Goal: Task Accomplishment & Management: Manage account settings

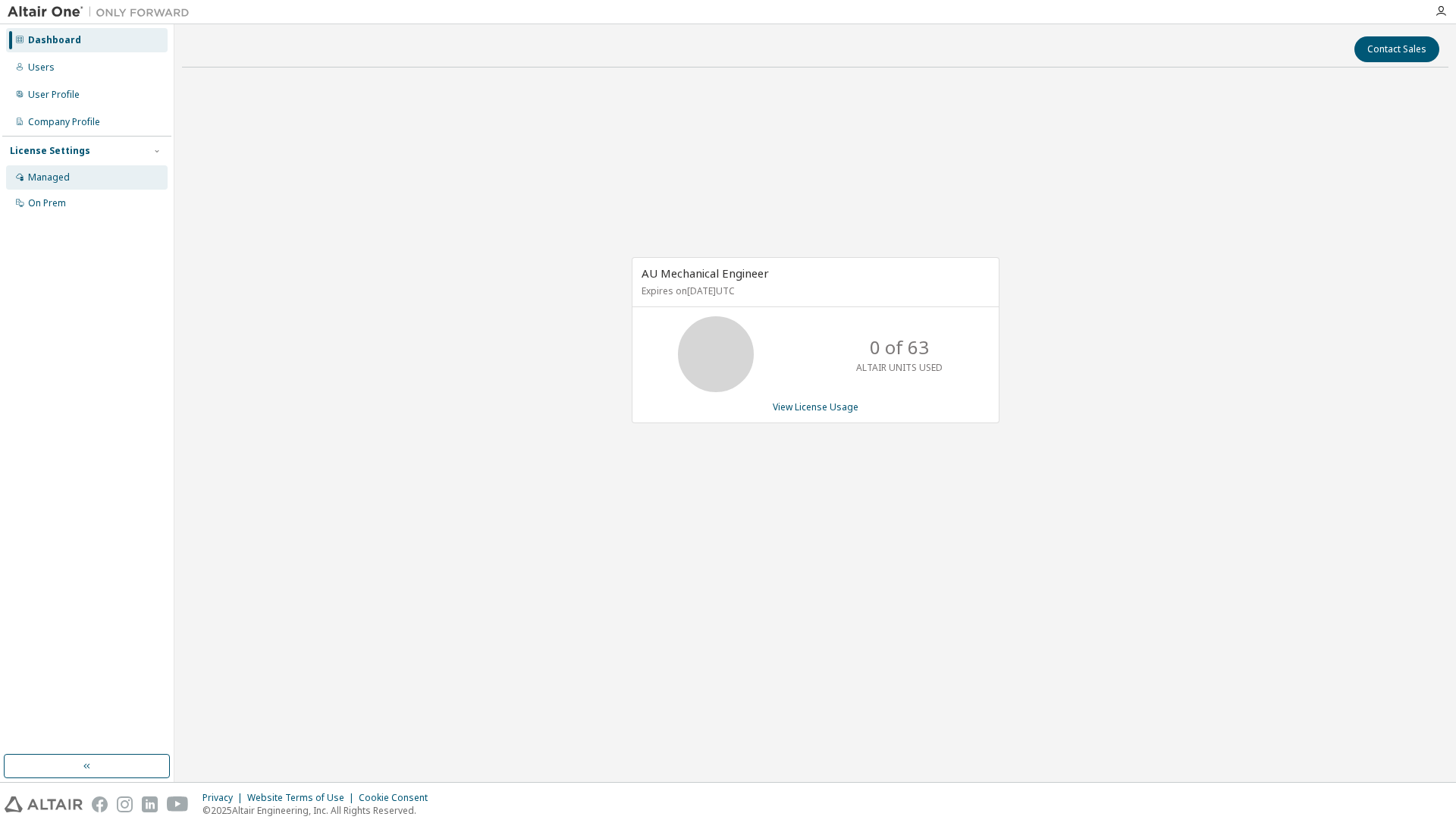
click at [52, 182] on div "Managed" at bounding box center [49, 177] width 42 height 12
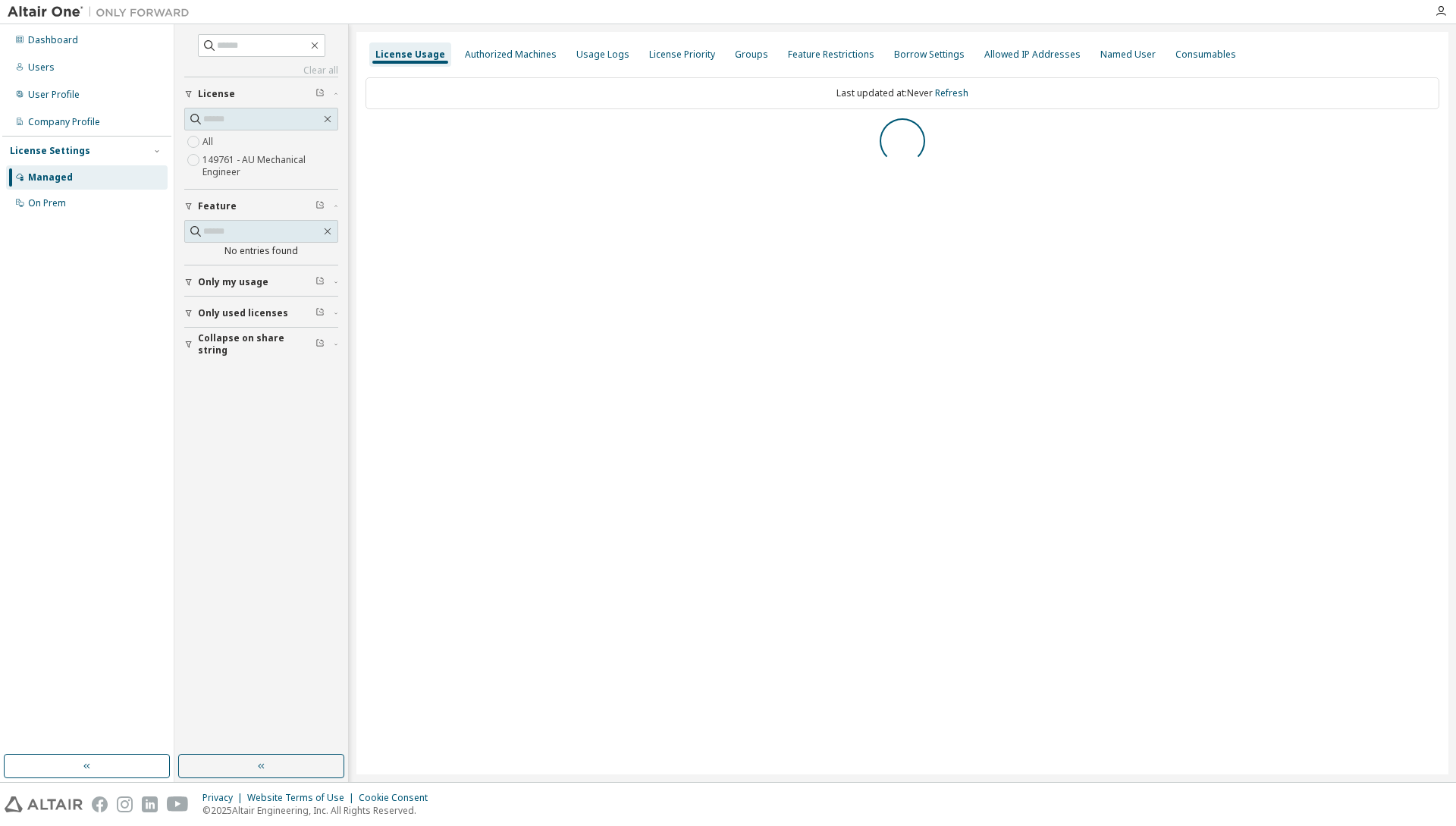
click at [229, 162] on label "149761 - AU Mechanical Engineer" at bounding box center [270, 166] width 136 height 30
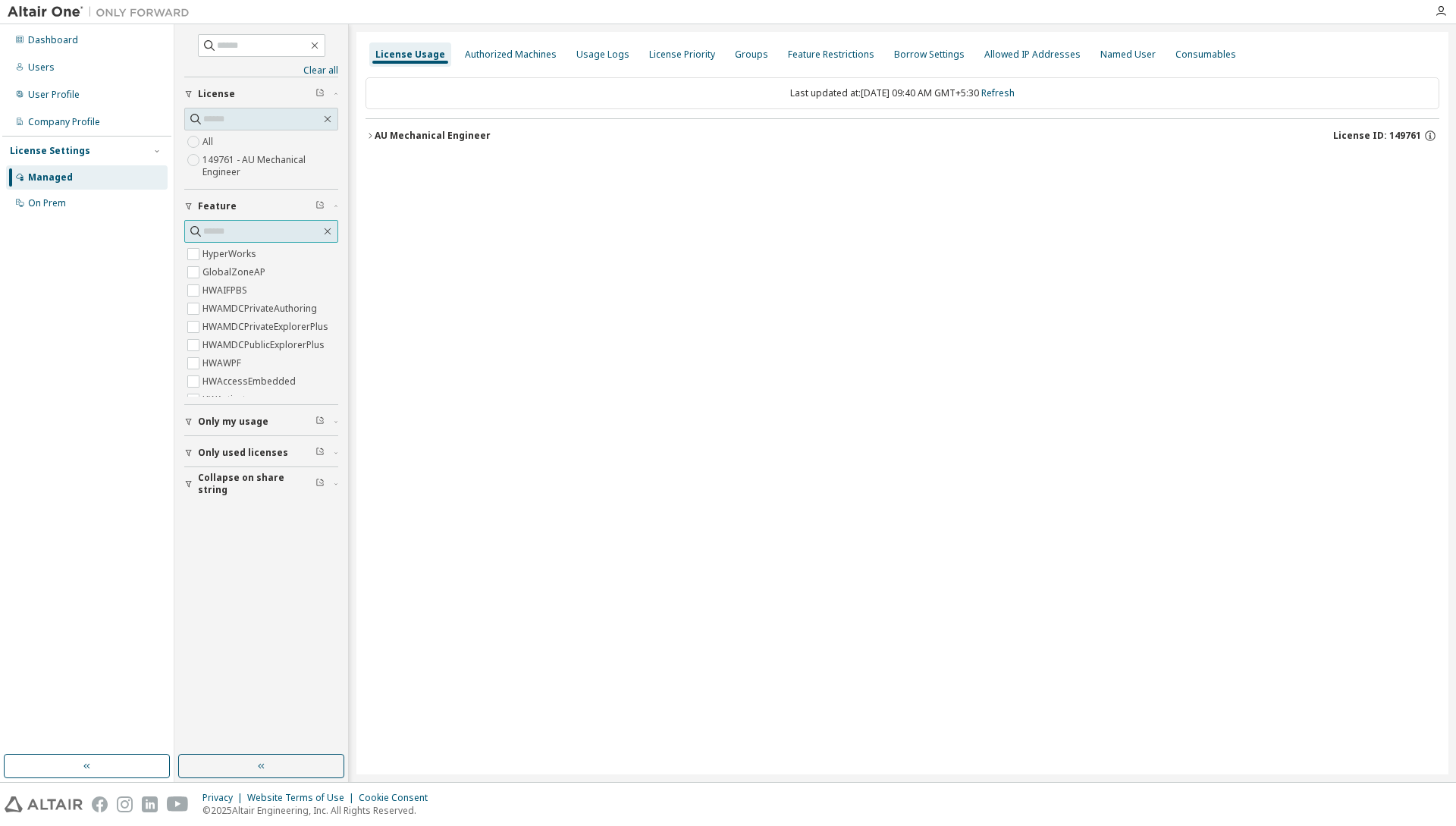
click at [237, 226] on input "text" at bounding box center [262, 231] width 117 height 15
type input "****"
click at [270, 258] on label "HWAMDCPrivateExplorerPlus" at bounding box center [267, 254] width 129 height 18
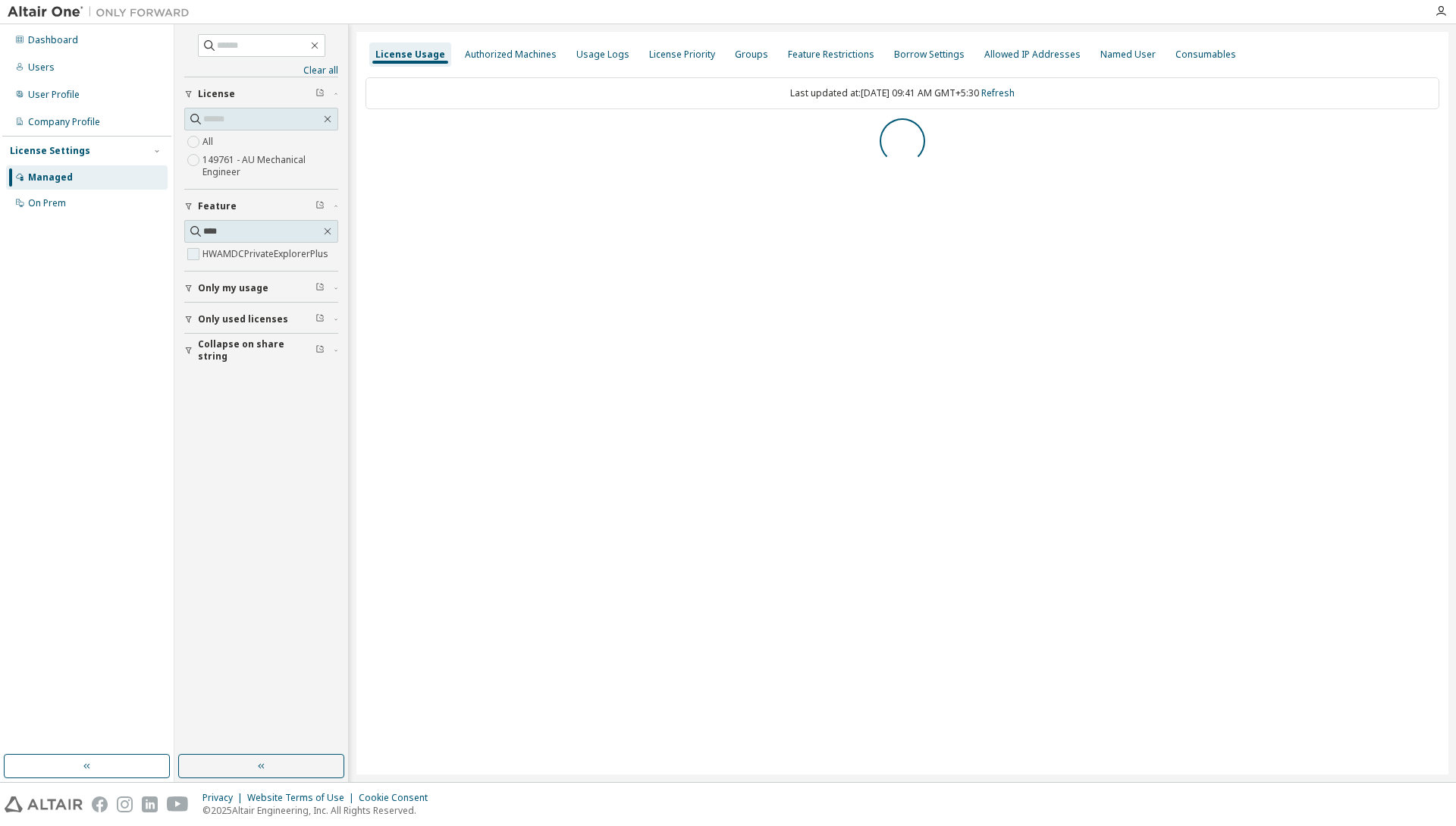
click at [222, 257] on label "HWAMDCPrivateExplorerPlus" at bounding box center [267, 254] width 129 height 18
click at [367, 140] on button "AU Mechanical Engineer License ID: 149761" at bounding box center [902, 136] width 1074 height 33
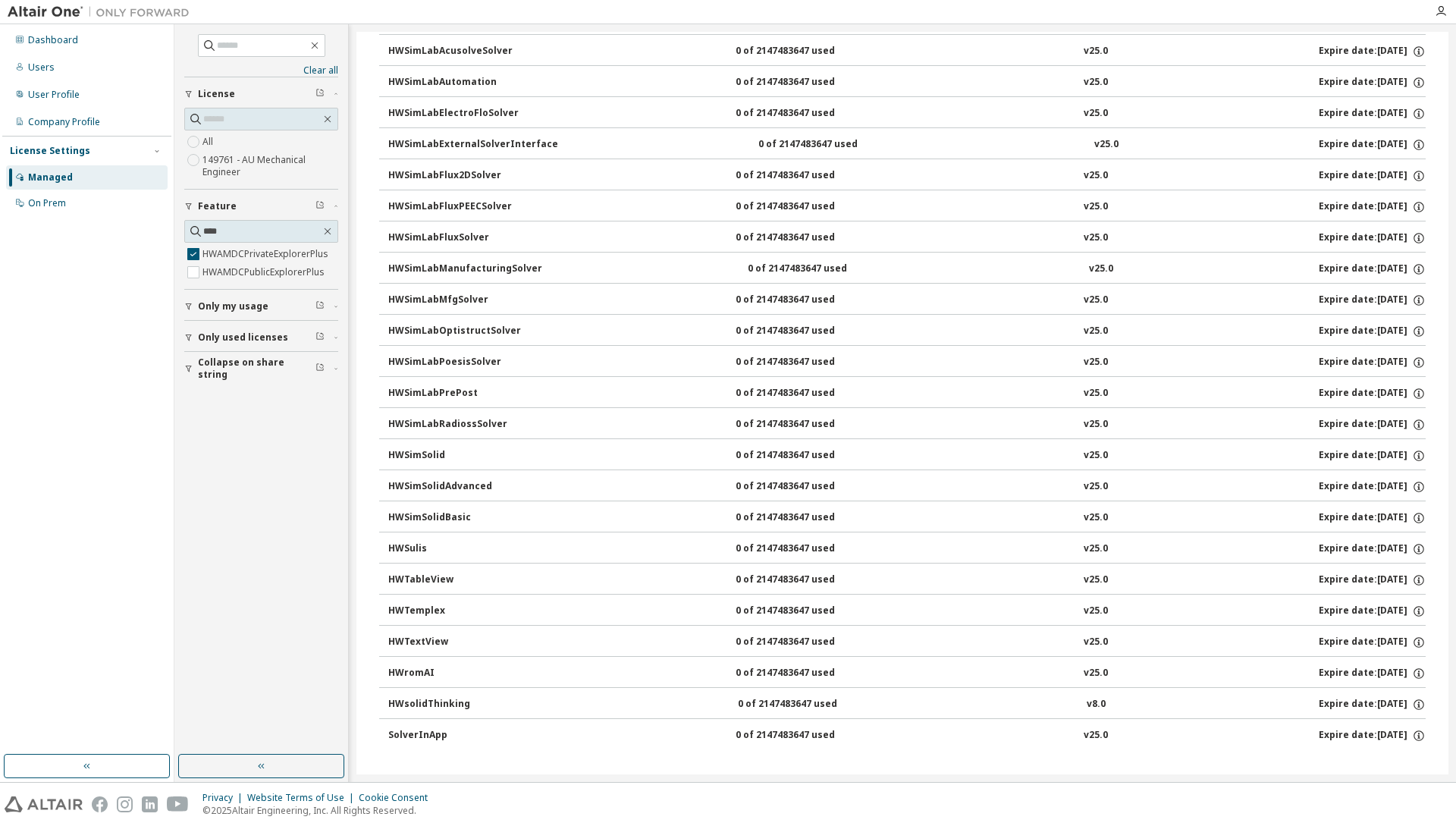
scroll to position [5963, 0]
click at [1295, 565] on button "HWTableView 0 of 2147483647 used v25.0 Expire date: [DATE]" at bounding box center [907, 578] width 1038 height 33
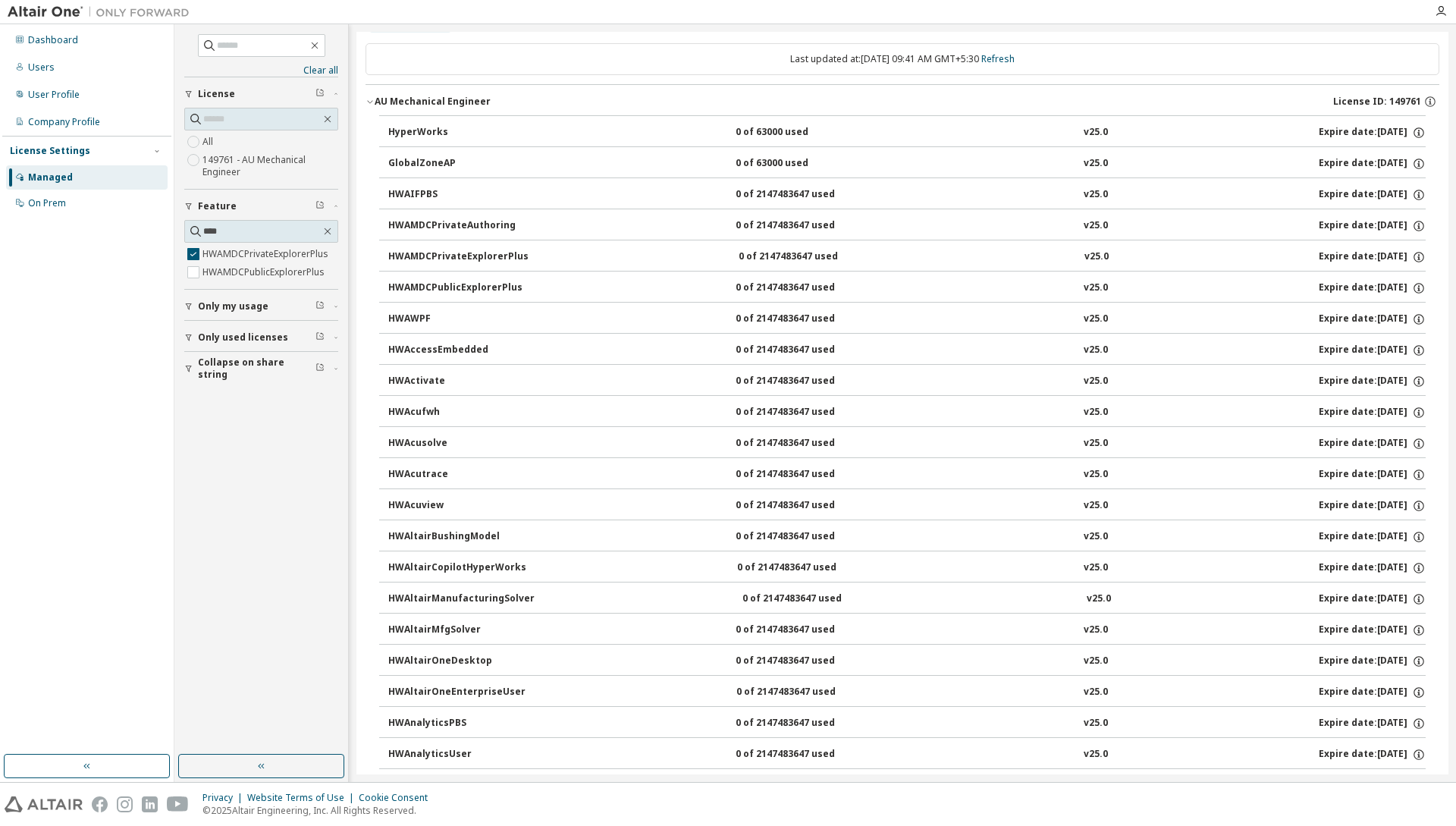
scroll to position [0, 0]
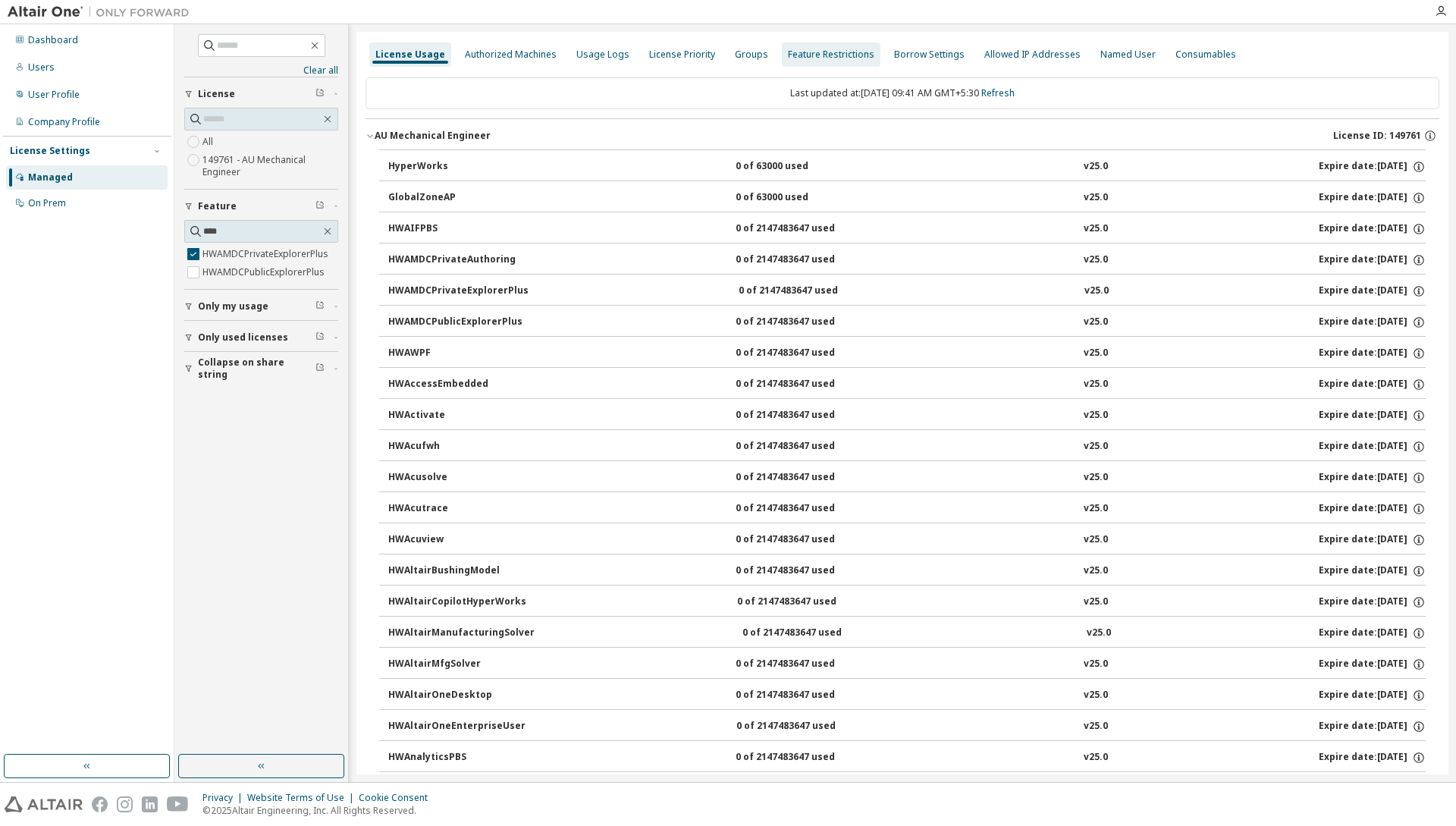
click at [794, 56] on div "Feature Restrictions" at bounding box center [831, 54] width 87 height 12
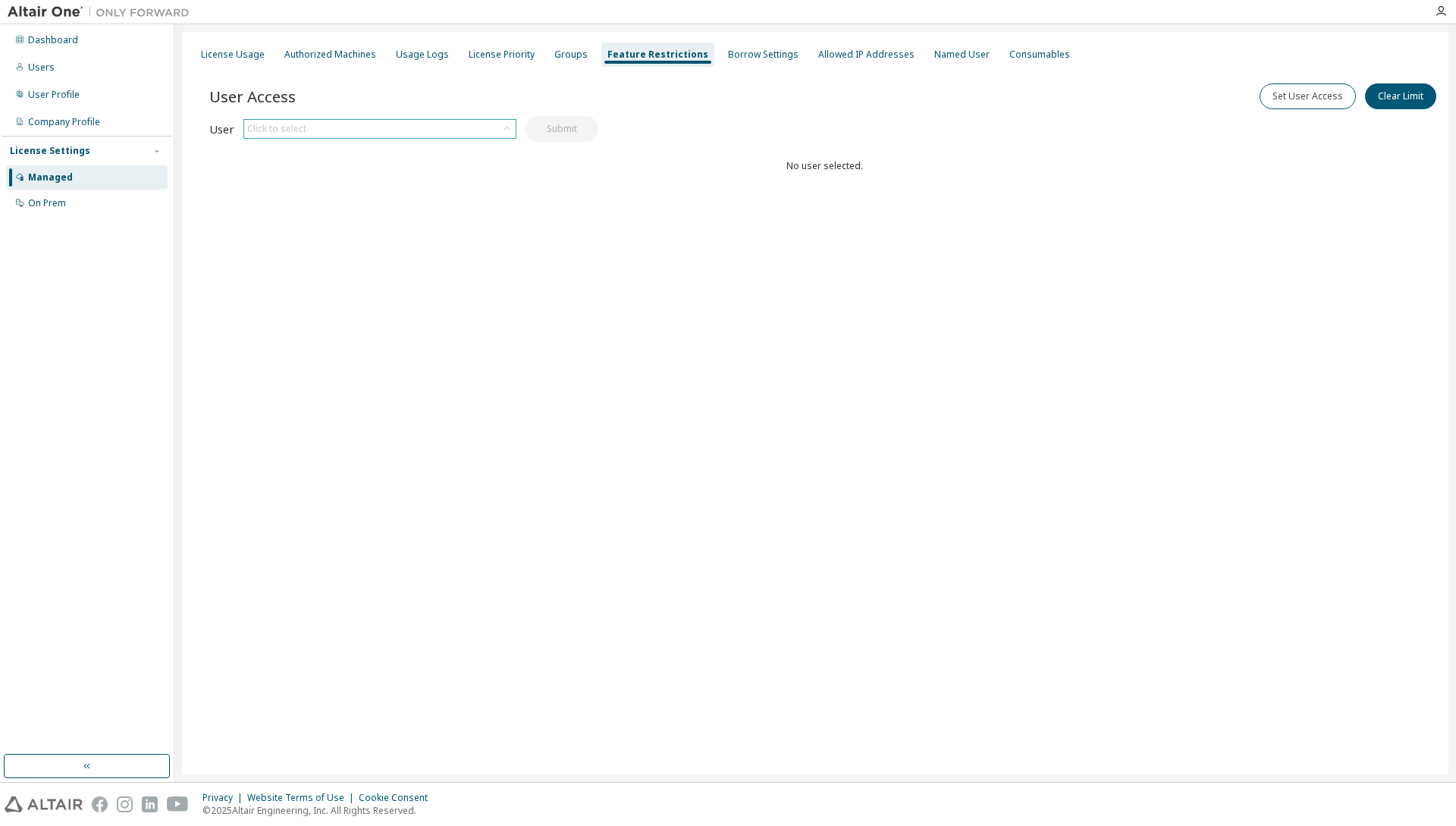
click at [355, 126] on div "Click to select" at bounding box center [380, 129] width 272 height 18
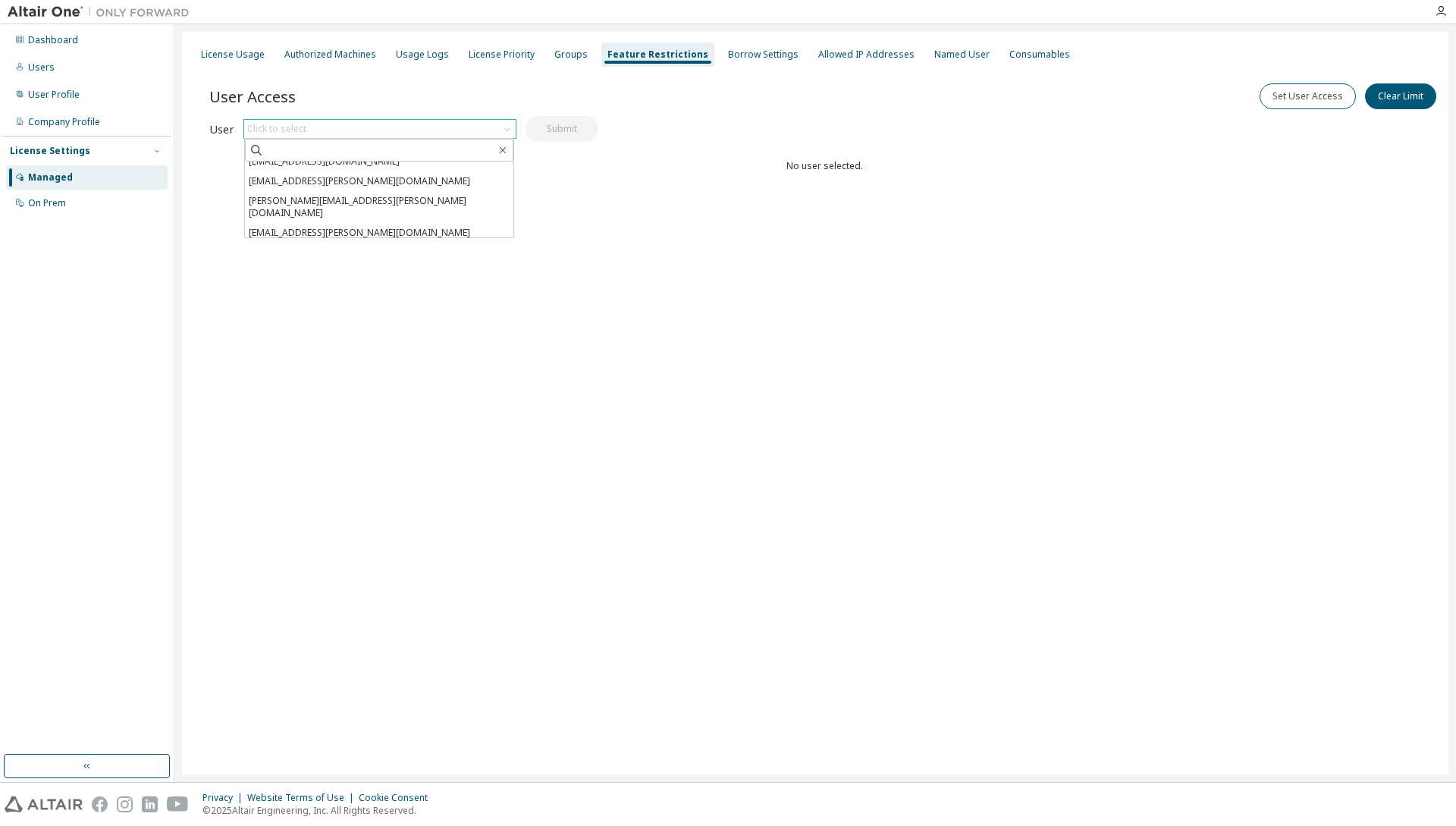
scroll to position [220, 0]
click at [869, 301] on div "License Usage Authorized Machines Usage Logs License Priority Groups Feature Re…" at bounding box center [815, 403] width 1267 height 743
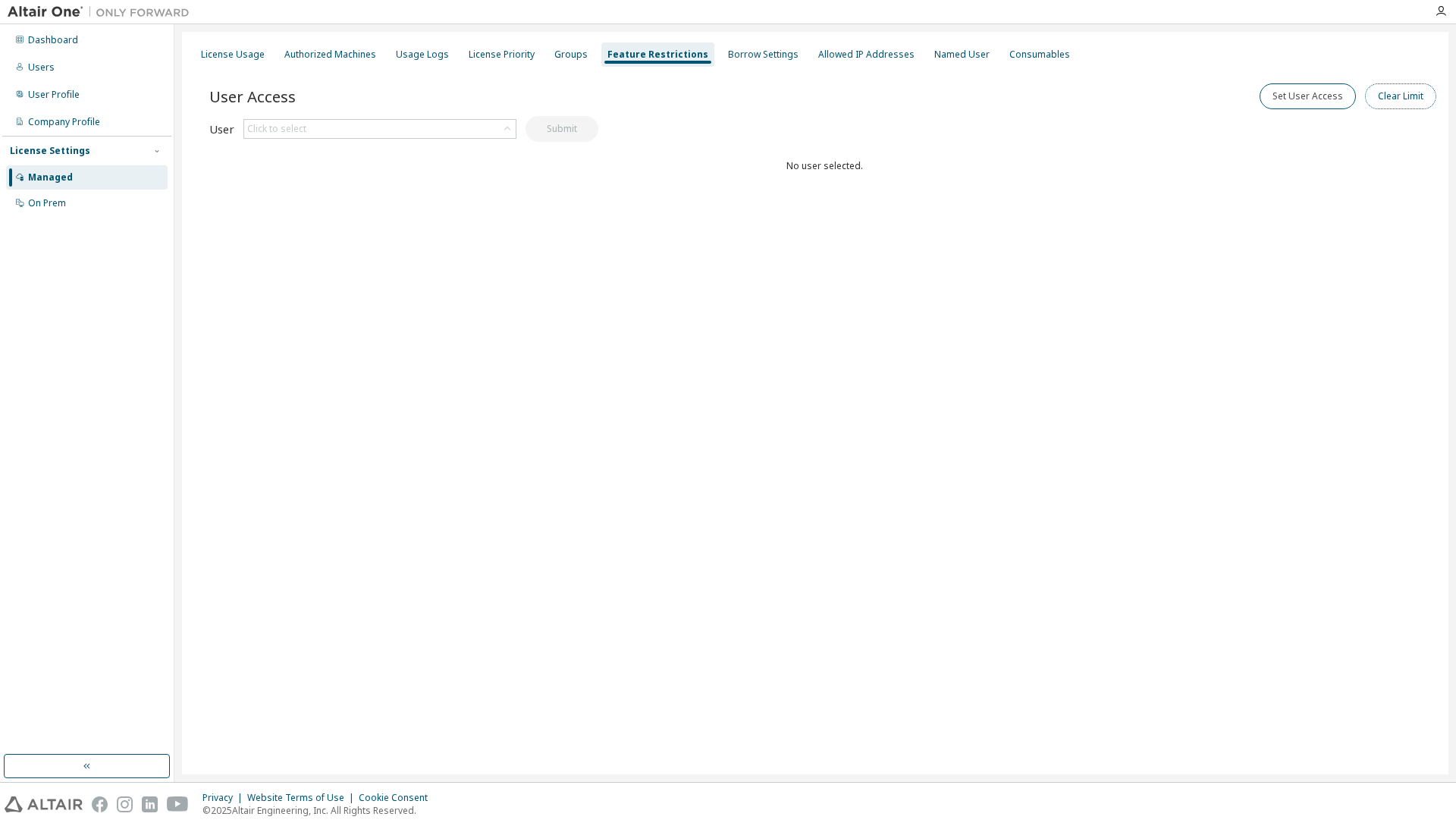
click at [1414, 102] on button "Clear Limit" at bounding box center [1401, 96] width 72 height 26
click at [1439, 42] on button "button" at bounding box center [1432, 48] width 24 height 24
click at [555, 58] on div "Groups" at bounding box center [571, 54] width 33 height 12
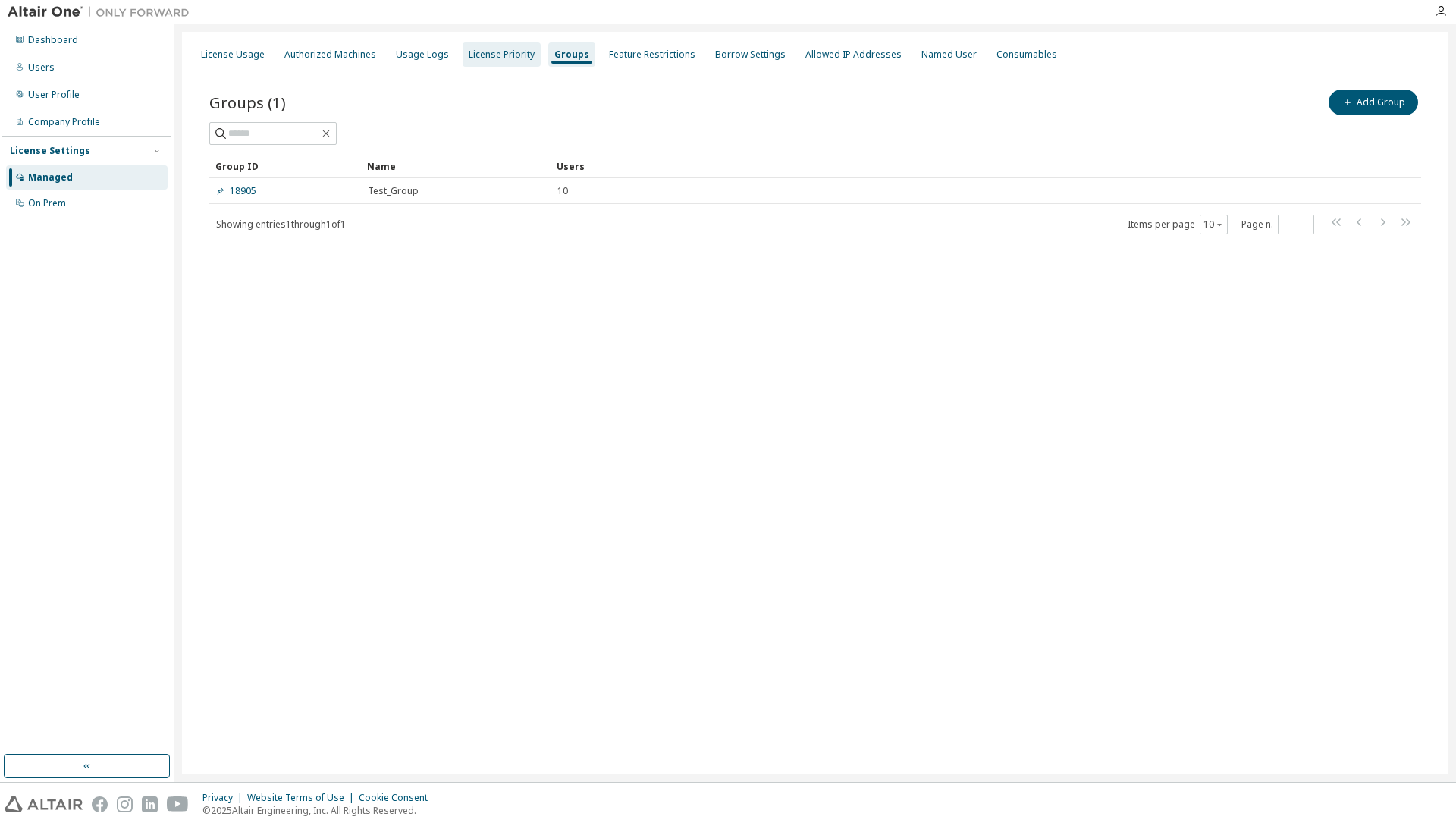
click at [514, 52] on div "License Priority" at bounding box center [501, 54] width 66 height 12
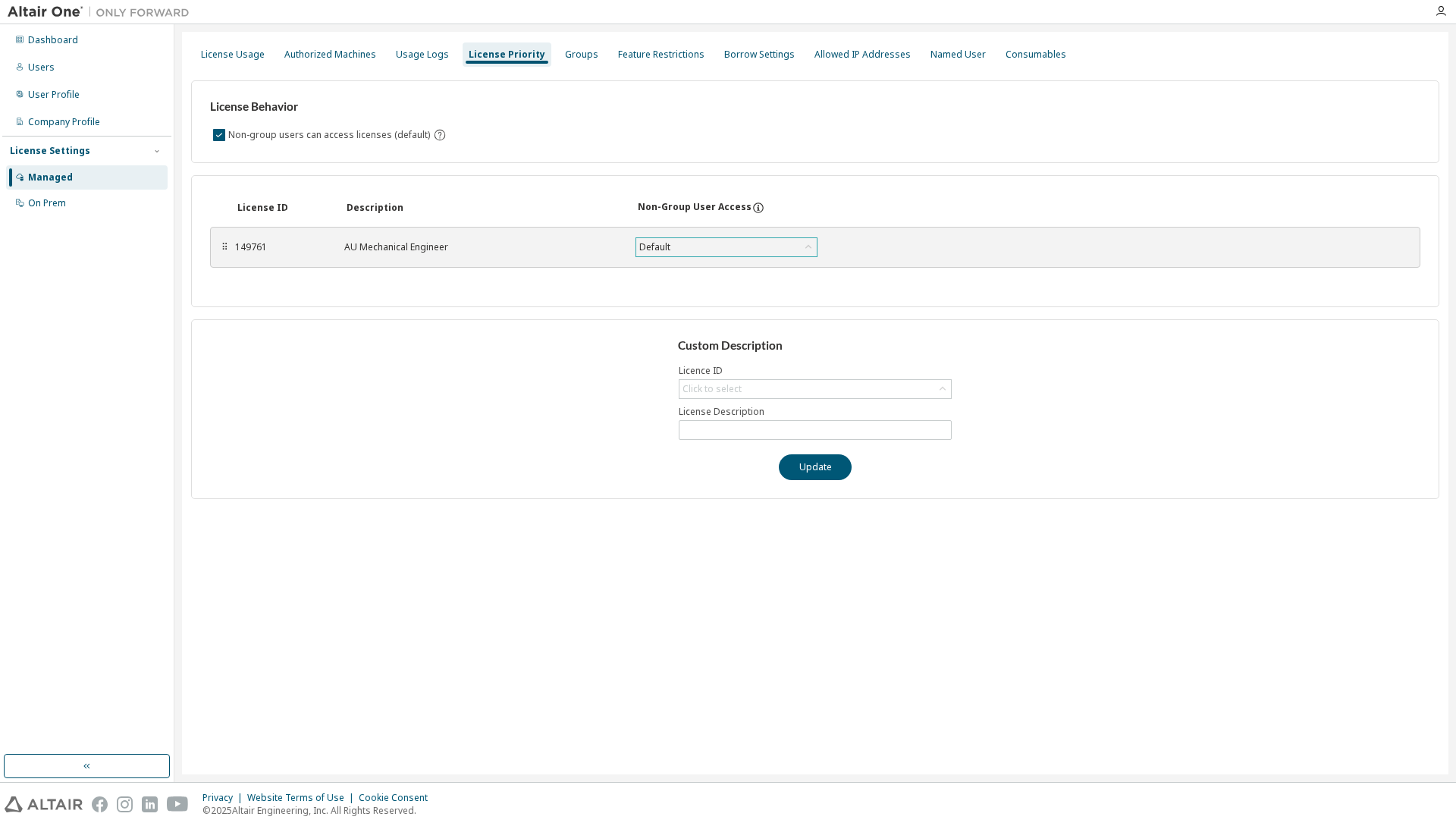
click at [672, 240] on div "Default" at bounding box center [655, 247] width 36 height 17
click at [527, 236] on div "149761 AU Mechanical Engineer Default Default True False Save" at bounding box center [571, 246] width 674 height 27
click at [252, 246] on div "149761" at bounding box center [280, 247] width 91 height 12
drag, startPoint x: 410, startPoint y: 52, endPoint x: 414, endPoint y: 60, distance: 8.9
click at [414, 60] on div "Usage Logs" at bounding box center [422, 54] width 53 height 12
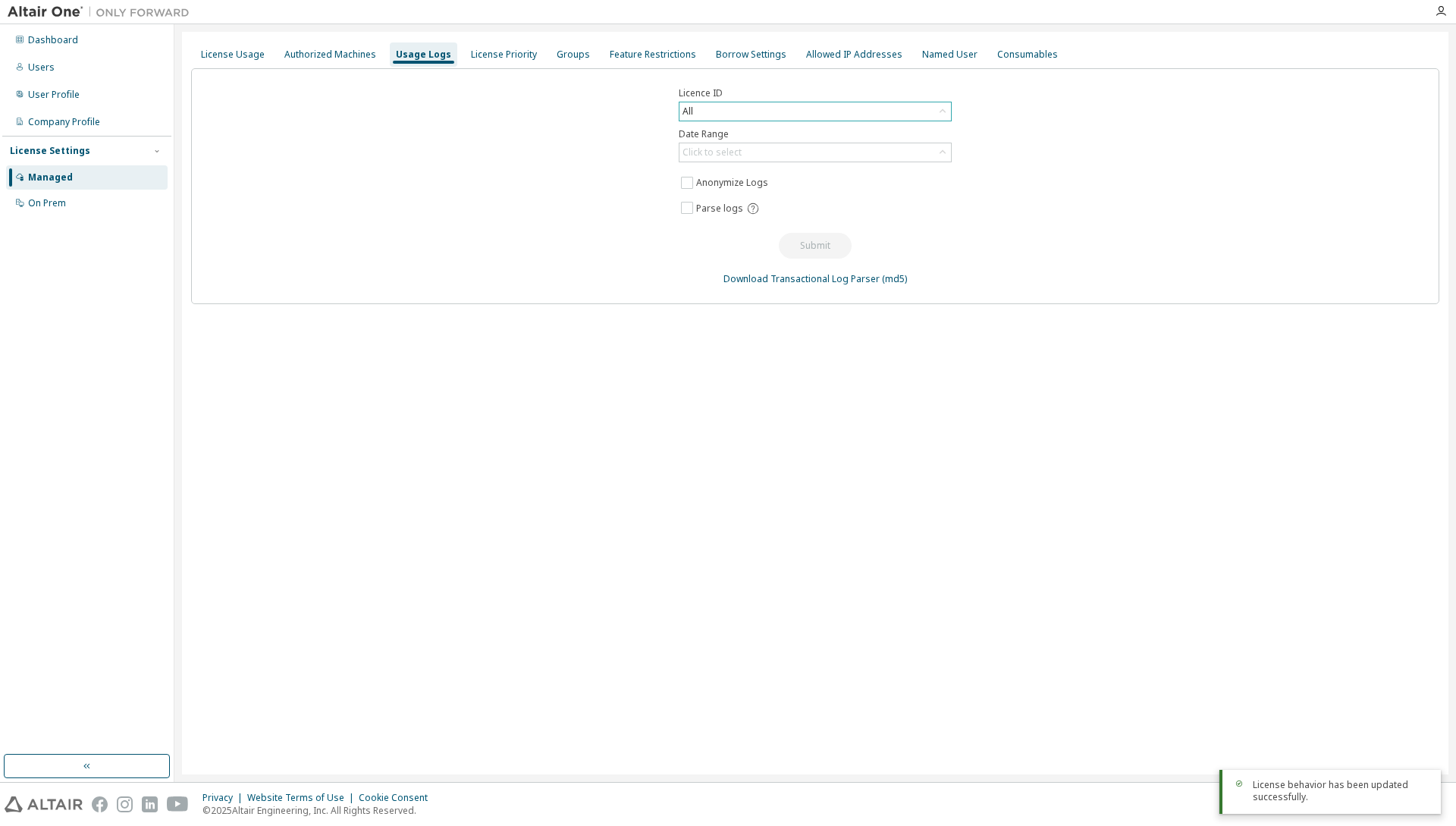
click at [735, 116] on div "All" at bounding box center [815, 112] width 272 height 18
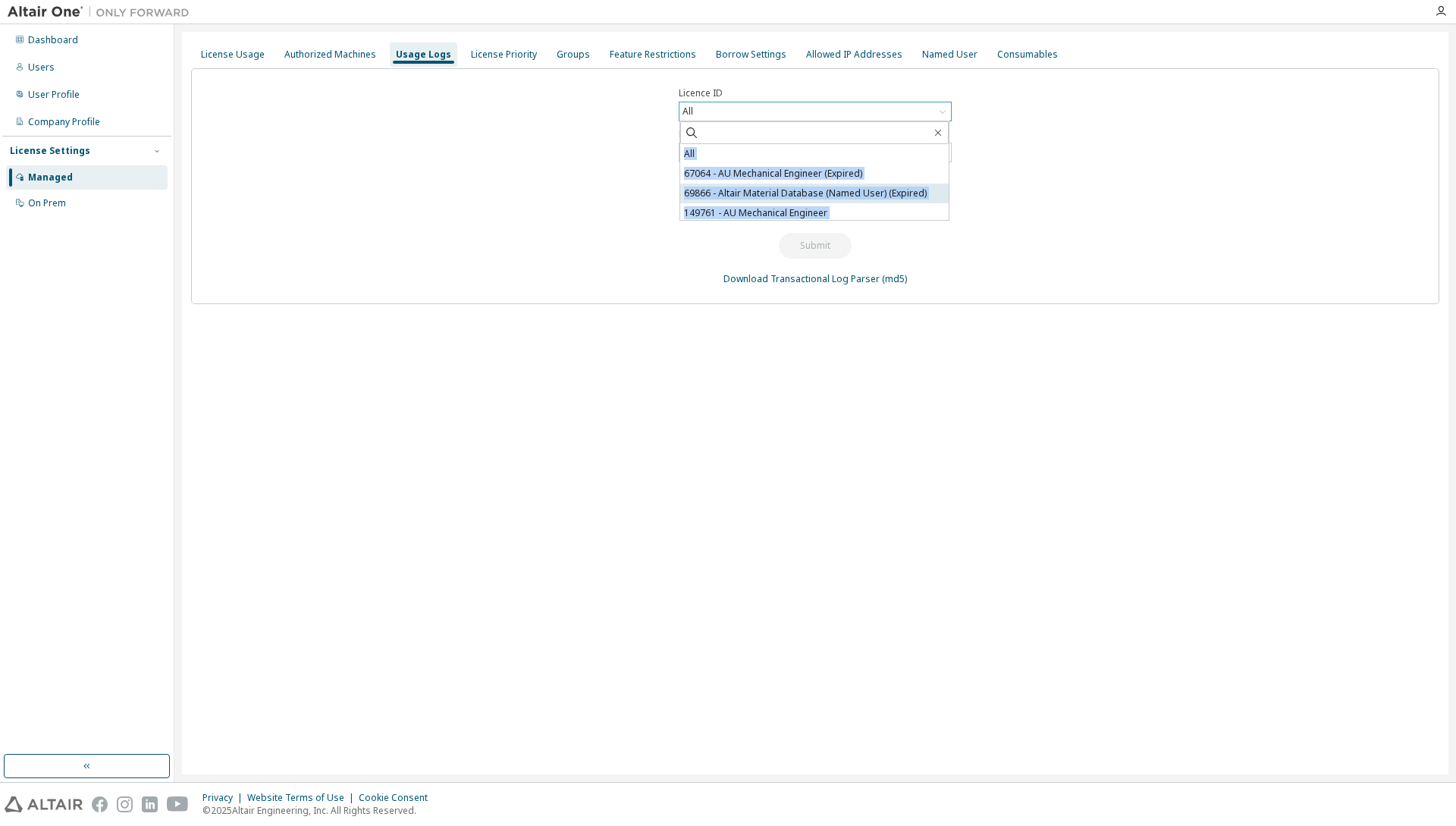
click at [895, 200] on li "69866 - Altair Material Database (Named User) (Expired)" at bounding box center [815, 193] width 268 height 20
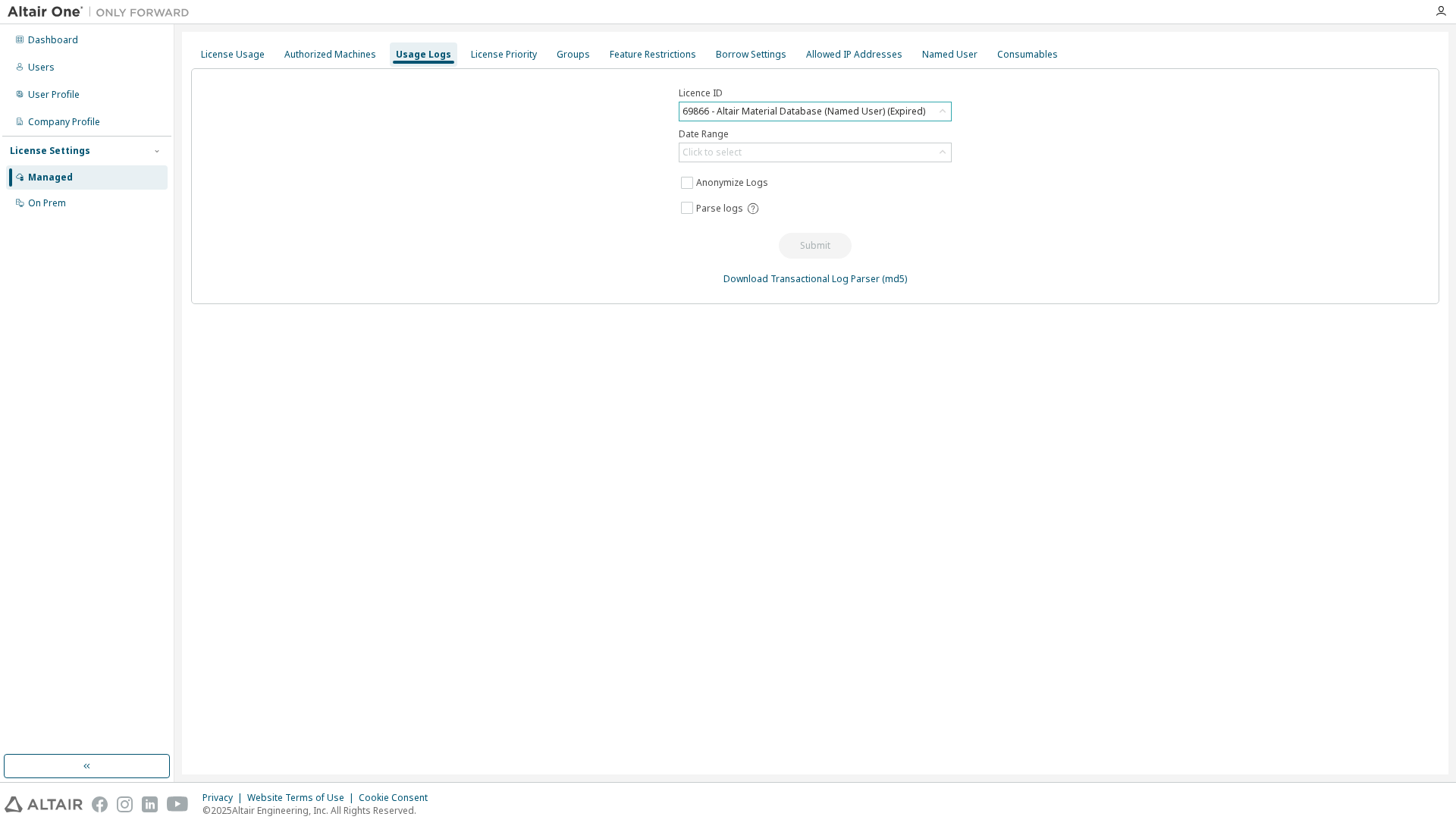
click at [923, 113] on div "69866 - Altair Material Database (Named User) (Expired)" at bounding box center [815, 112] width 272 height 18
click at [799, 177] on li "67064 - AU Mechanical Engineer (Expired)" at bounding box center [815, 174] width 268 height 20
click at [853, 147] on div "Click to select" at bounding box center [815, 152] width 272 height 18
drag, startPoint x: 1227, startPoint y: 182, endPoint x: 1054, endPoint y: 135, distance: 179.3
click at [1226, 182] on div "Licence ID 67064 - AU Mechanical Engineer (Expired) Date Range Click to select …" at bounding box center [815, 186] width 1249 height 236
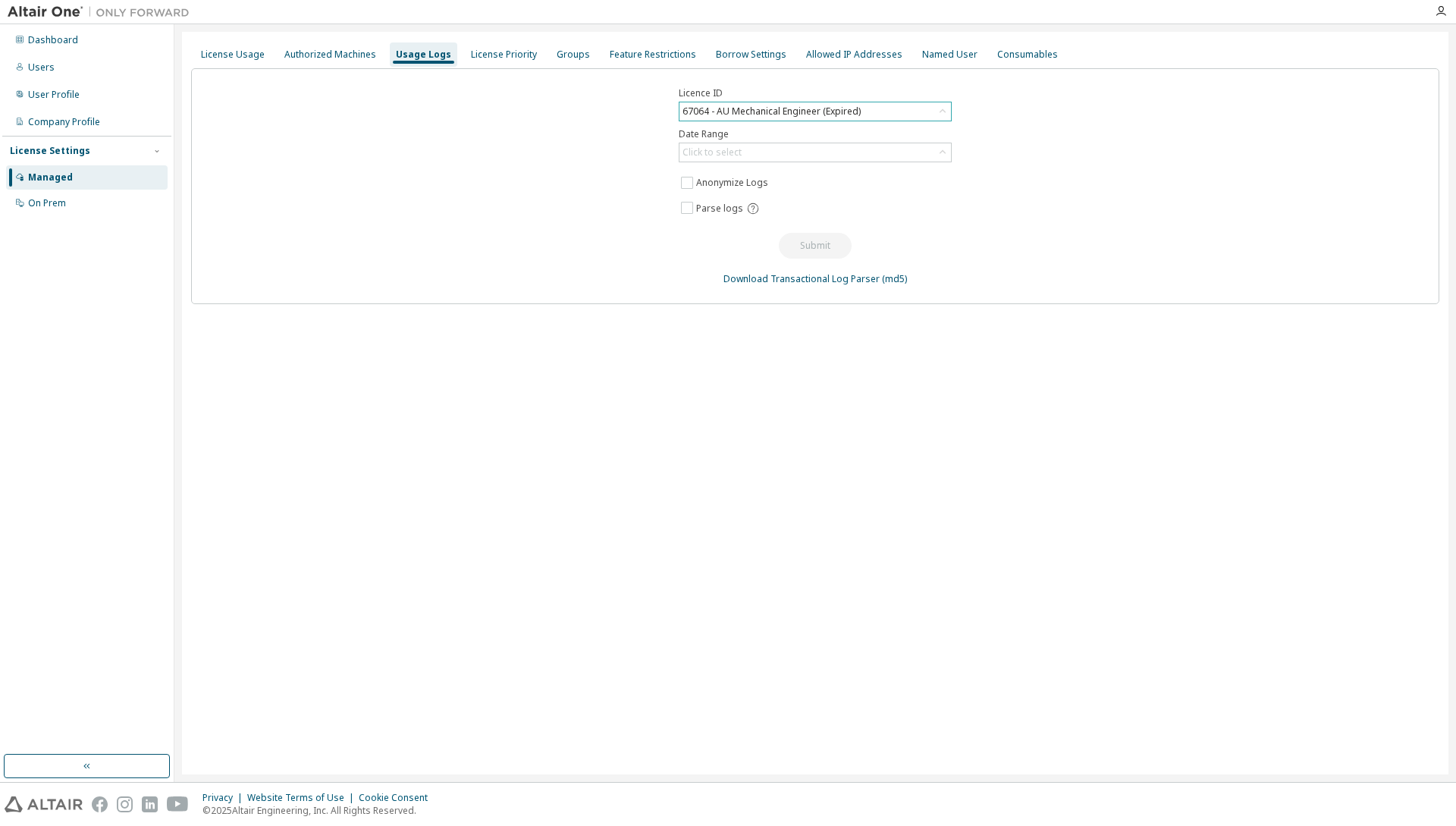
click at [873, 105] on div "67064 - AU Mechanical Engineer (Expired)" at bounding box center [815, 112] width 272 height 18
click at [805, 151] on li "All" at bounding box center [815, 154] width 268 height 20
click at [886, 156] on div "Click to select" at bounding box center [815, 152] width 272 height 18
drag, startPoint x: 1078, startPoint y: 153, endPoint x: 1065, endPoint y: 149, distance: 13.6
click at [1075, 152] on div "Licence ID All Date Range Click to select Last 30 days Year to date Custom Date…" at bounding box center [815, 186] width 1249 height 236
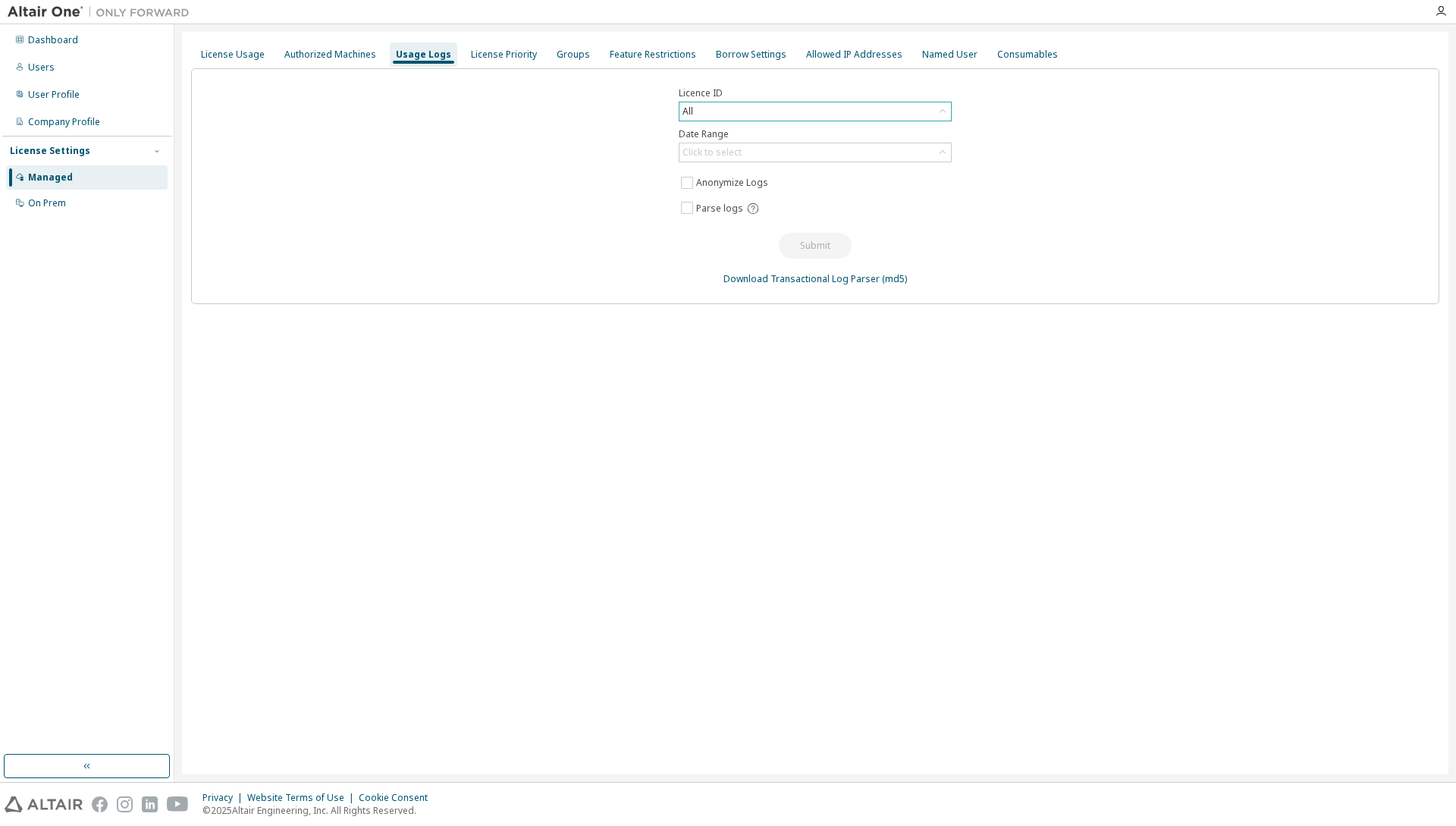
click at [875, 107] on div "All" at bounding box center [815, 112] width 272 height 18
click at [284, 112] on div "Licence ID All All 67064 - AU Mechanical Engineer (Expired) 69866 - Altair Mate…" at bounding box center [815, 186] width 1249 height 236
click at [226, 53] on div "License Usage" at bounding box center [232, 54] width 63 height 12
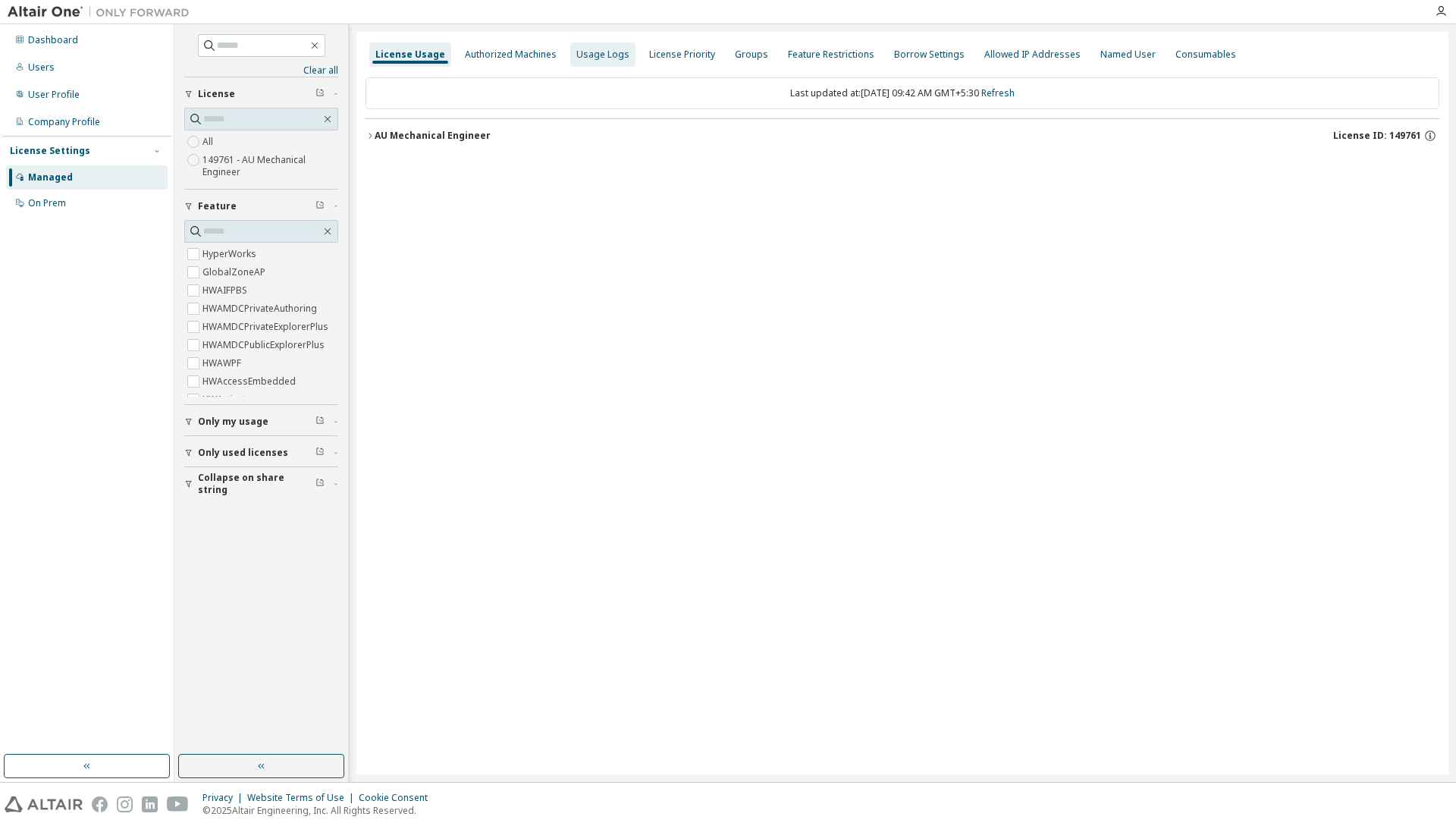
click at [597, 57] on div "Usage Logs" at bounding box center [603, 54] width 53 height 12
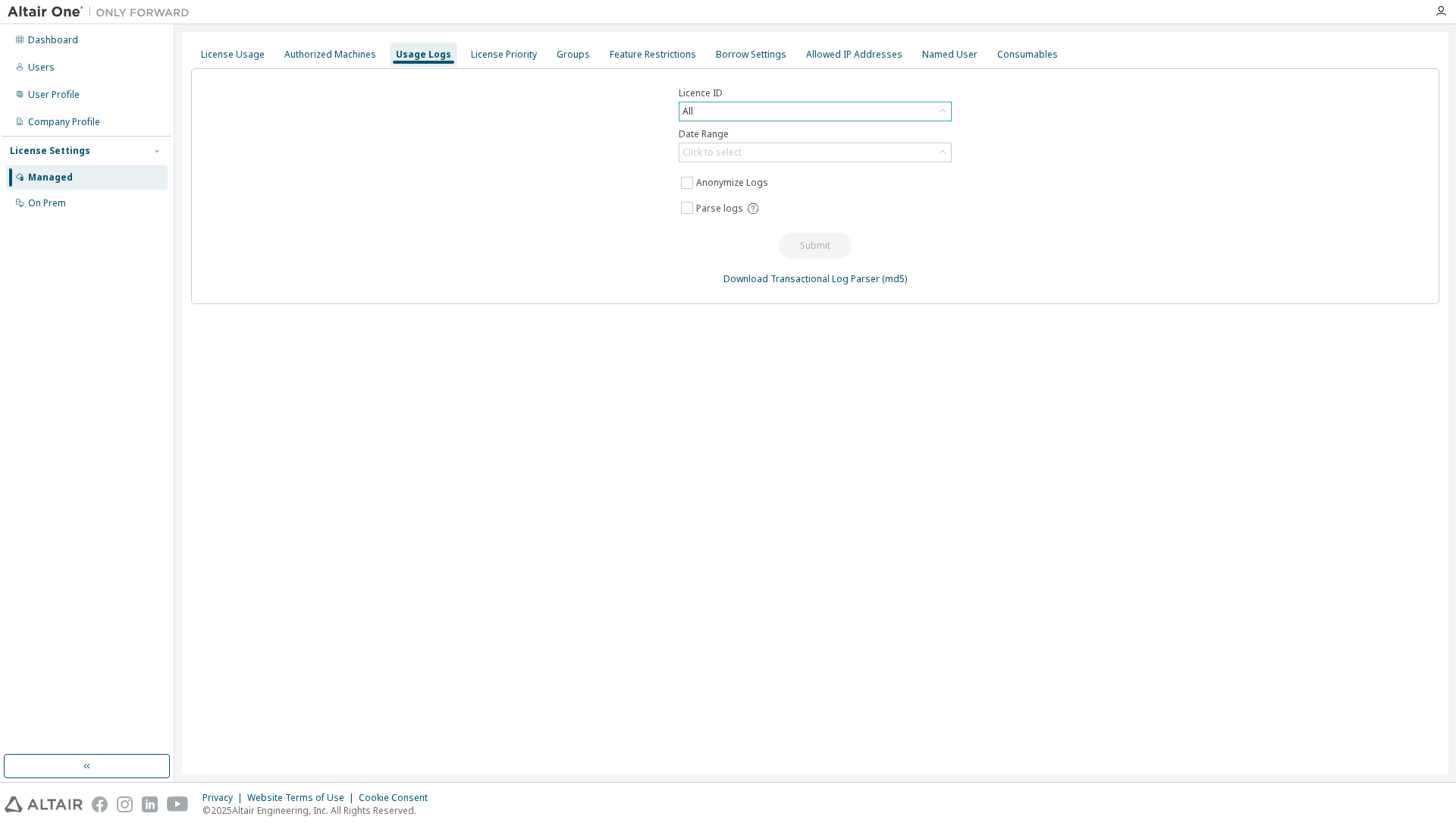
click at [736, 107] on div "All" at bounding box center [815, 112] width 272 height 18
click at [711, 135] on input "text" at bounding box center [815, 132] width 232 height 15
click at [802, 195] on li "149761 - AU Mechanical Engineer" at bounding box center [815, 202] width 268 height 20
click at [795, 157] on div "Click to select" at bounding box center [815, 152] width 272 height 18
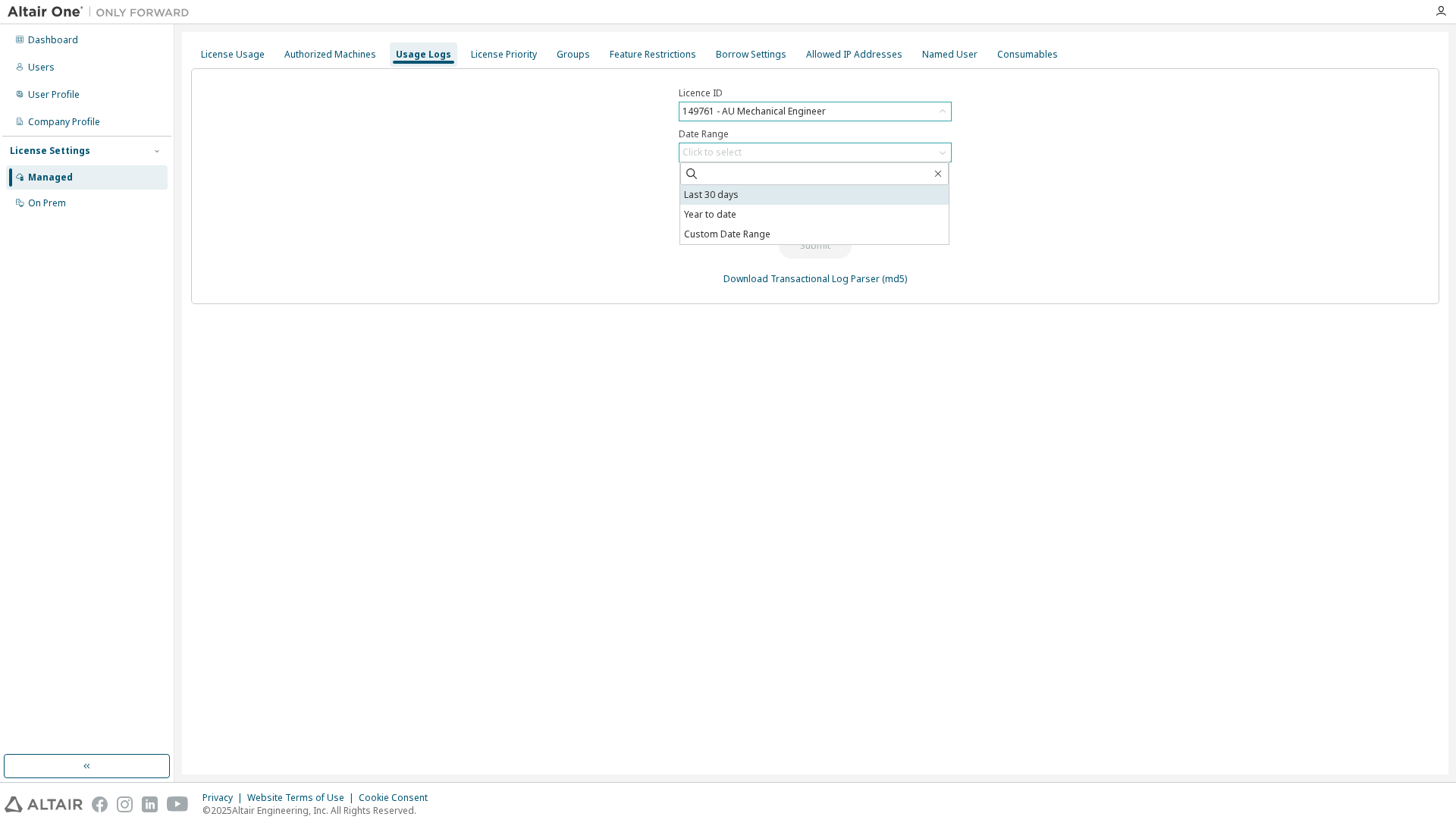
click at [740, 194] on li "Last 30 days" at bounding box center [815, 195] width 268 height 20
click at [813, 246] on button "Submit" at bounding box center [815, 246] width 72 height 26
click at [850, 115] on div "149761 - AU Mechanical Engineer" at bounding box center [815, 112] width 272 height 18
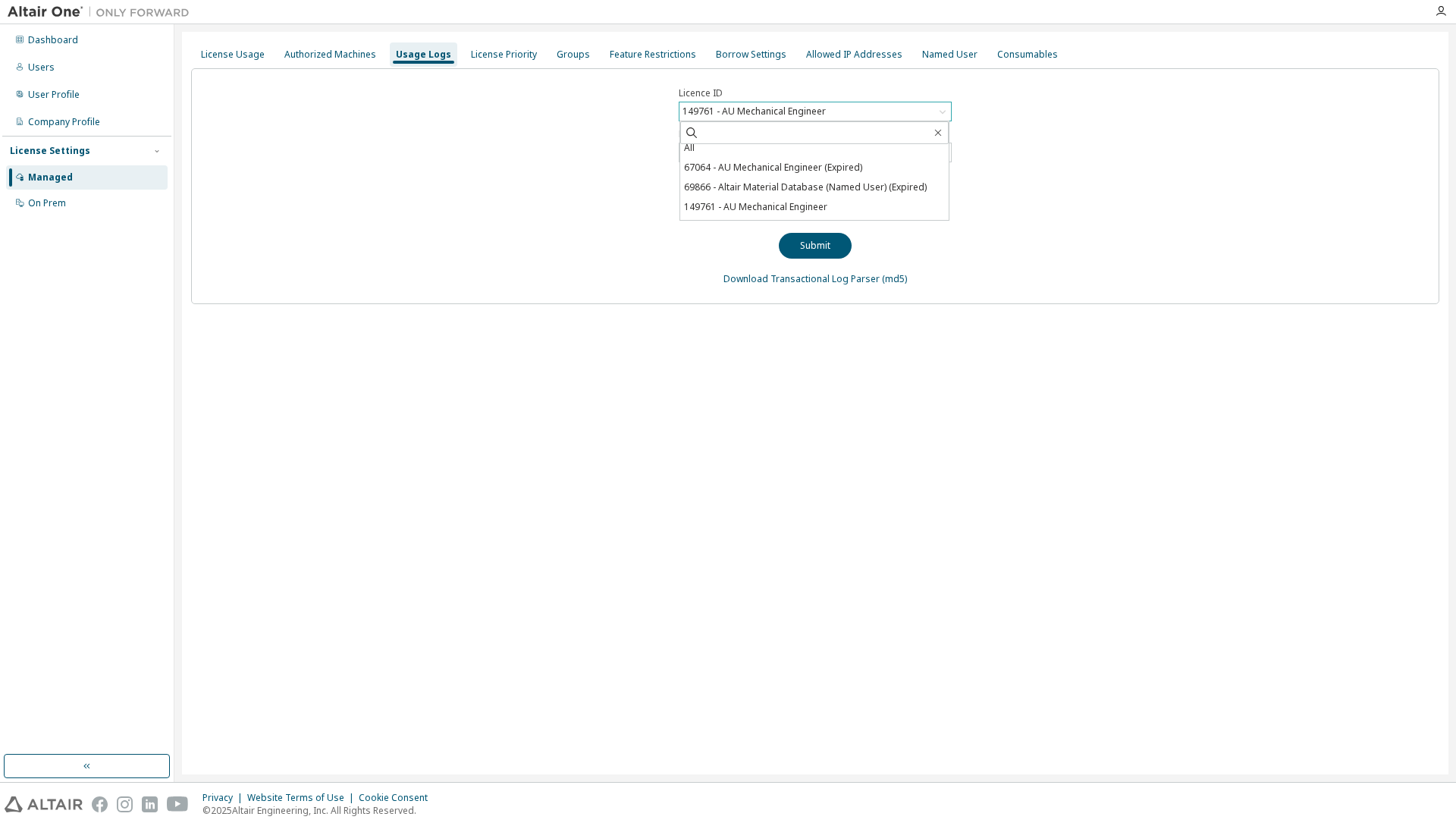
scroll to position [0, 0]
click at [490, 57] on div "License Priority" at bounding box center [504, 54] width 66 height 12
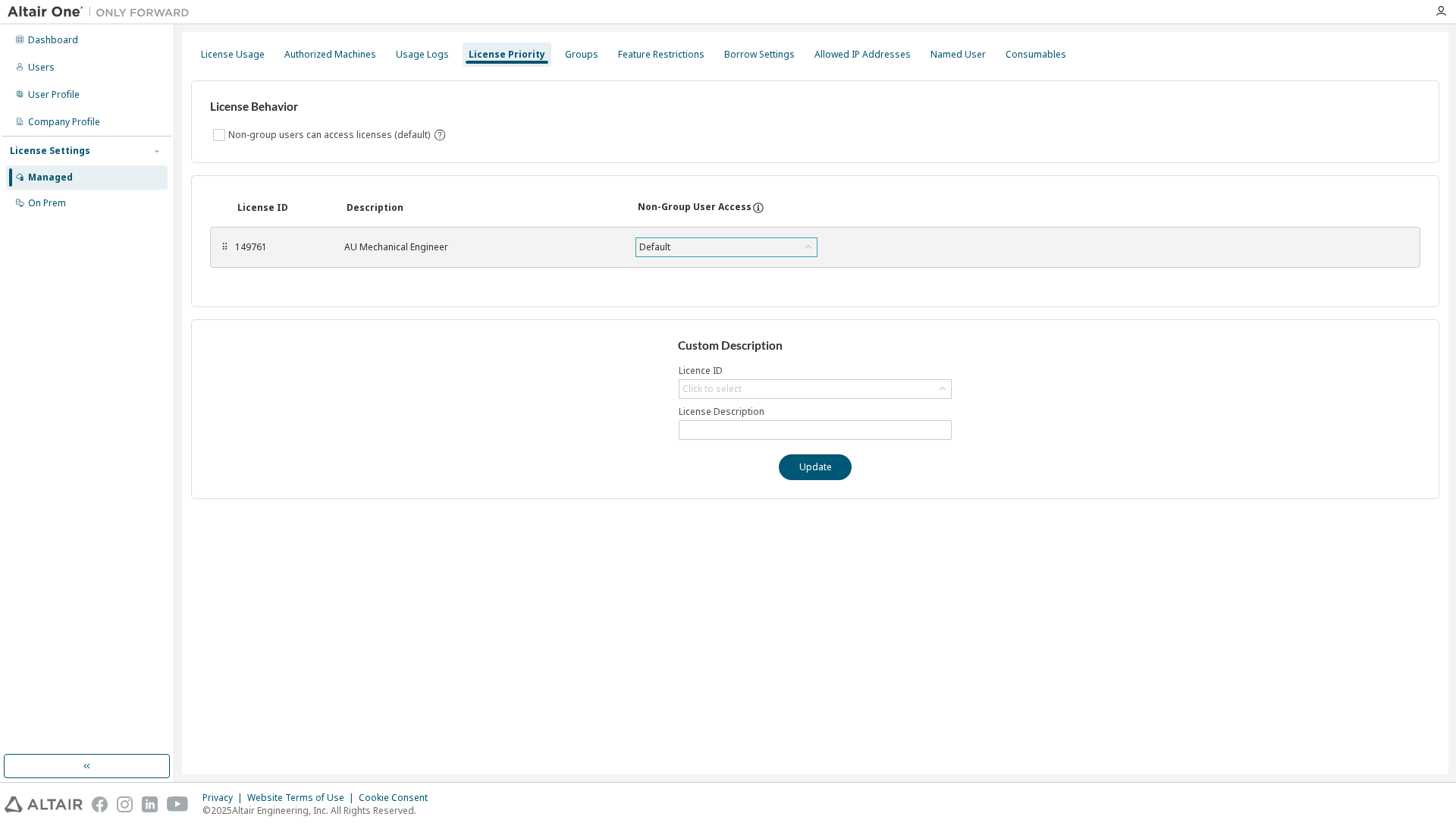
click at [776, 243] on div "Default" at bounding box center [726, 247] width 181 height 18
click at [731, 288] on li "True" at bounding box center [726, 286] width 177 height 20
click at [686, 244] on div "True" at bounding box center [726, 247] width 181 height 18
click at [686, 259] on li "Default" at bounding box center [726, 267] width 177 height 20
click at [1165, 352] on div "Custom Description Licence ID Click to select License Description Update" at bounding box center [815, 409] width 1249 height 180
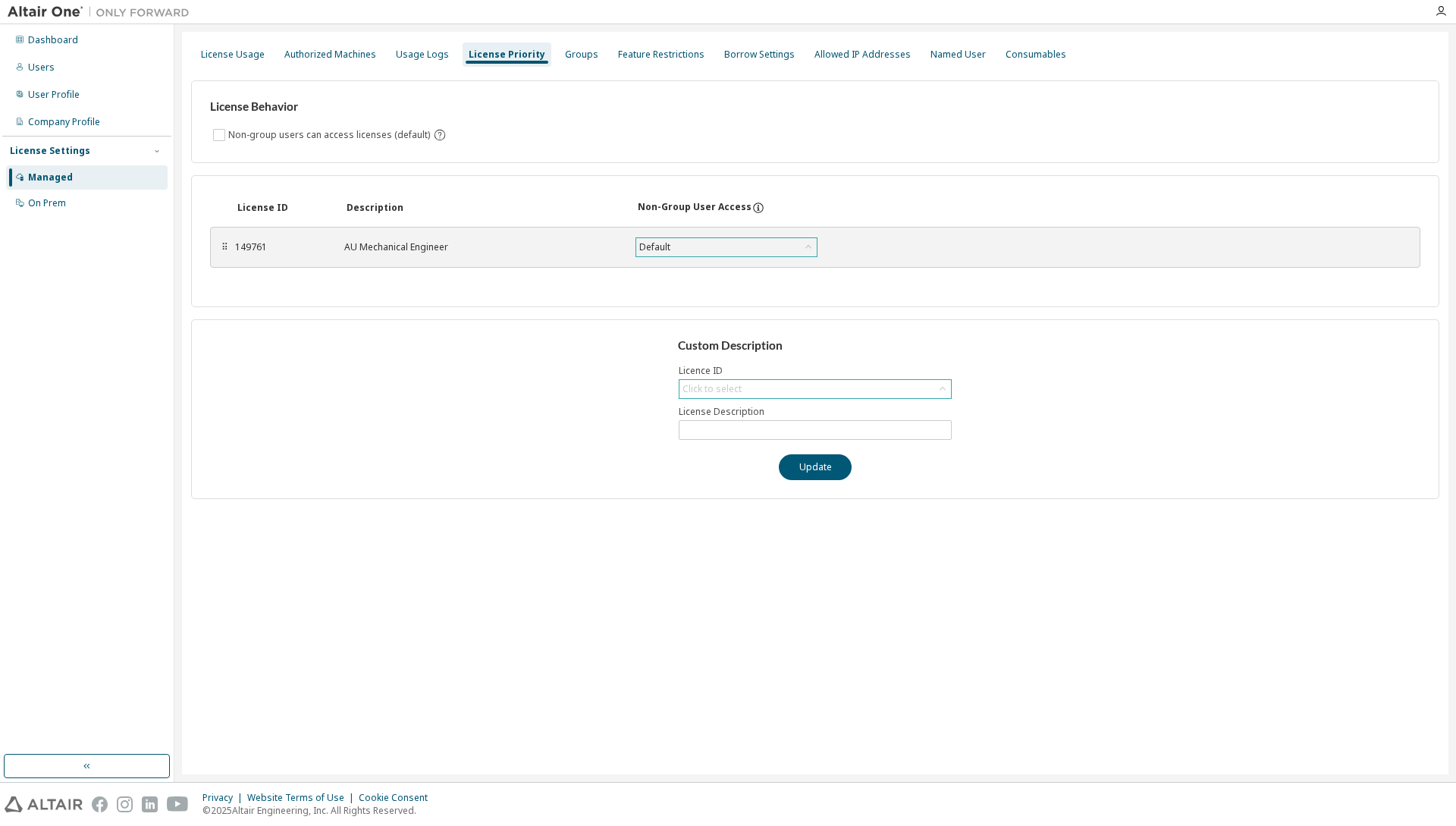
click at [842, 385] on div "Click to select" at bounding box center [815, 389] width 272 height 18
click at [831, 435] on li "149761 - AU Mechanical Engineer" at bounding box center [815, 431] width 268 height 20
type input "**********"
click at [847, 430] on input "**********" at bounding box center [815, 430] width 266 height 12
click at [1109, 325] on div "**********" at bounding box center [815, 409] width 1249 height 180
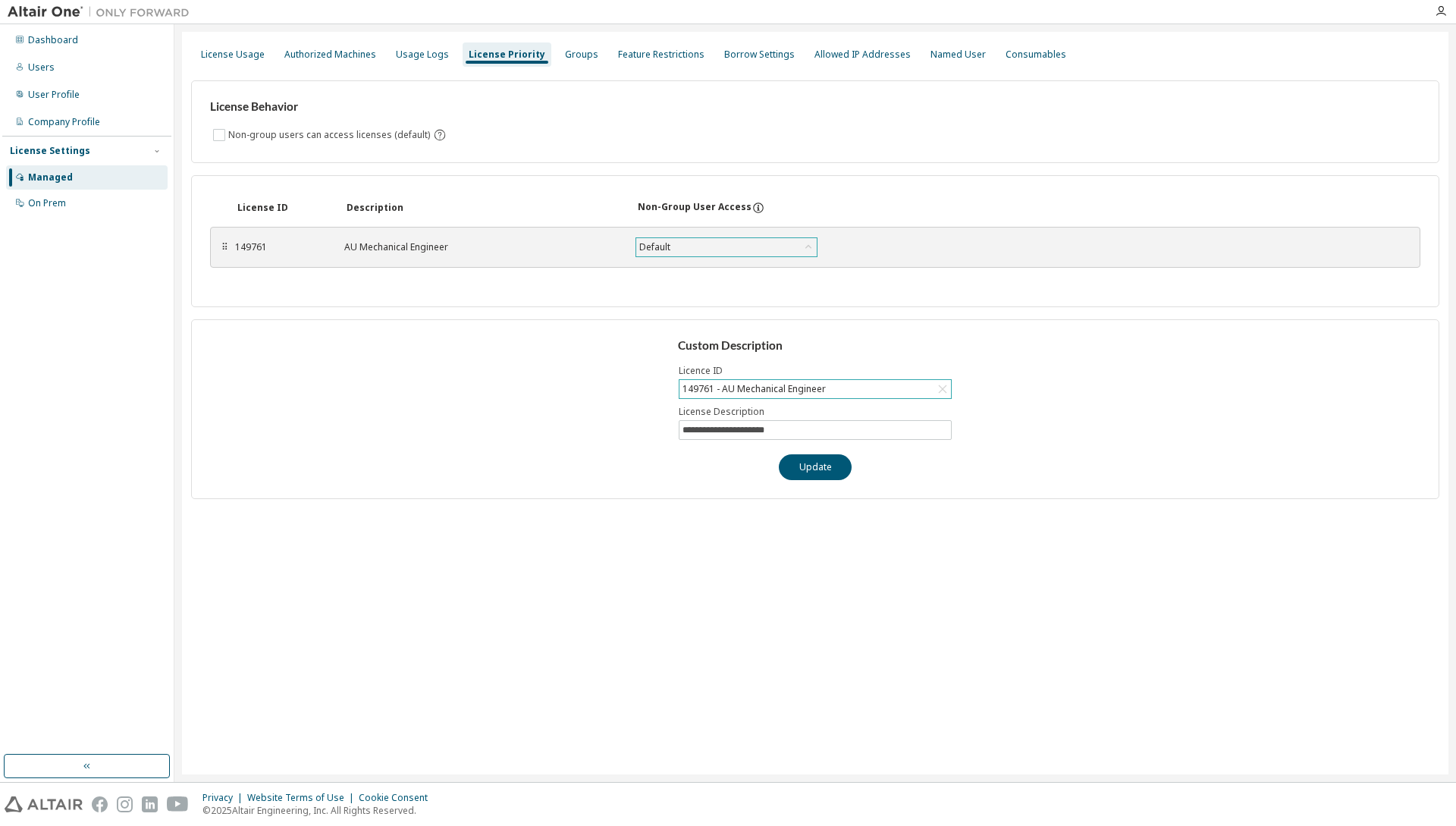
click at [541, 221] on div "License ID Description Non-Group User Access ⠿ 149761 AU Mechanical Engineer De…" at bounding box center [815, 241] width 1249 height 132
click at [565, 51] on div "Groups" at bounding box center [581, 54] width 33 height 12
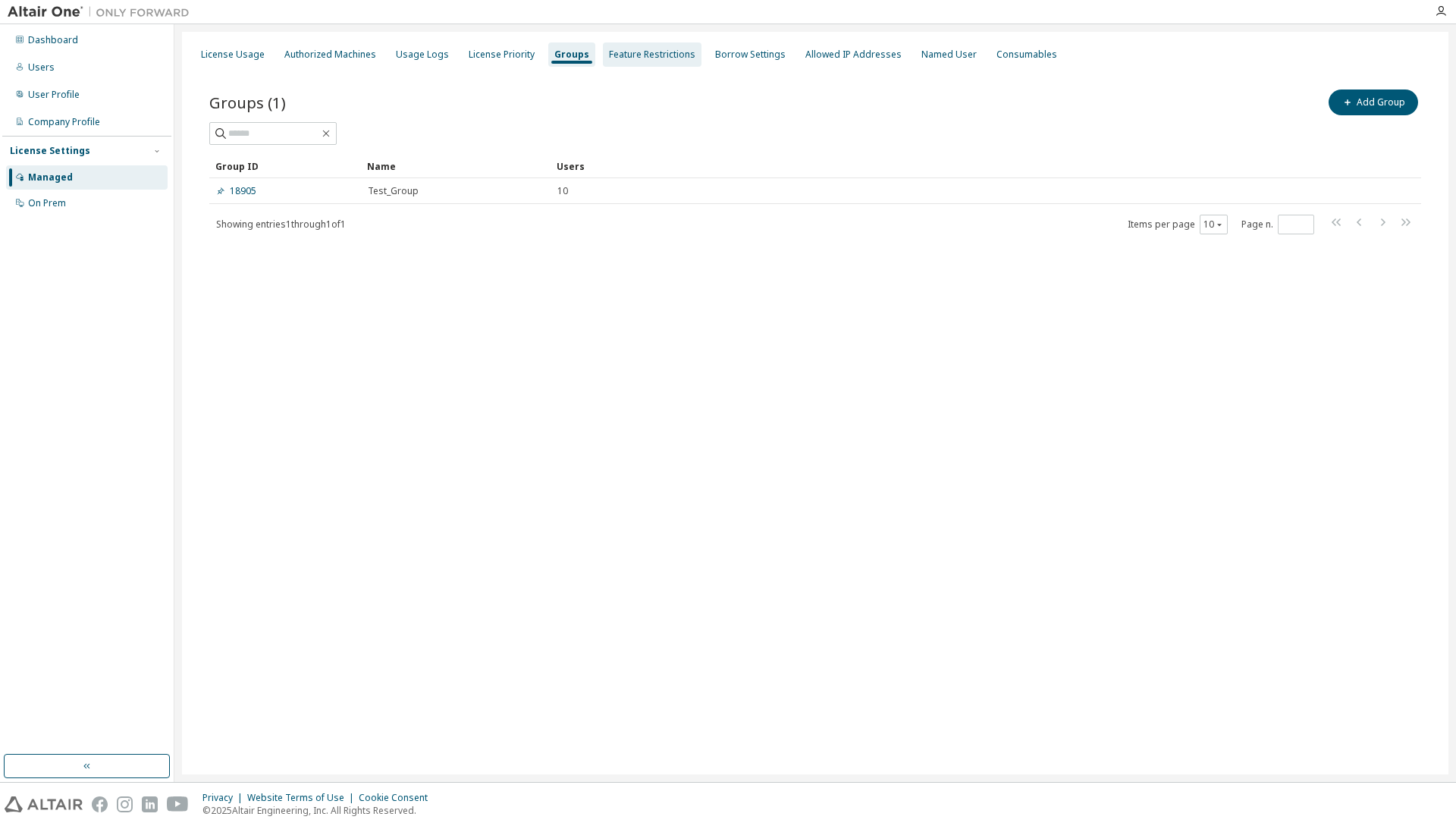
click at [641, 54] on div "Feature Restrictions" at bounding box center [652, 54] width 87 height 12
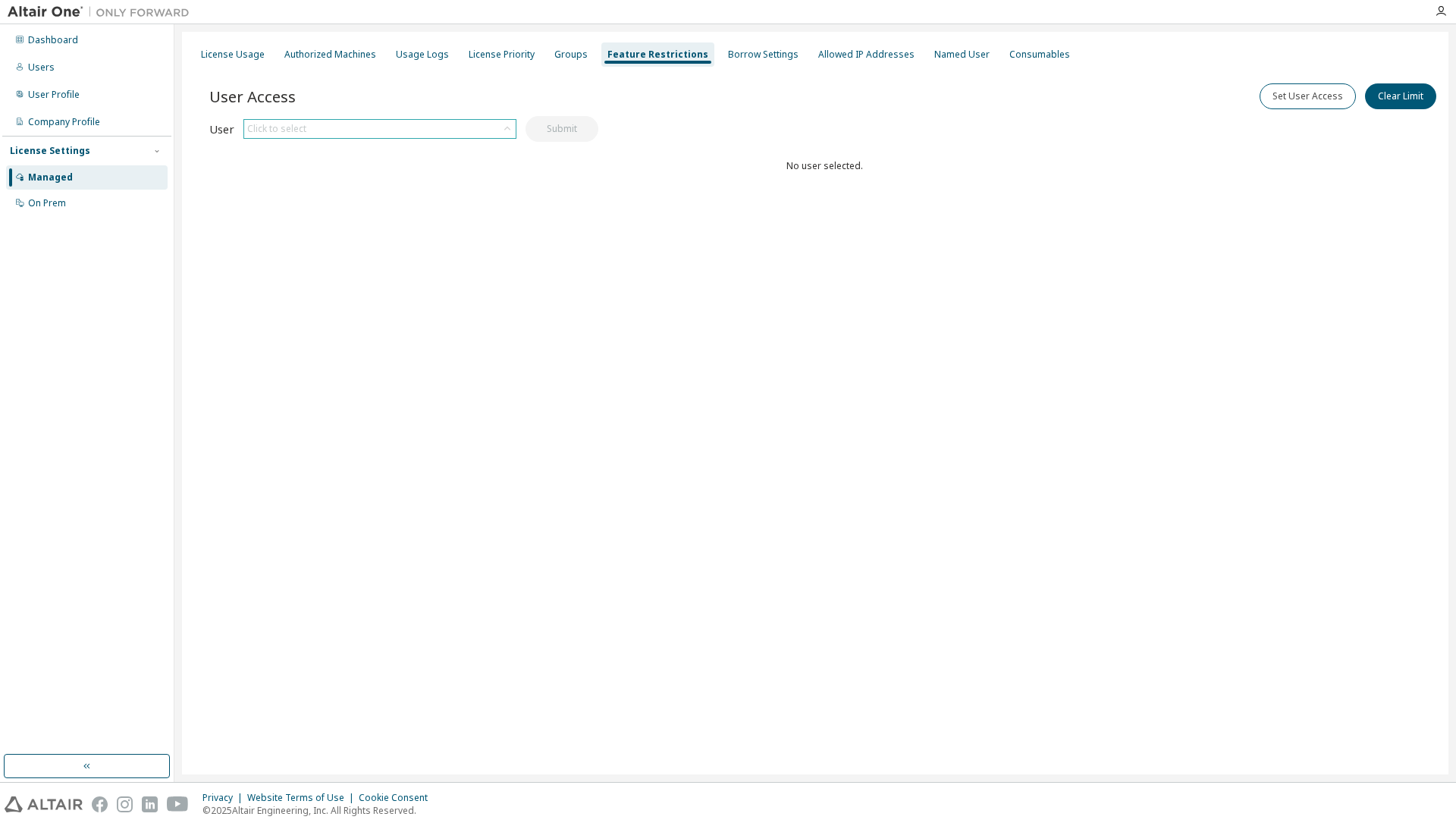
click at [429, 126] on div "Click to select" at bounding box center [380, 129] width 272 height 18
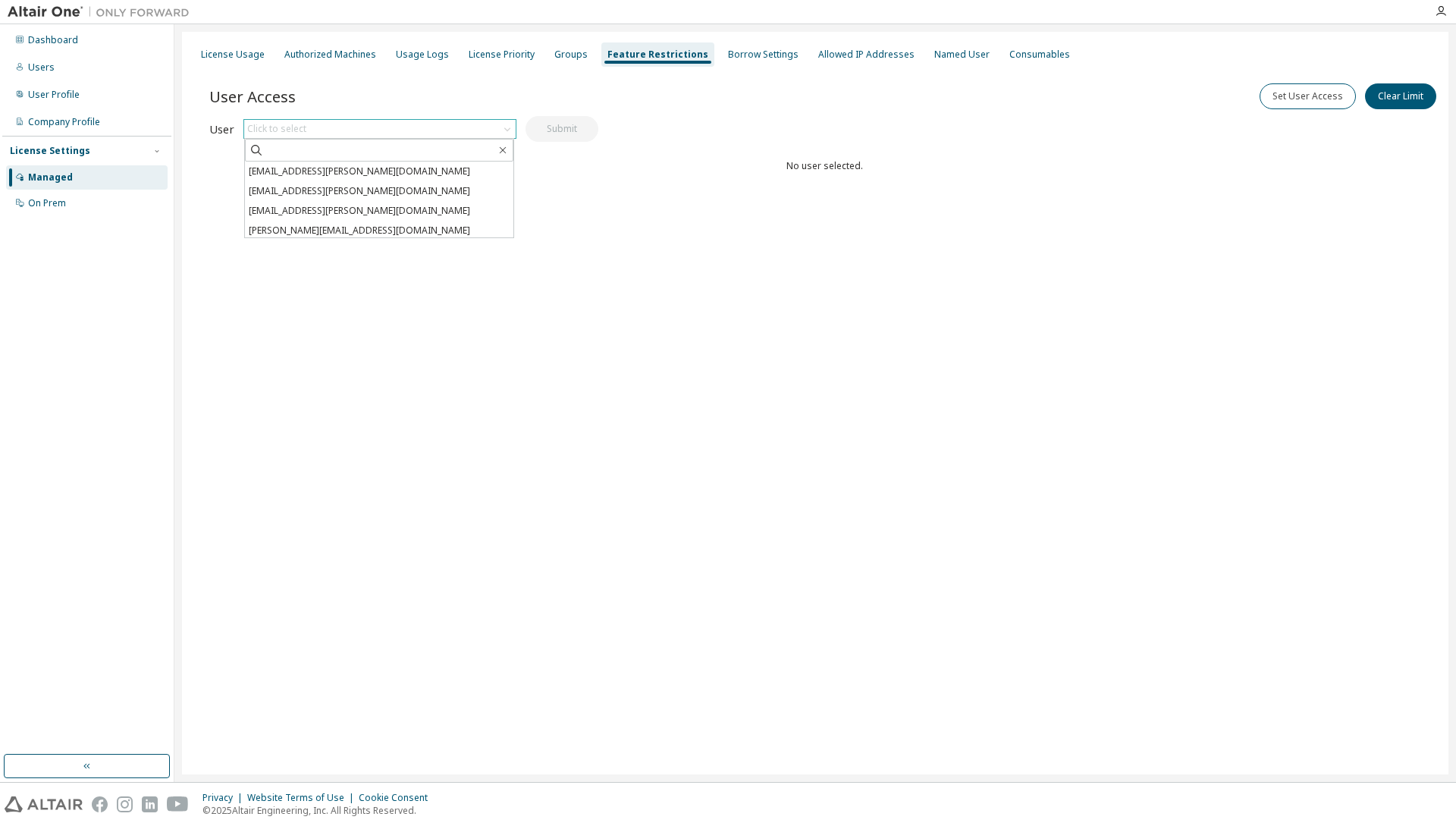
click at [429, 126] on div "Click to select" at bounding box center [380, 129] width 272 height 18
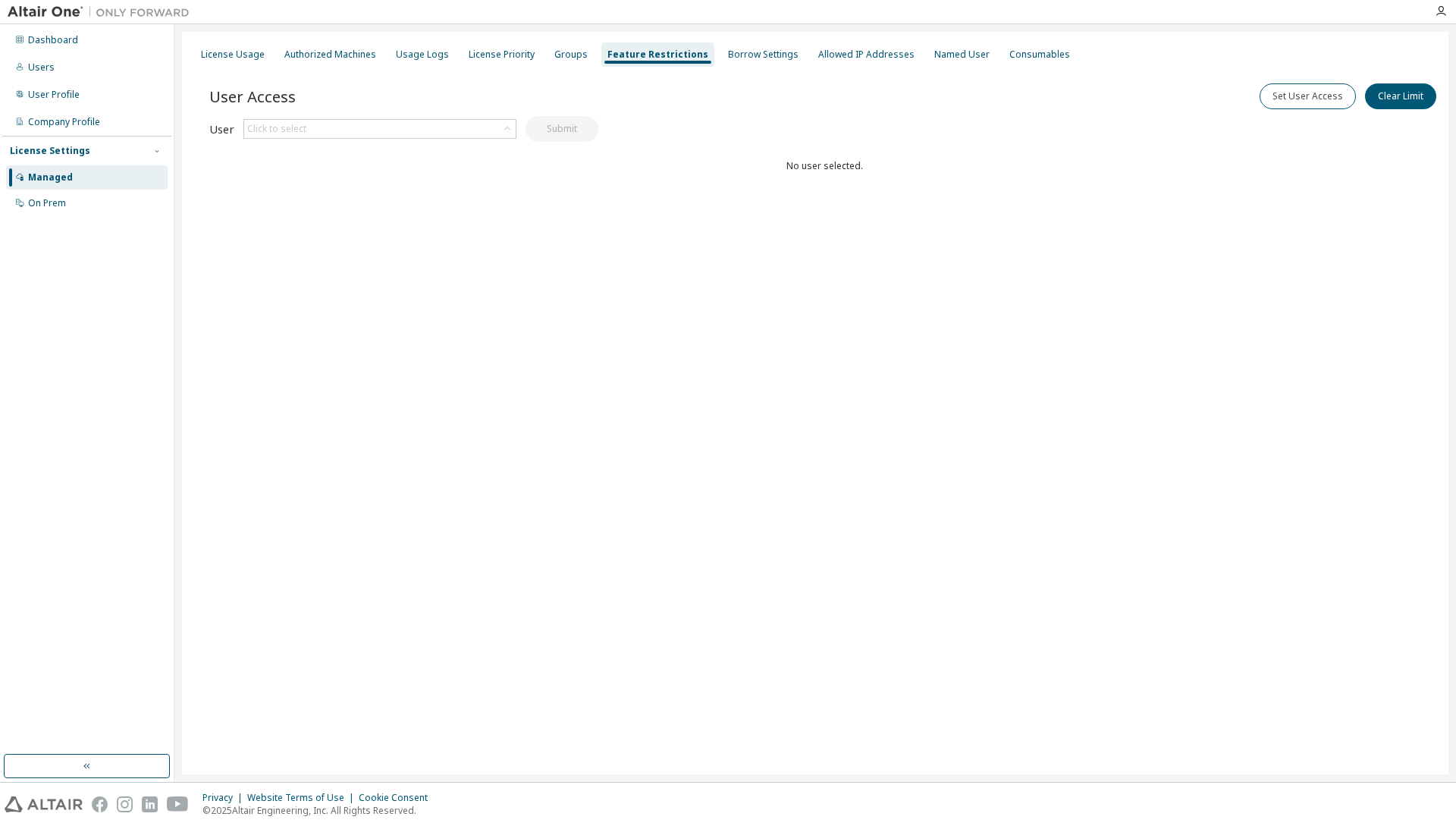
drag, startPoint x: 753, startPoint y: 57, endPoint x: 783, endPoint y: 67, distance: 31.6
click at [752, 57] on div "Borrow Settings" at bounding box center [763, 54] width 71 height 12
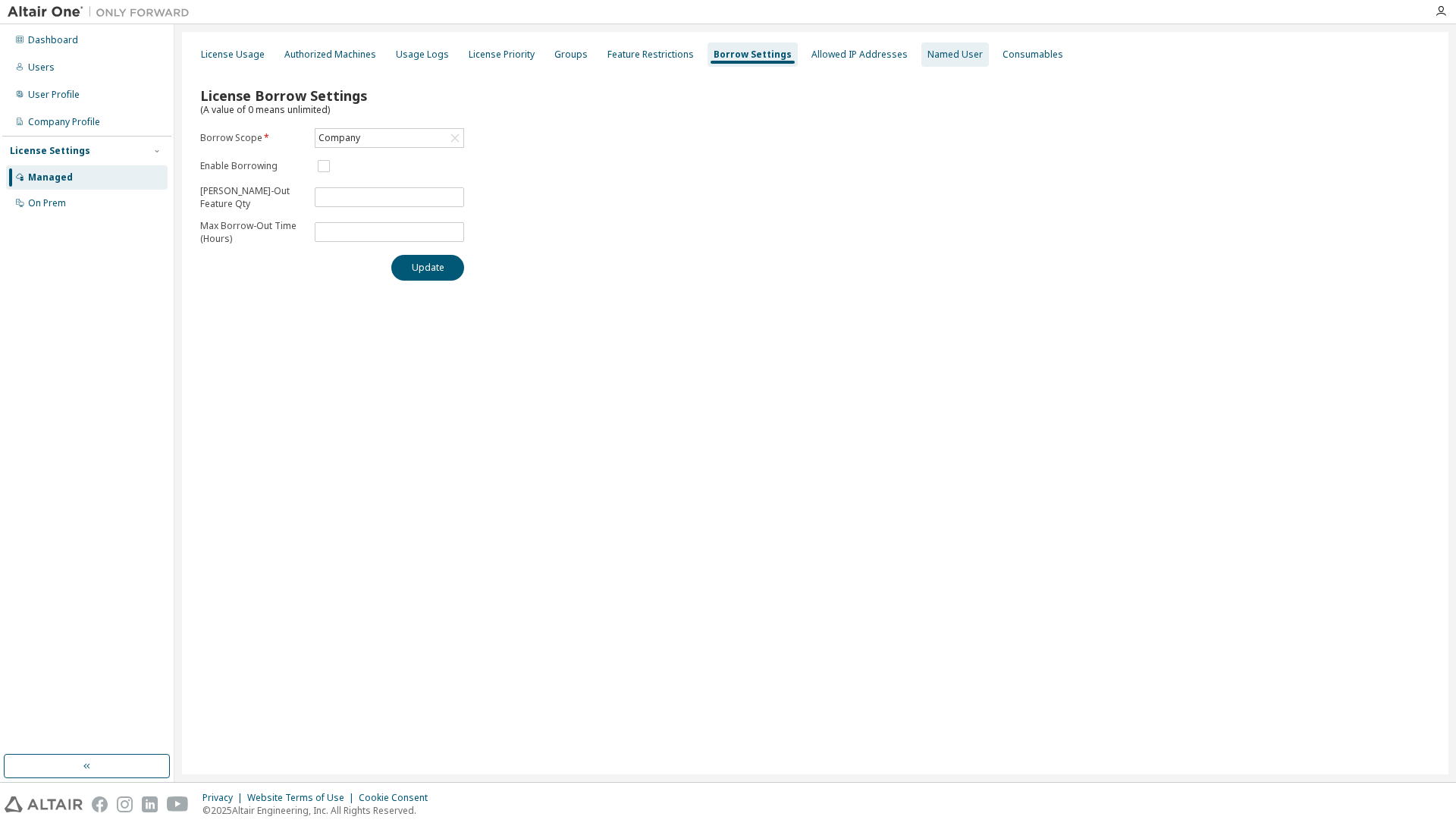
click at [930, 56] on div "Named User" at bounding box center [955, 54] width 55 height 12
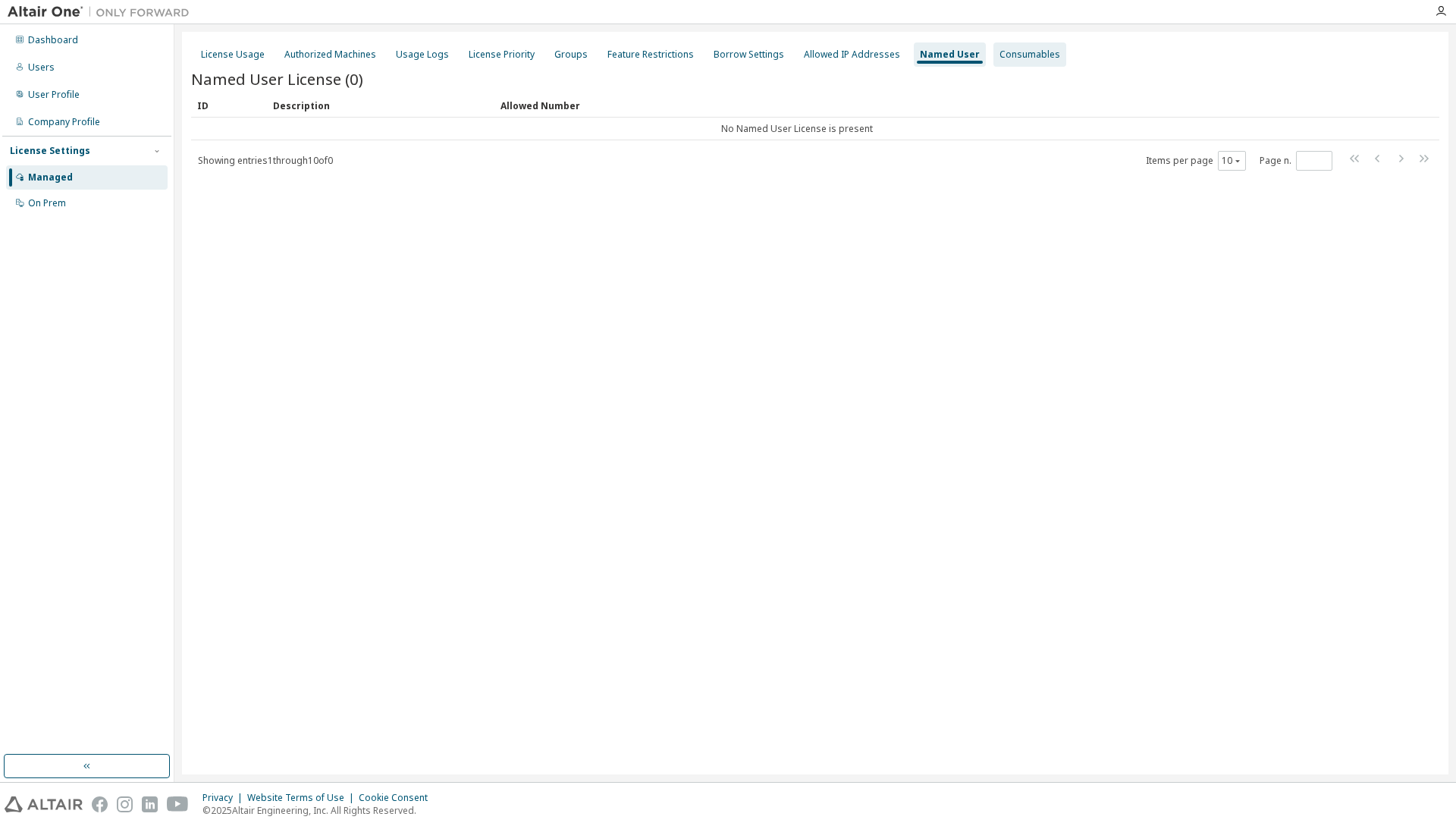
click at [994, 61] on div "Consumables" at bounding box center [1030, 54] width 72 height 24
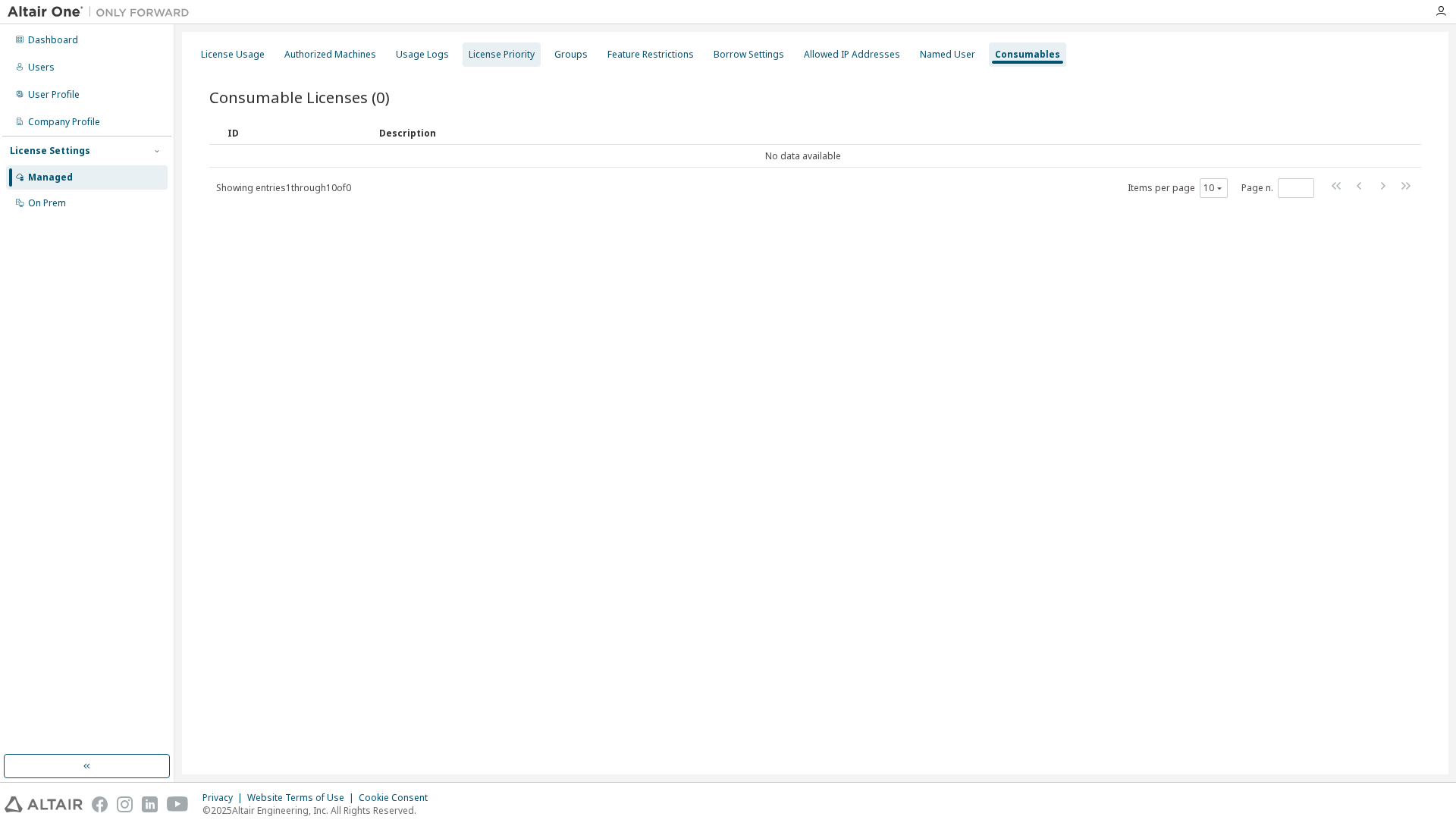
click at [480, 48] on div "License Priority" at bounding box center [501, 54] width 66 height 12
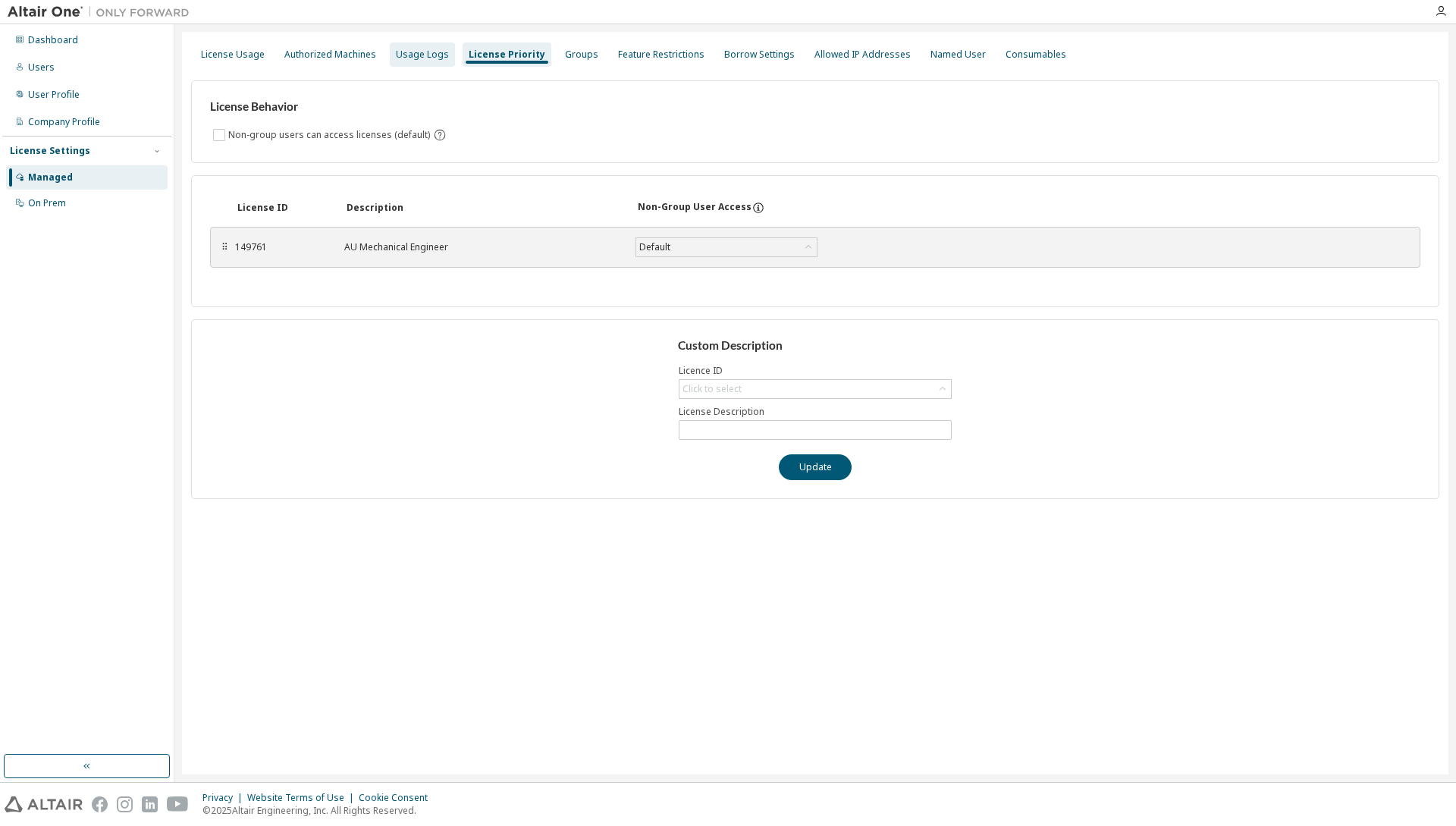
click at [418, 49] on div "Usage Logs" at bounding box center [422, 54] width 65 height 24
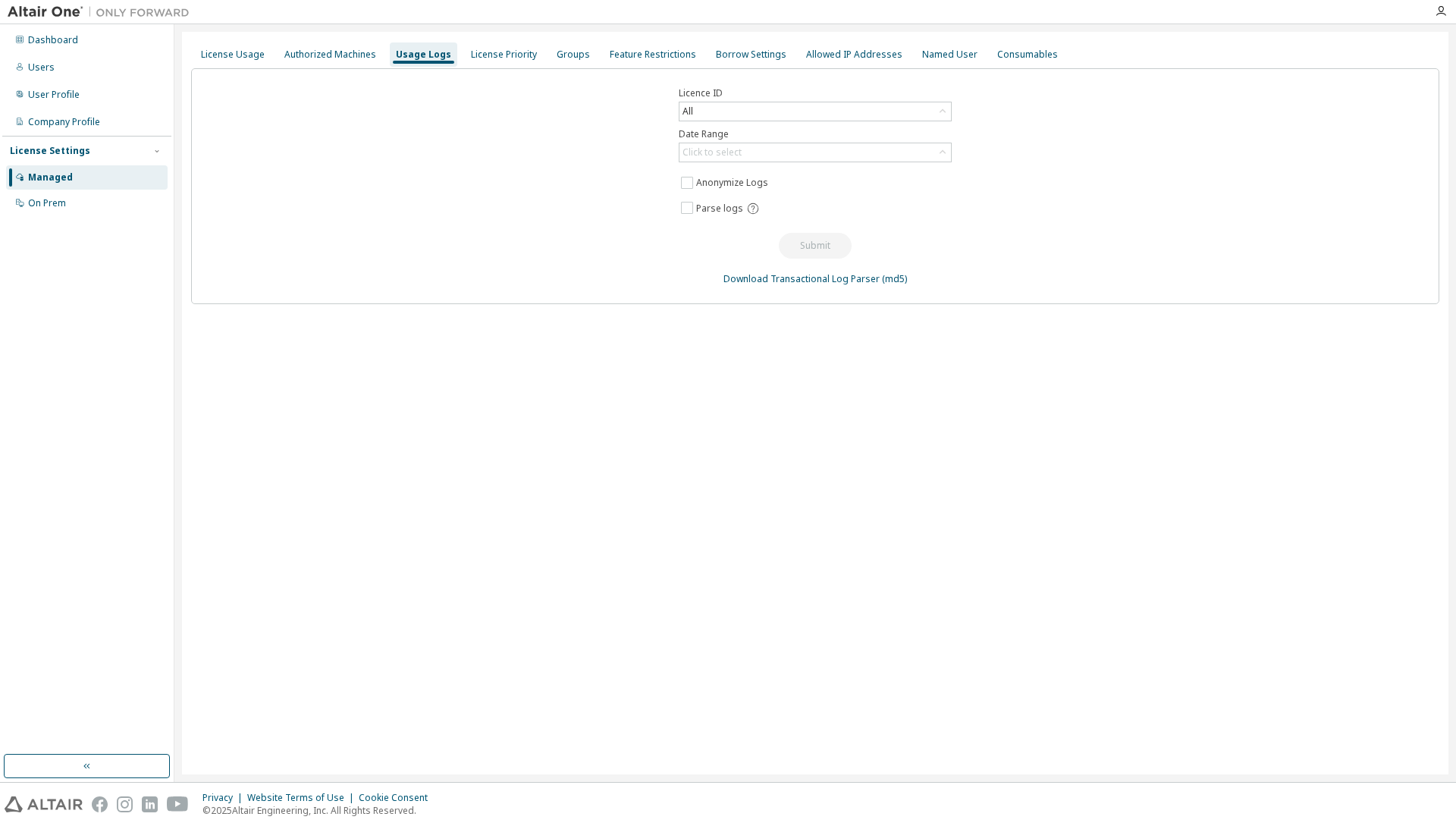
click at [313, 41] on div "License Usage Authorized Machines Usage Logs License Priority Groups Feature Re…" at bounding box center [815, 54] width 1249 height 27
click at [300, 50] on div "Authorized Machines" at bounding box center [330, 54] width 92 height 12
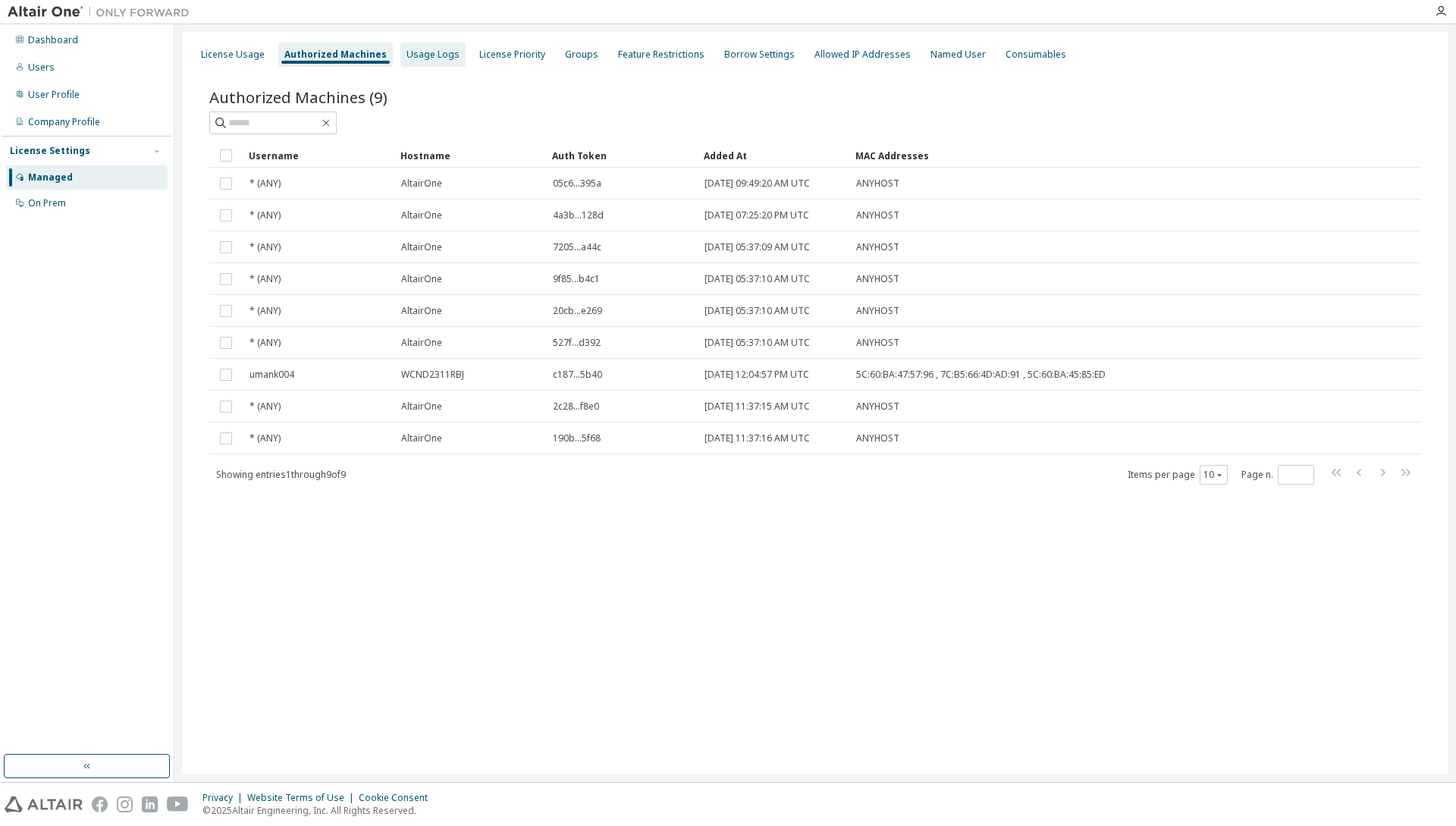
click at [416, 52] on div "Usage Logs" at bounding box center [433, 54] width 53 height 12
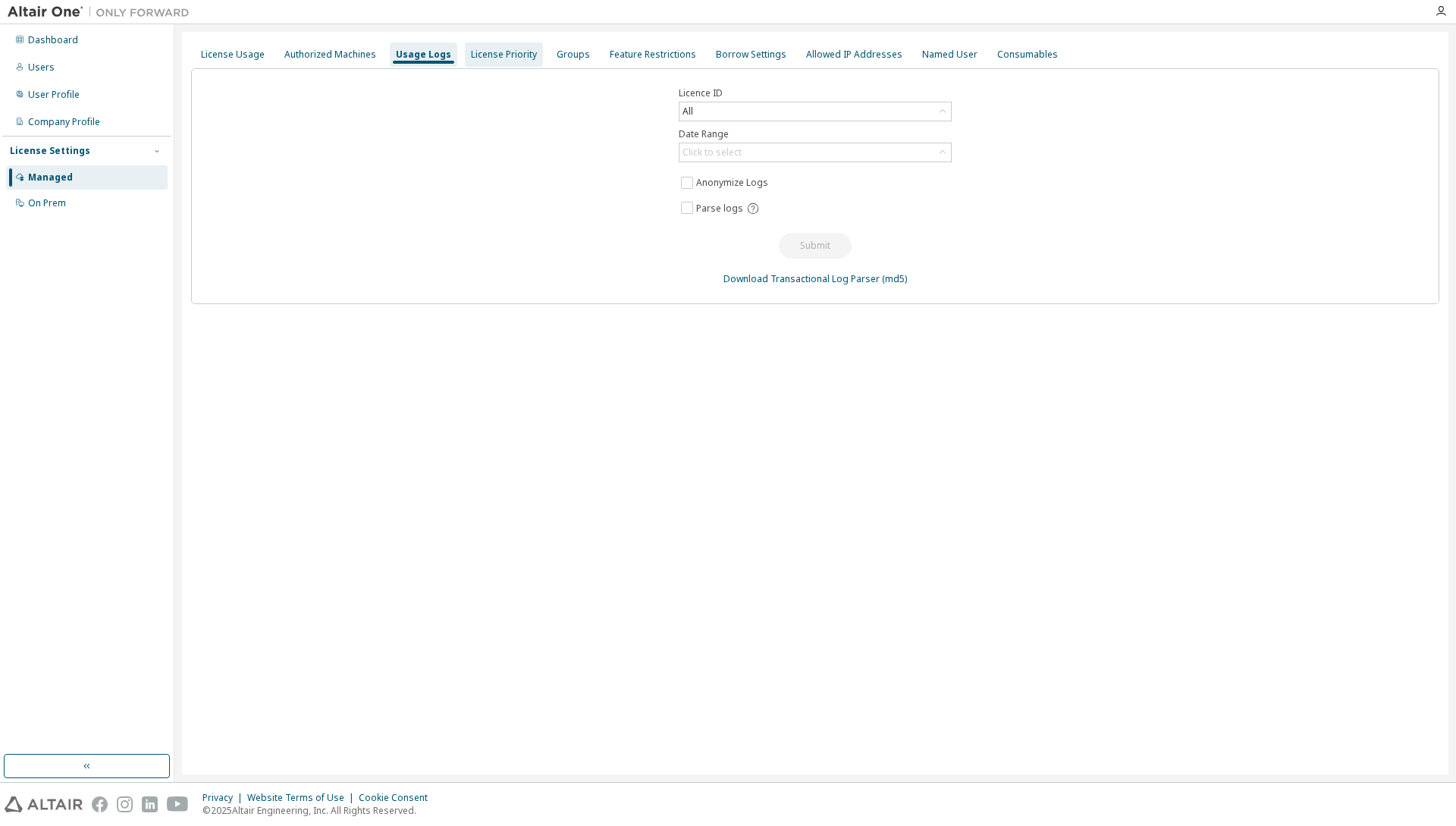
click at [516, 59] on div "License Priority" at bounding box center [504, 54] width 66 height 12
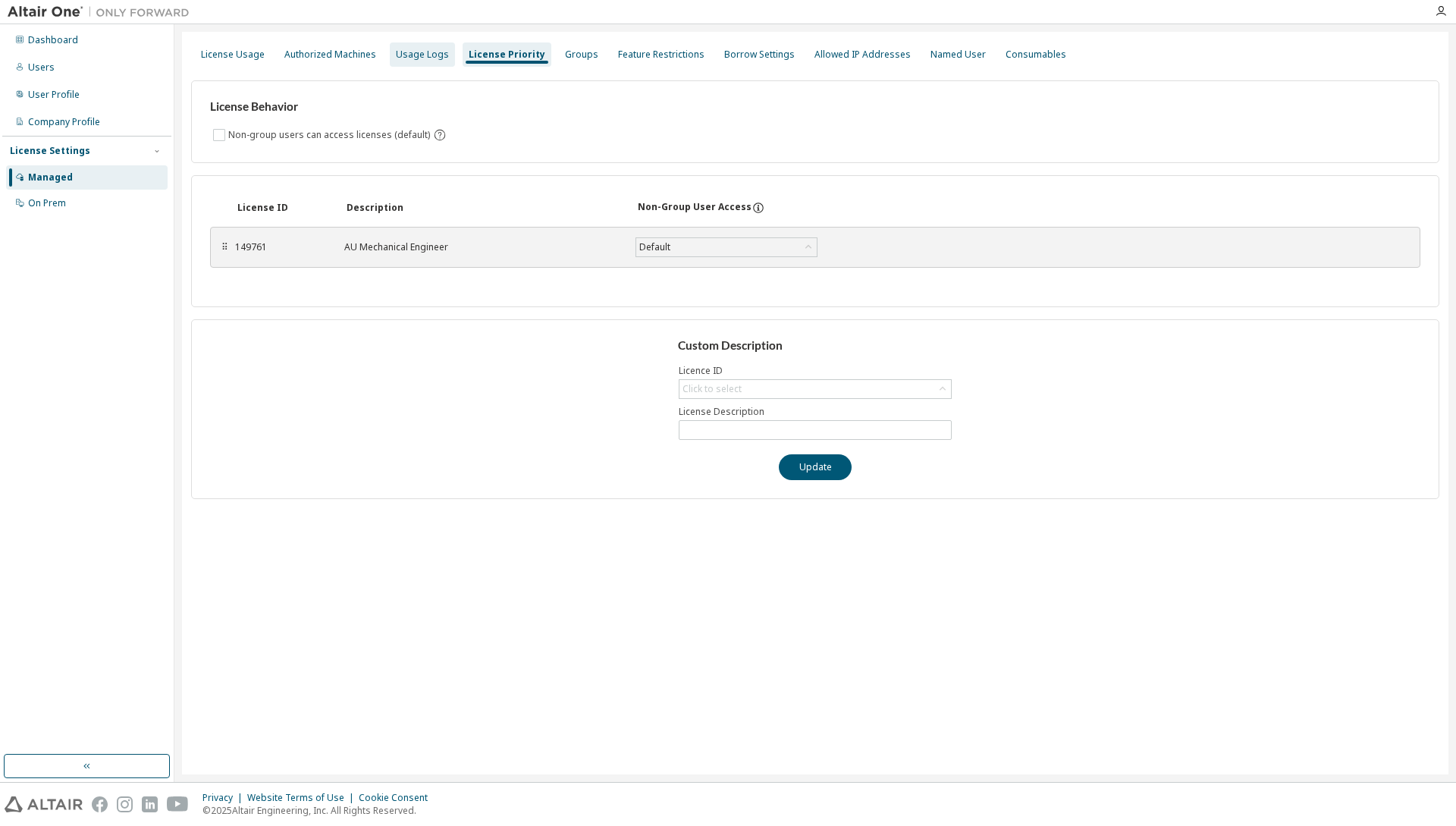
click at [405, 58] on div "Usage Logs" at bounding box center [422, 54] width 53 height 12
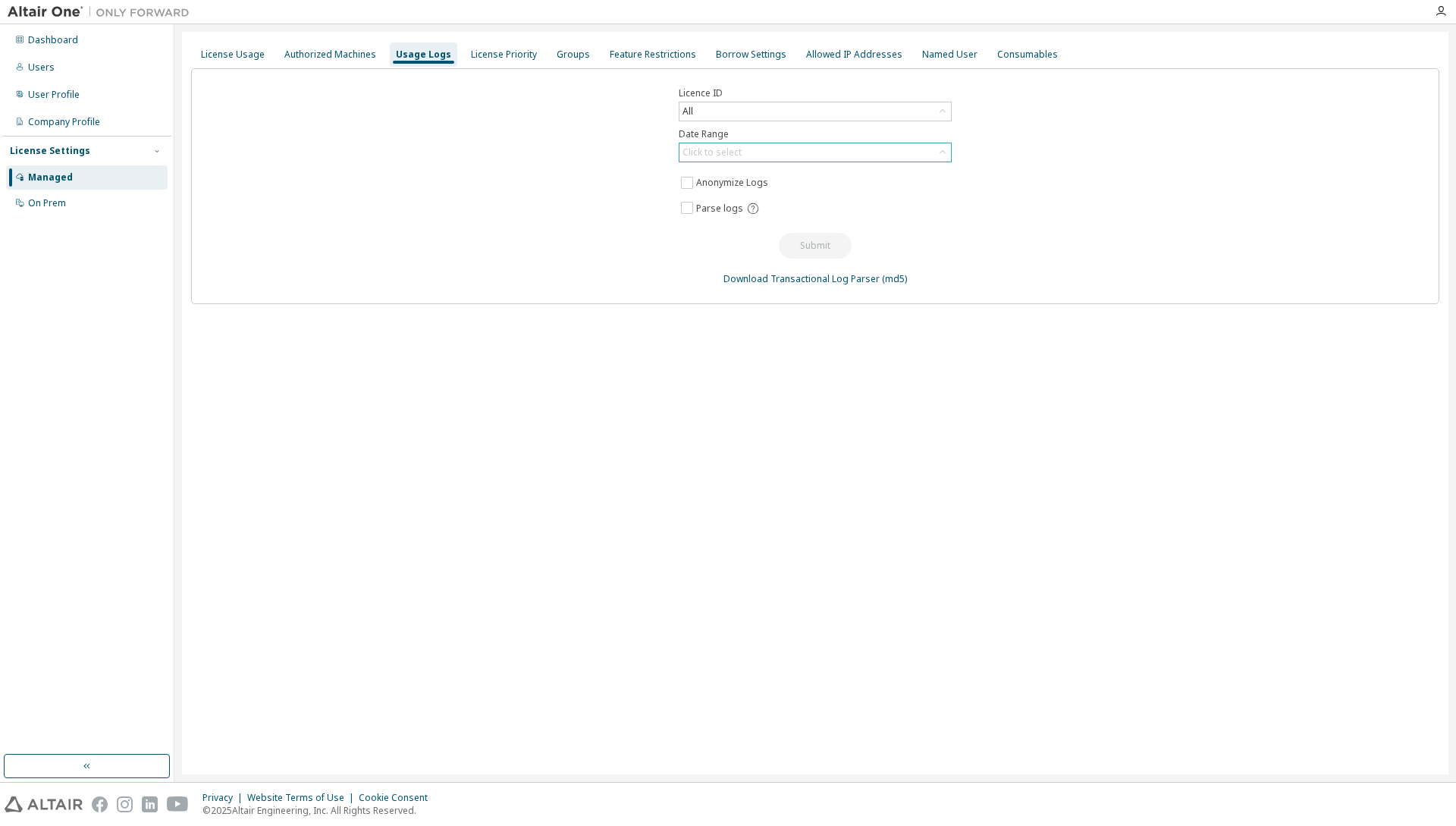
click at [820, 157] on div "Click to select" at bounding box center [815, 152] width 272 height 18
click at [755, 114] on div "All" at bounding box center [815, 112] width 272 height 18
click at [467, 204] on div "Licence ID All All 67064 - AU Mechanical Engineer (Expired) 69866 - Altair Mate…" at bounding box center [815, 186] width 1249 height 236
click at [495, 57] on div "License Priority" at bounding box center [504, 54] width 66 height 12
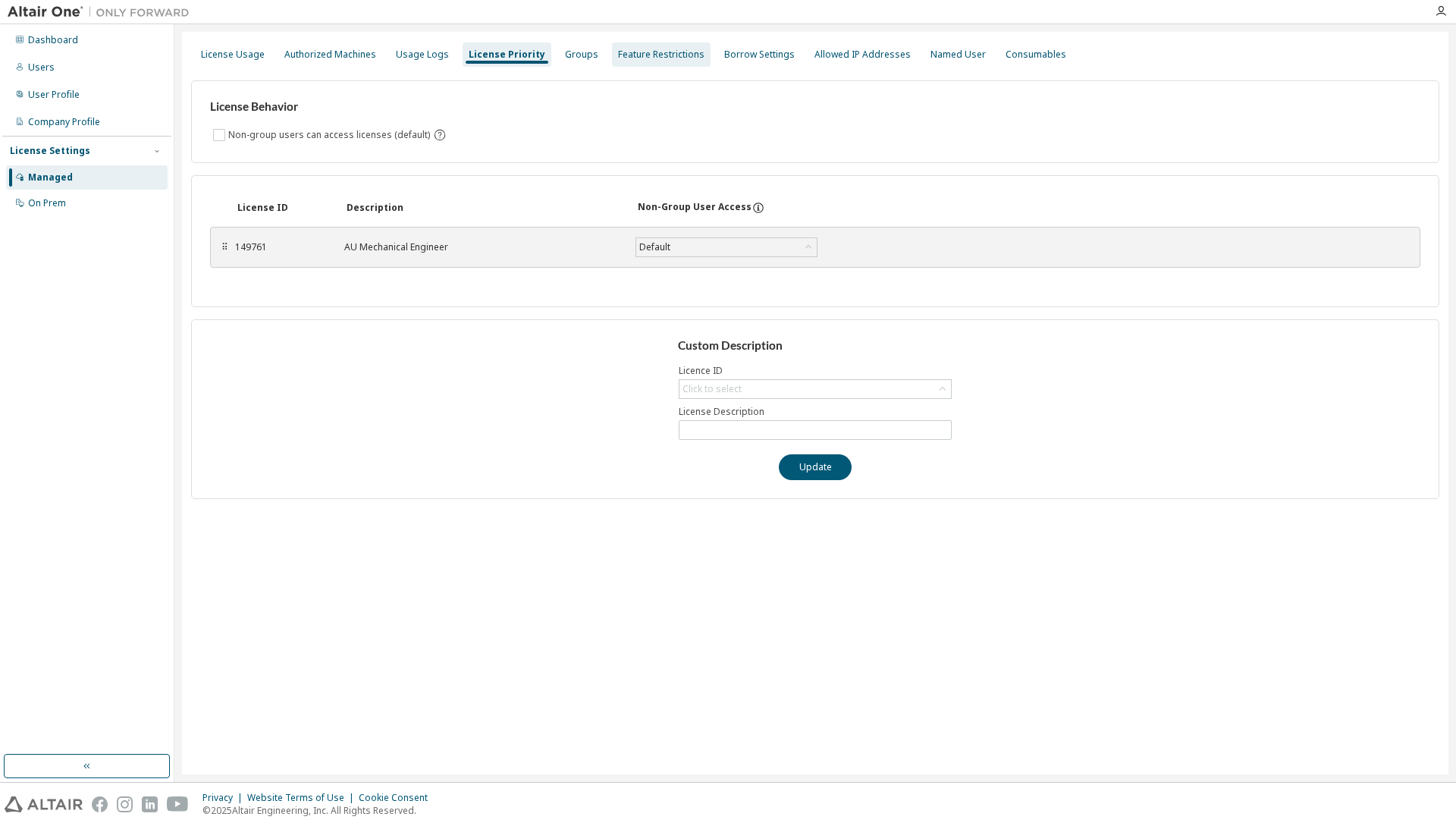
click at [630, 49] on div "Feature Restrictions" at bounding box center [661, 54] width 87 height 12
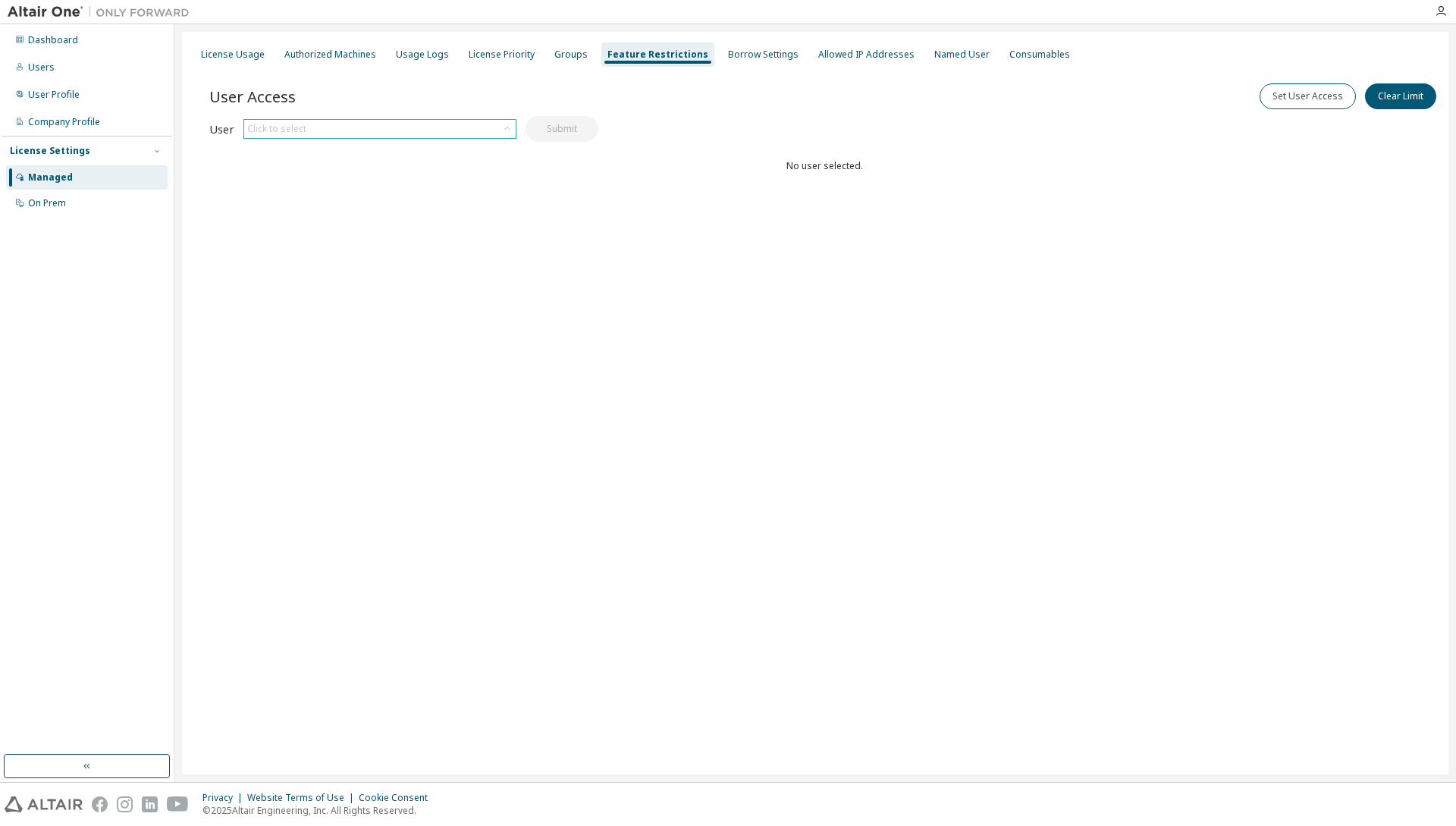
click at [491, 132] on div "Click to select" at bounding box center [380, 129] width 272 height 18
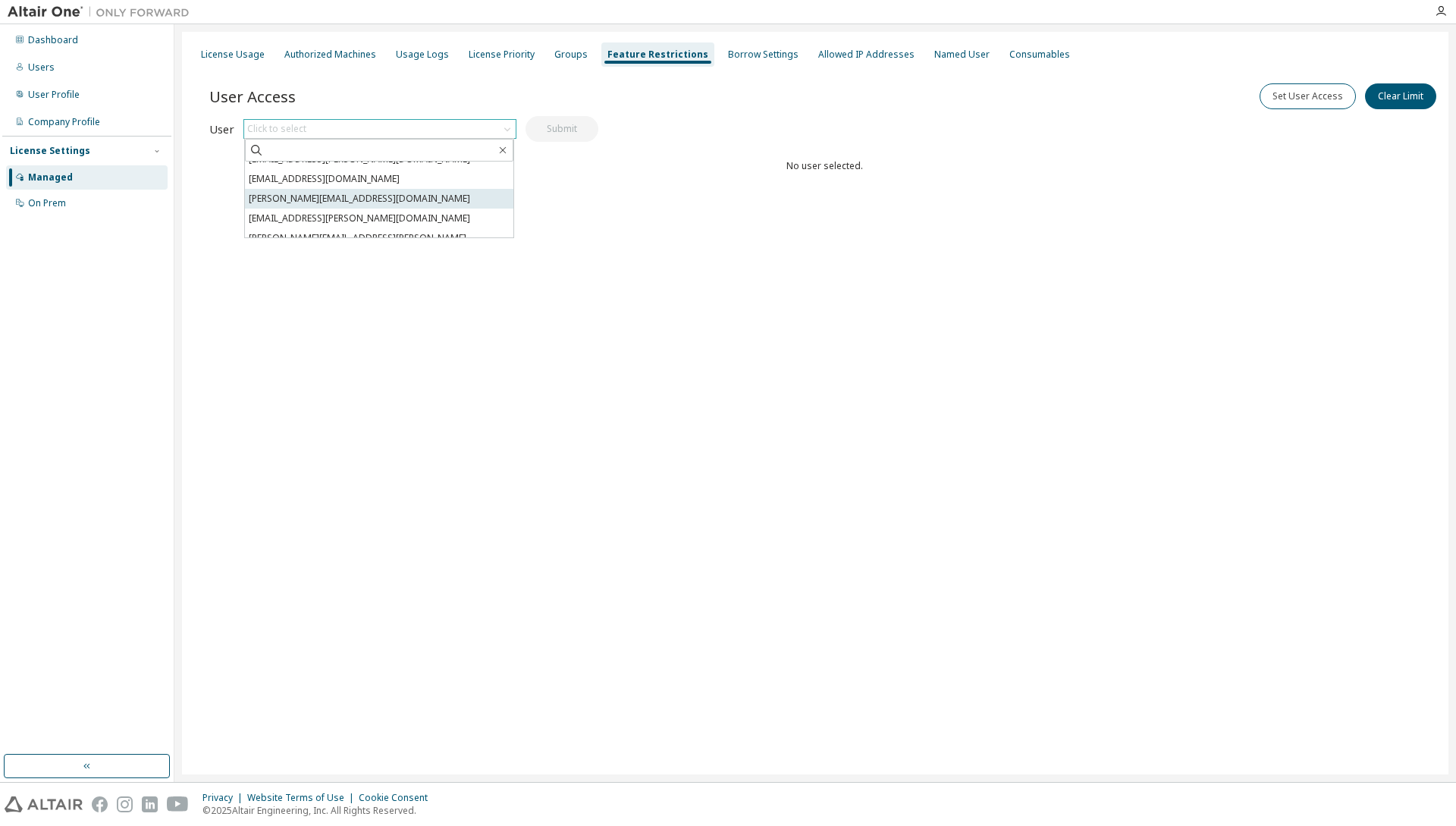
scroll to position [91, 0]
click at [441, 179] on li "anil.choudhar@yanfeng.com" at bounding box center [379, 179] width 268 height 20
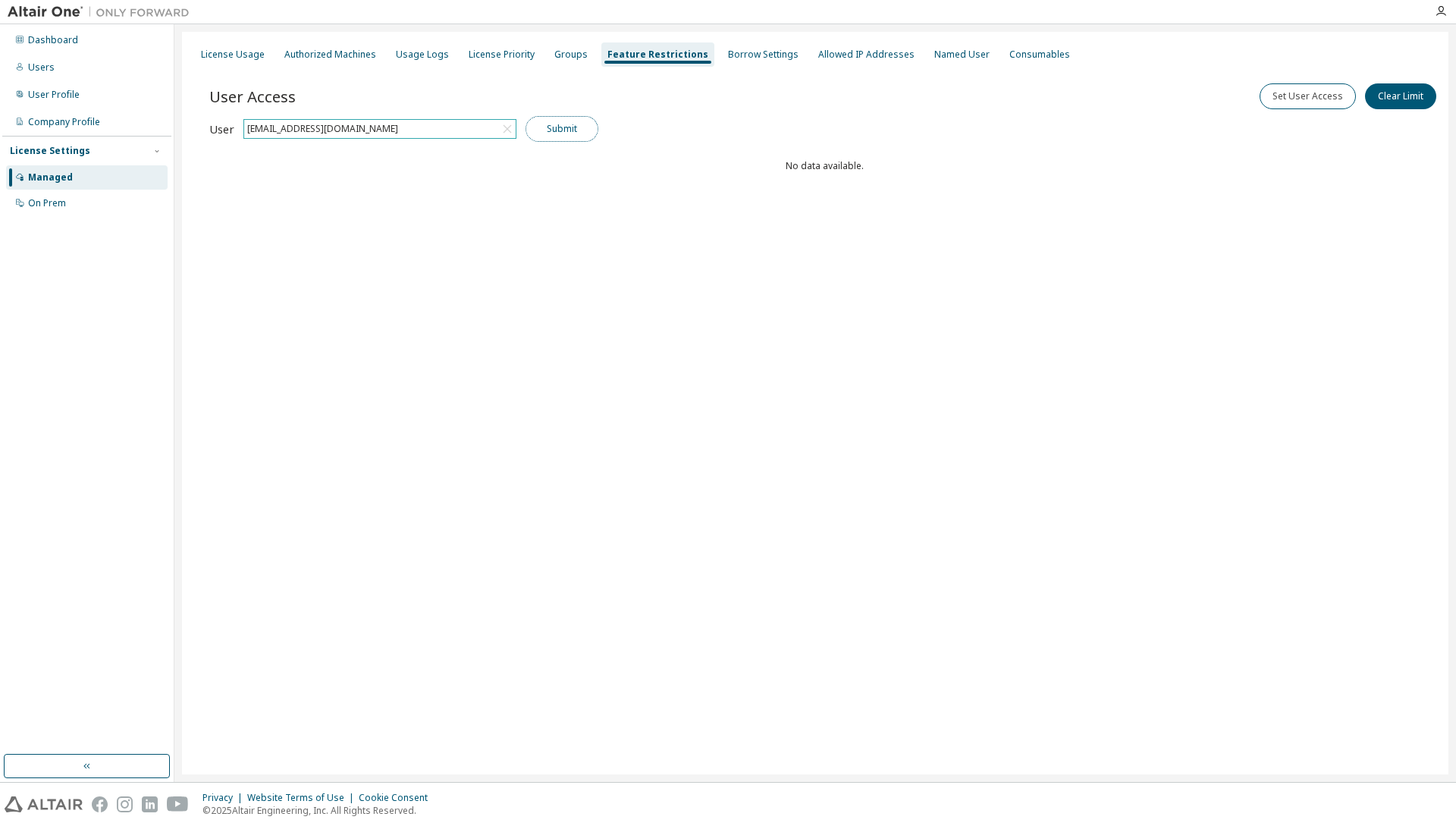
click at [581, 133] on button "Submit" at bounding box center [561, 128] width 72 height 26
drag, startPoint x: 1335, startPoint y: 92, endPoint x: 1335, endPoint y: 105, distance: 13.0
click at [1335, 105] on button "Set User Access" at bounding box center [1309, 96] width 97 height 26
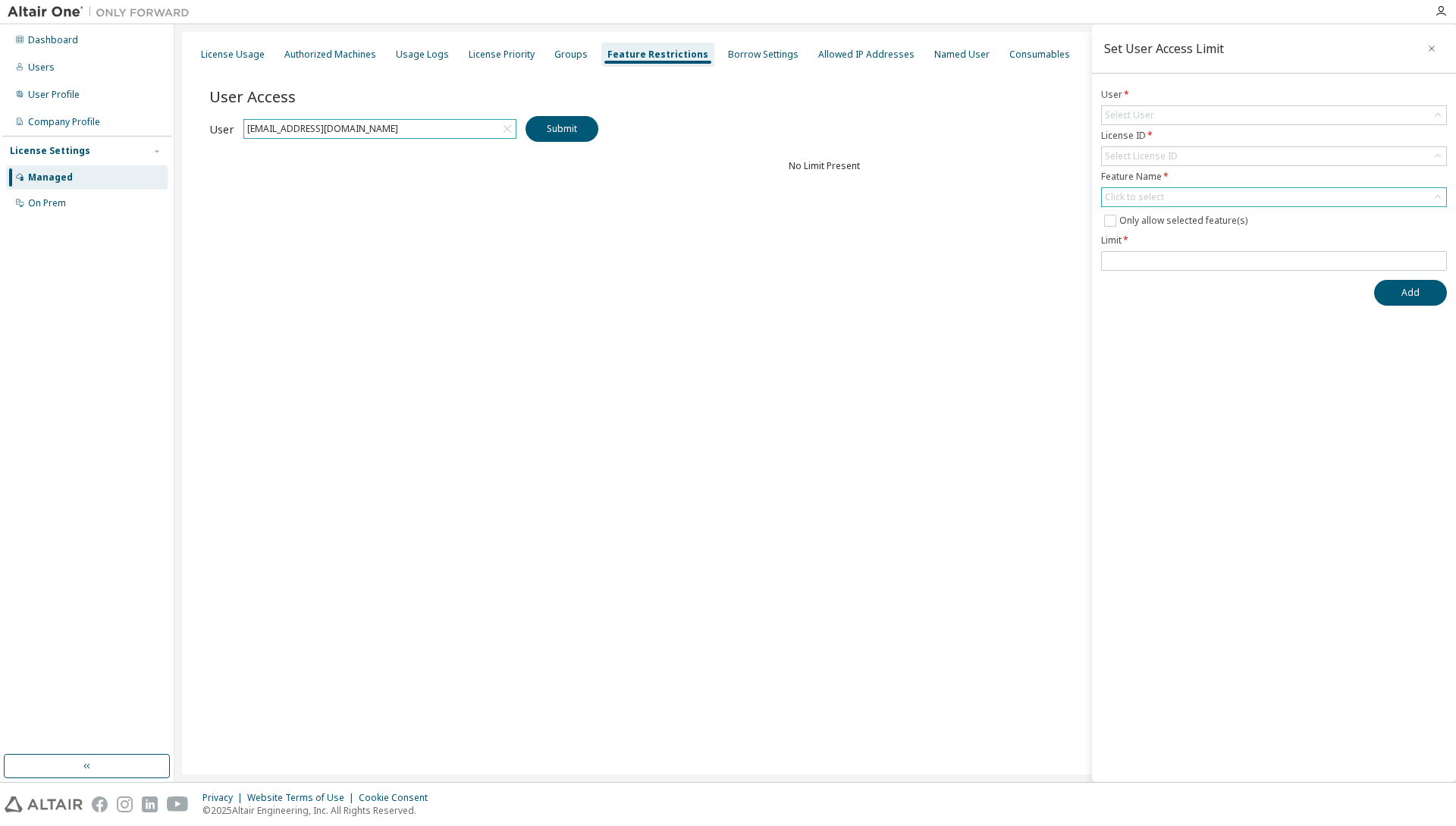
click at [1189, 198] on div "Click to select" at bounding box center [1274, 197] width 344 height 18
click at [1139, 199] on div "Click to select" at bounding box center [1134, 197] width 59 height 12
click at [1128, 214] on input "text" at bounding box center [1274, 218] width 305 height 15
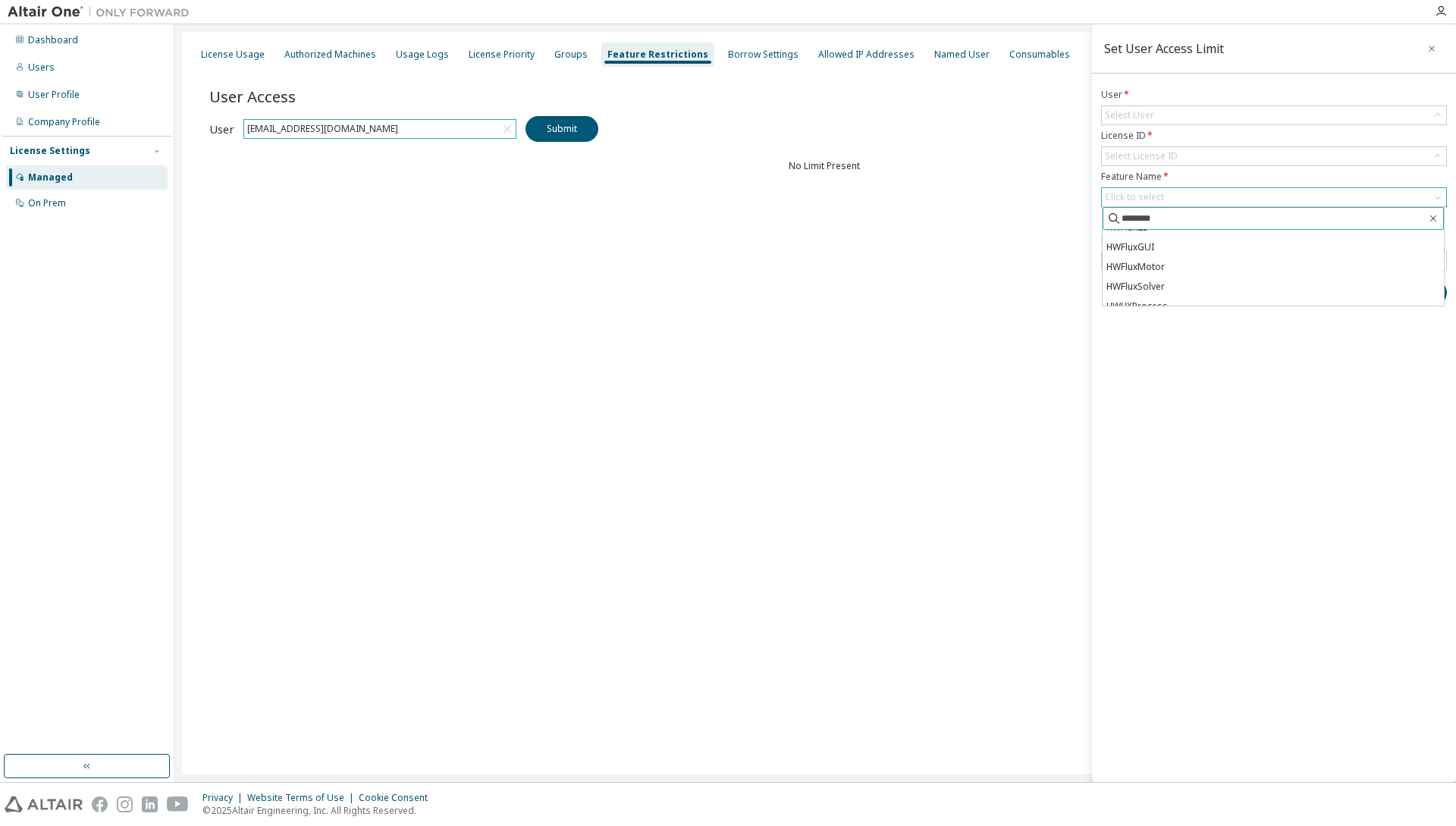
scroll to position [1057, 0]
type input "********"
click at [1310, 281] on li "HWAMDCPrivateExplorerPlus" at bounding box center [1274, 276] width 342 height 20
click at [1222, 443] on div "Set User Access Limit User * Select User License ID * Select License ID Feature…" at bounding box center [1274, 403] width 364 height 758
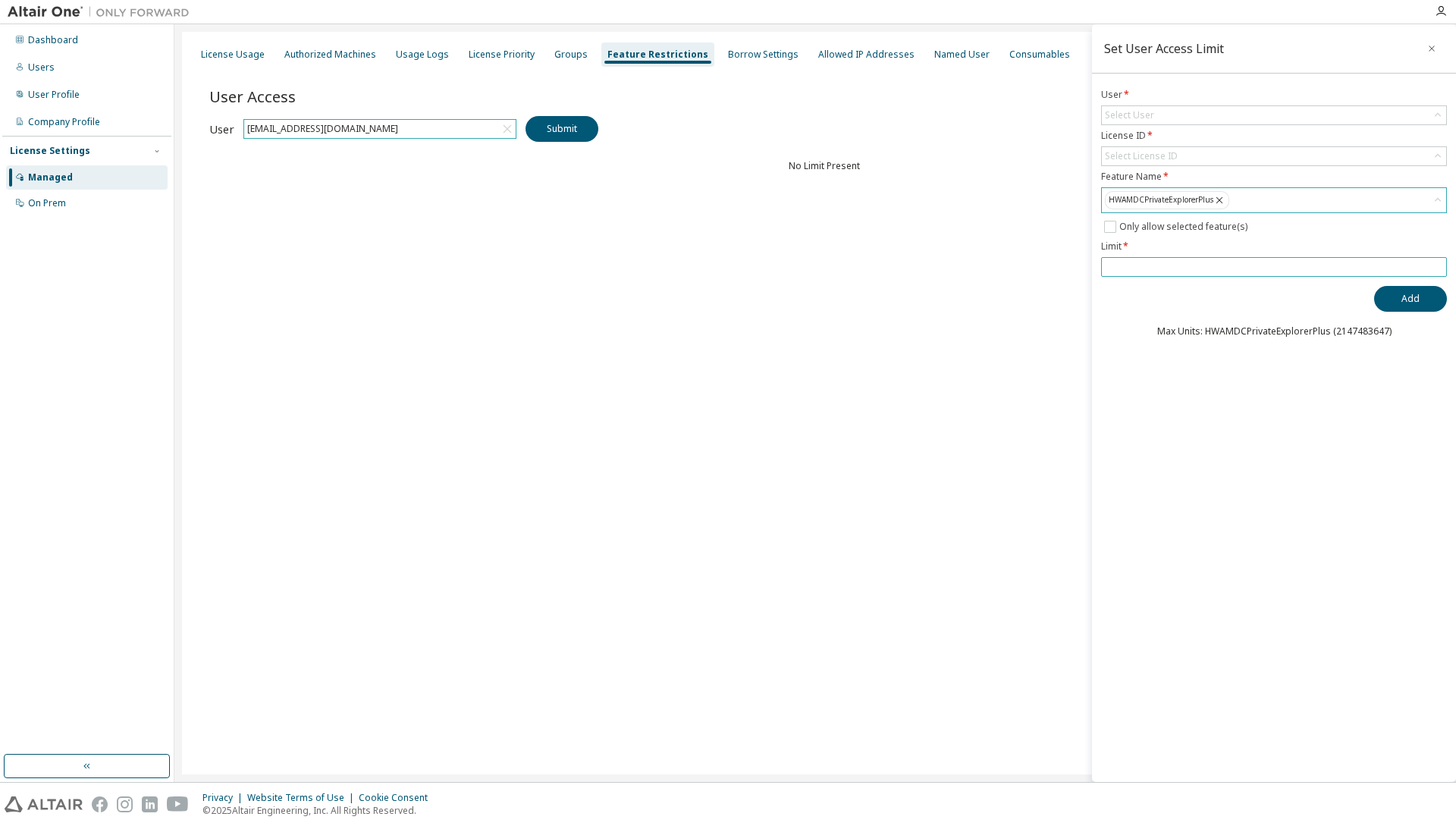
click at [1240, 261] on input "number" at bounding box center [1274, 266] width 338 height 12
click at [1182, 267] on input "number" at bounding box center [1274, 266] width 338 height 12
click at [1435, 270] on input "**" at bounding box center [1274, 266] width 338 height 12
click at [1435, 262] on input "*" at bounding box center [1274, 266] width 338 height 12
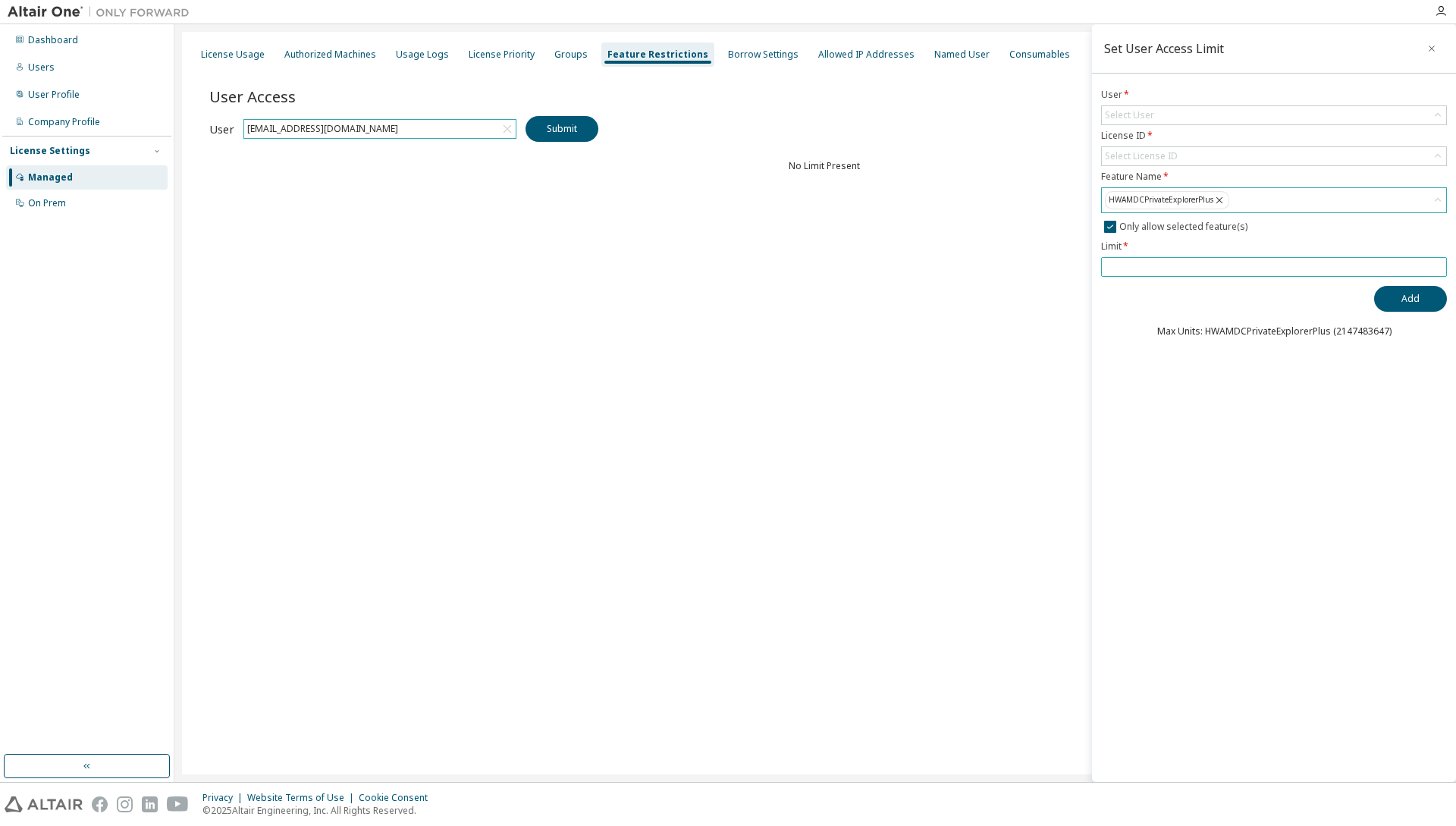
drag, startPoint x: 1149, startPoint y: 263, endPoint x: 1035, endPoint y: 261, distance: 114.0
click at [1035, 261] on main "Set User Access Limit User * Select User License ID * Select License ID Feature…" at bounding box center [815, 403] width 1282 height 758
drag, startPoint x: 1189, startPoint y: 259, endPoint x: 814, endPoint y: 261, distance: 375.0
click at [814, 261] on main "Set User Access Limit User * Select User License ID * Select License ID Feature…" at bounding box center [815, 403] width 1282 height 758
type input "***"
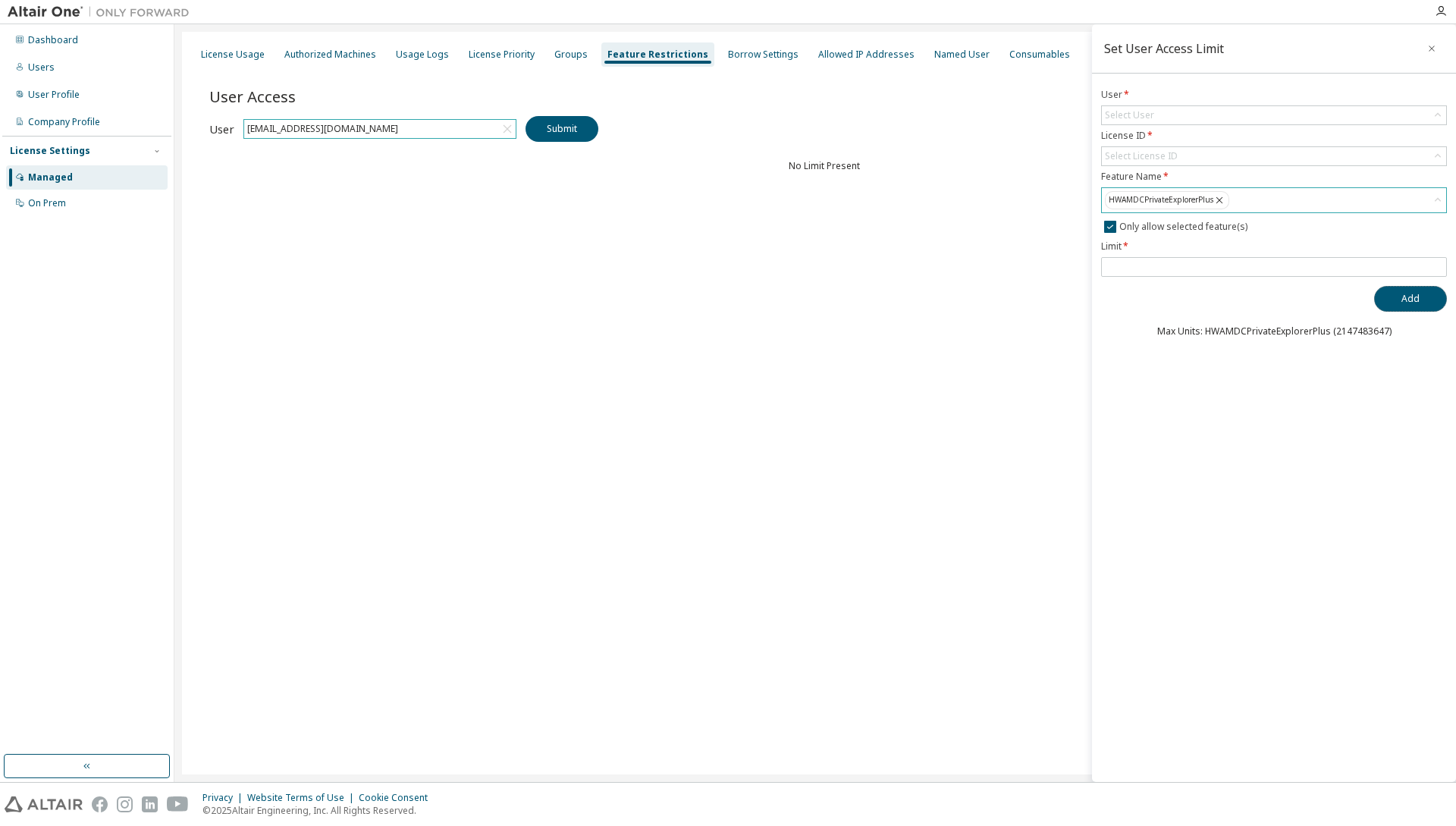
drag, startPoint x: 1413, startPoint y: 301, endPoint x: 1391, endPoint y: 394, distance: 95.6
click at [1412, 310] on button "Add" at bounding box center [1410, 298] width 72 height 26
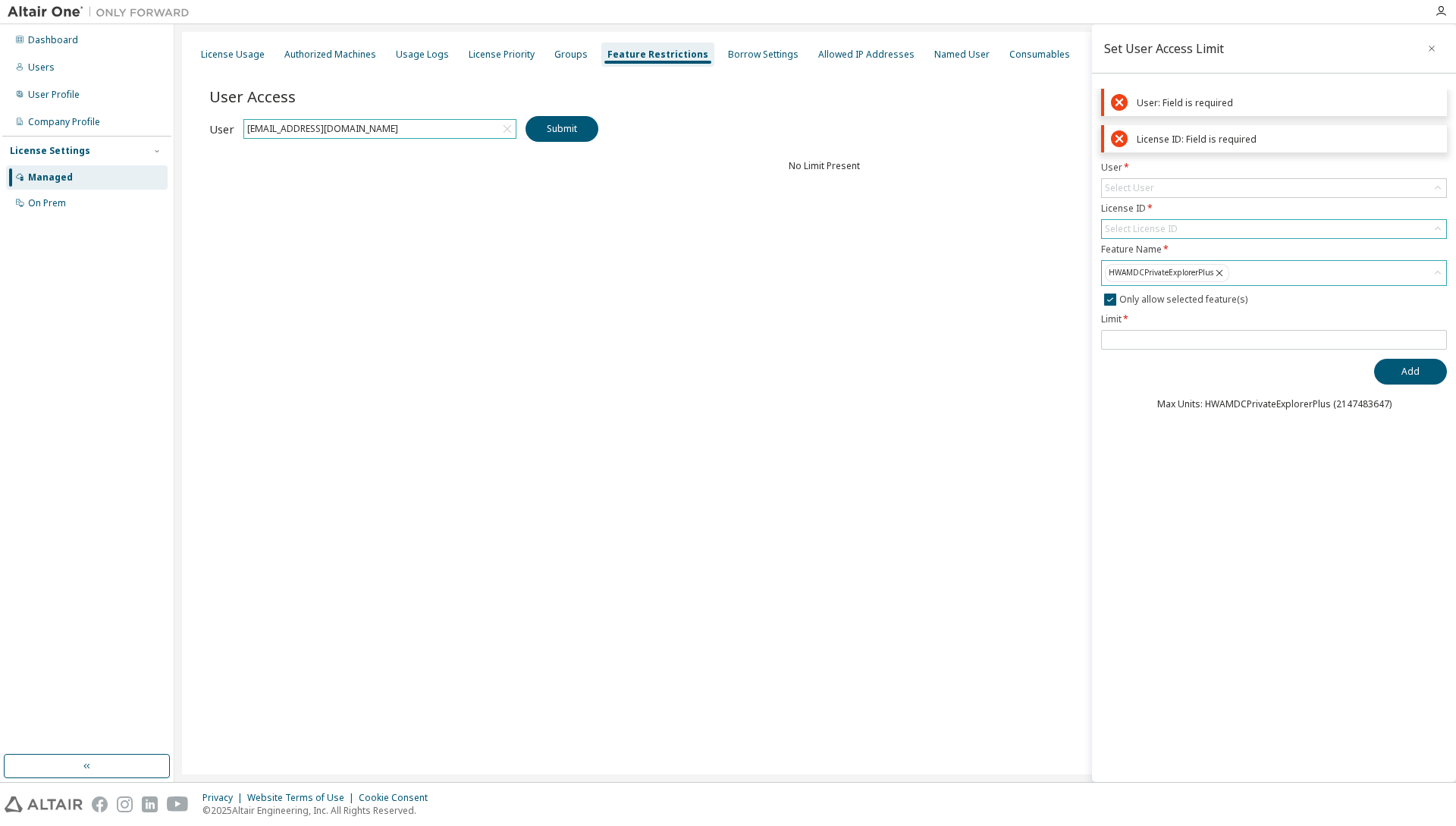
click at [1211, 224] on div "Select License ID" at bounding box center [1274, 229] width 344 height 18
click at [1199, 275] on li "149761 - AU Mechanical Engineer" at bounding box center [1274, 271] width 342 height 20
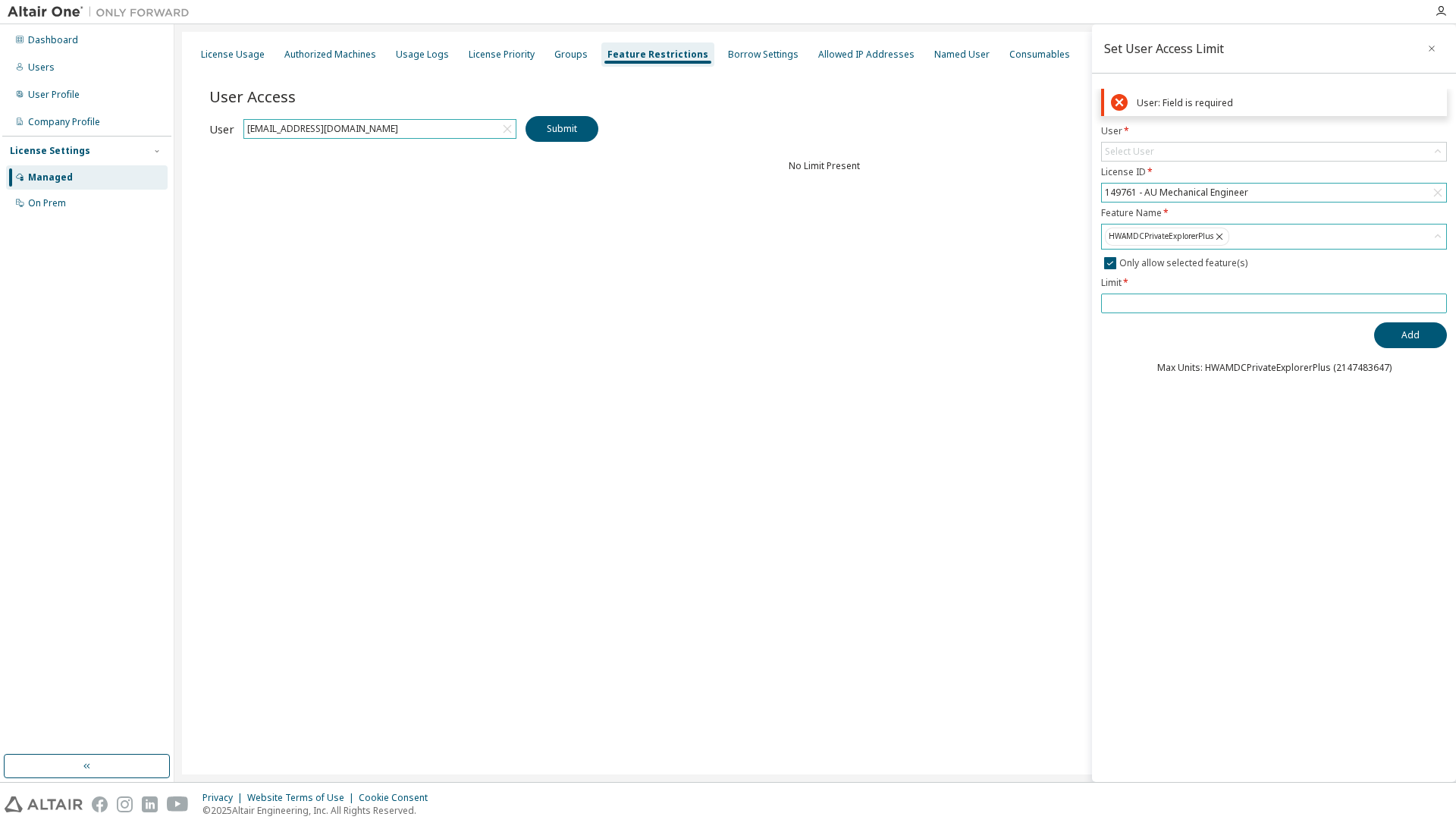
drag, startPoint x: 1179, startPoint y: 306, endPoint x: 1020, endPoint y: 306, distance: 159.0
click at [1020, 306] on main "Set User Access Limit User: Field is required User * Select User License ID * 1…" at bounding box center [815, 403] width 1282 height 758
click at [1190, 157] on div "Select User" at bounding box center [1274, 152] width 344 height 18
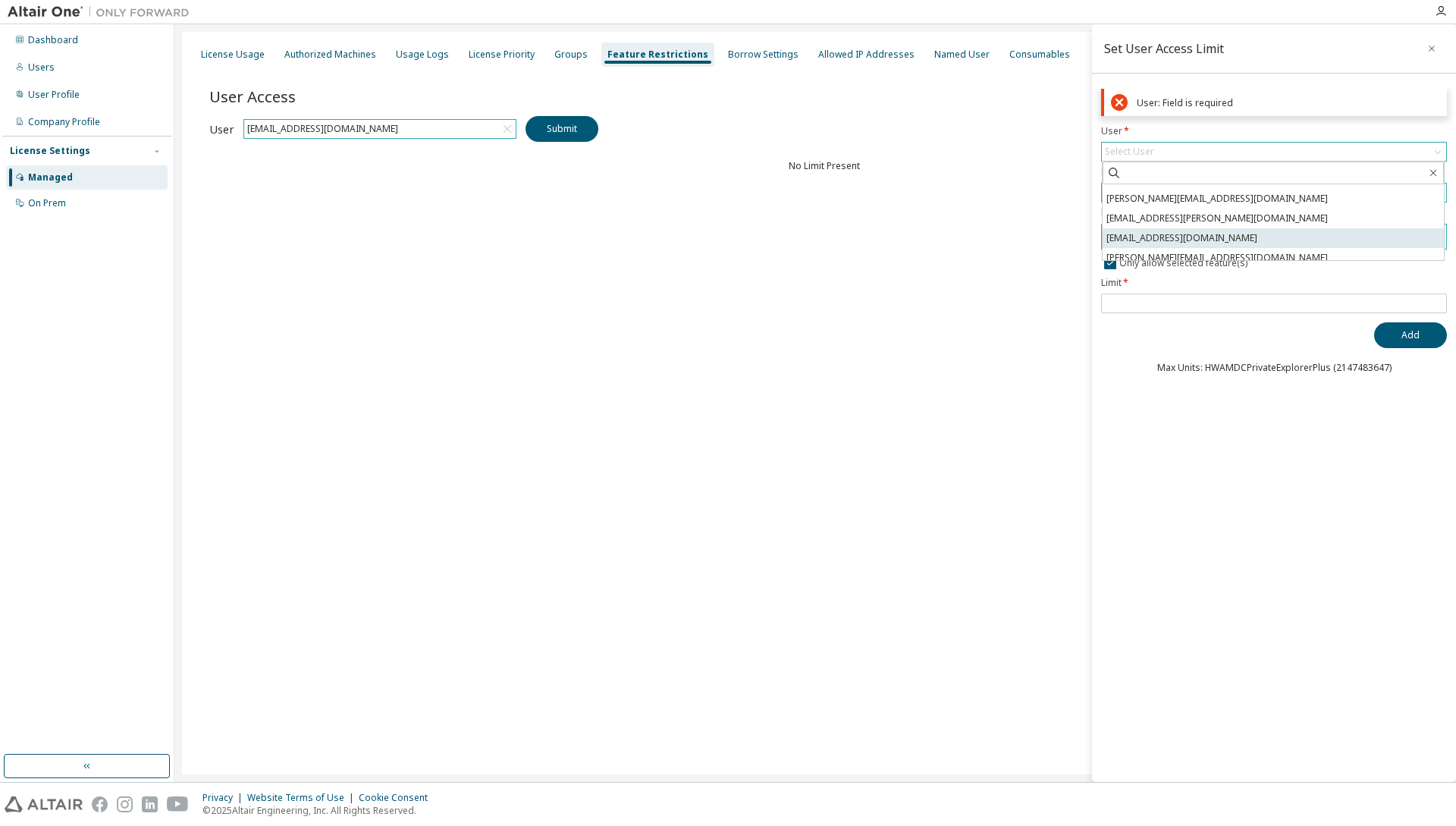
scroll to position [57, 0]
click at [1203, 235] on li "anil.choudhar@yanfeng.com" at bounding box center [1274, 236] width 342 height 20
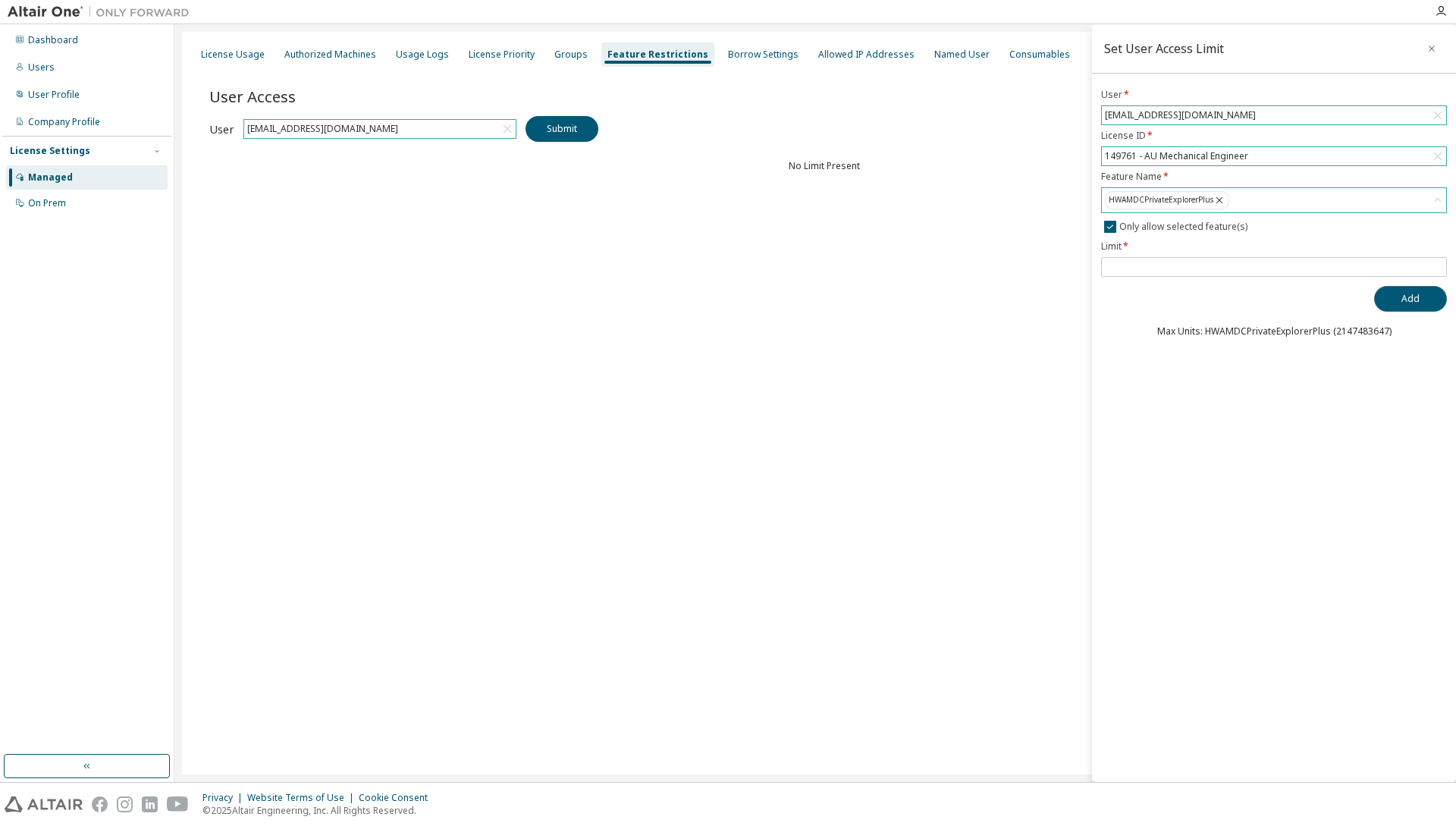
click at [1399, 301] on button "Add" at bounding box center [1410, 298] width 72 height 26
click at [1435, 52] on icon "button" at bounding box center [1432, 48] width 11 height 12
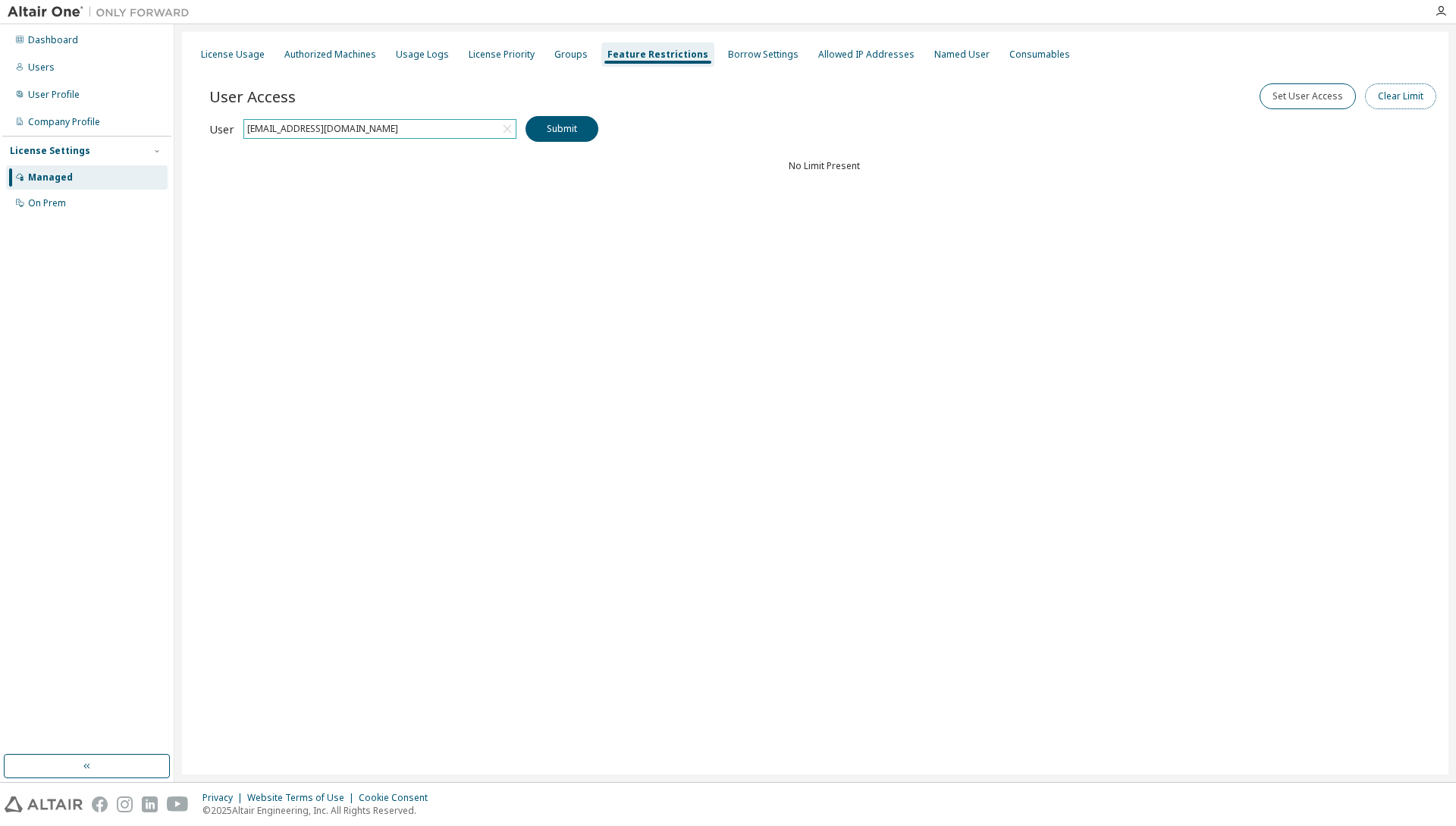
click at [1387, 97] on button "Clear Limit" at bounding box center [1401, 96] width 72 height 26
click at [1285, 118] on div "Click to select" at bounding box center [1274, 115] width 344 height 18
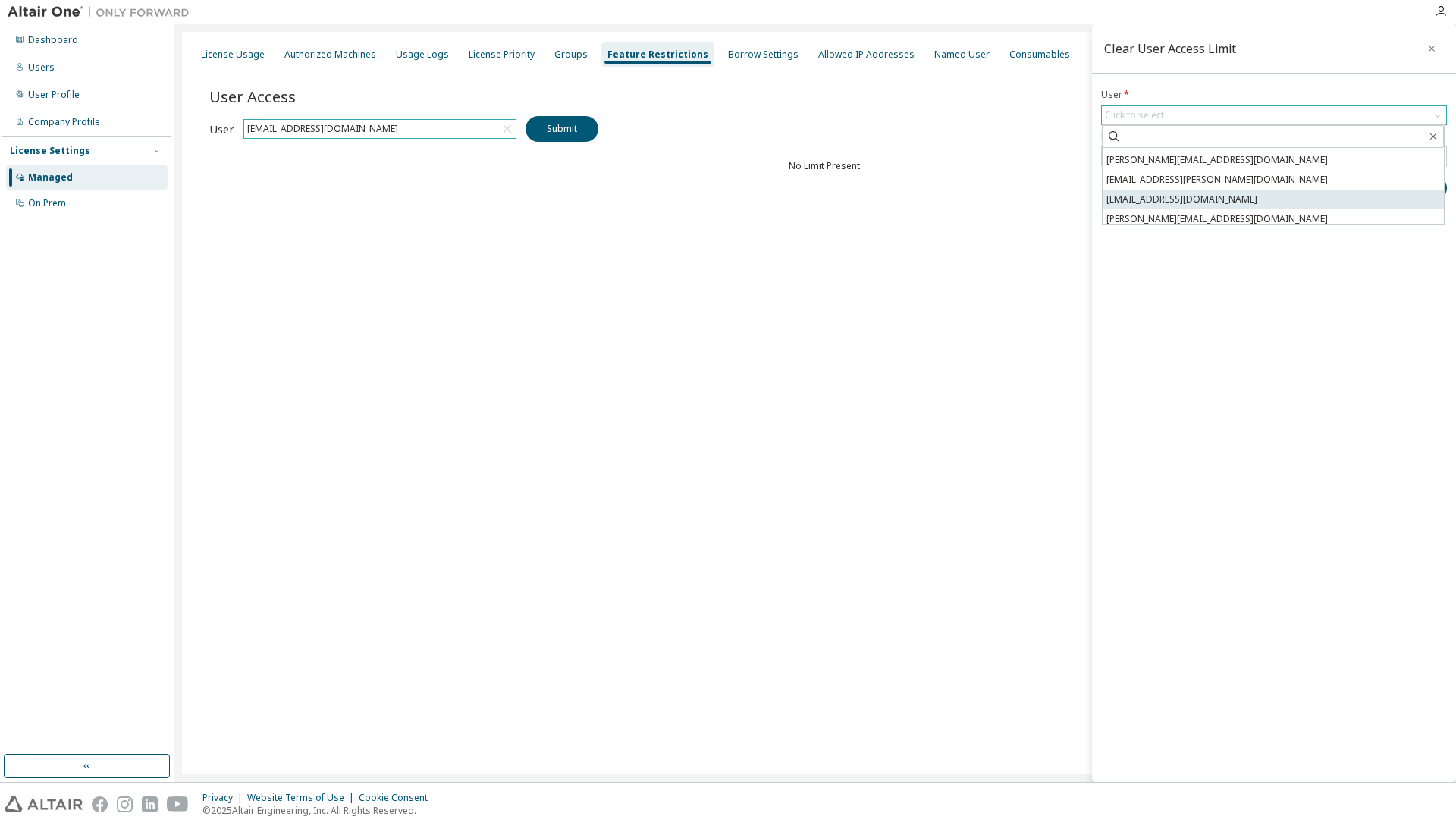
click at [1238, 202] on li "anil.choudhar@yanfeng.com" at bounding box center [1274, 200] width 342 height 20
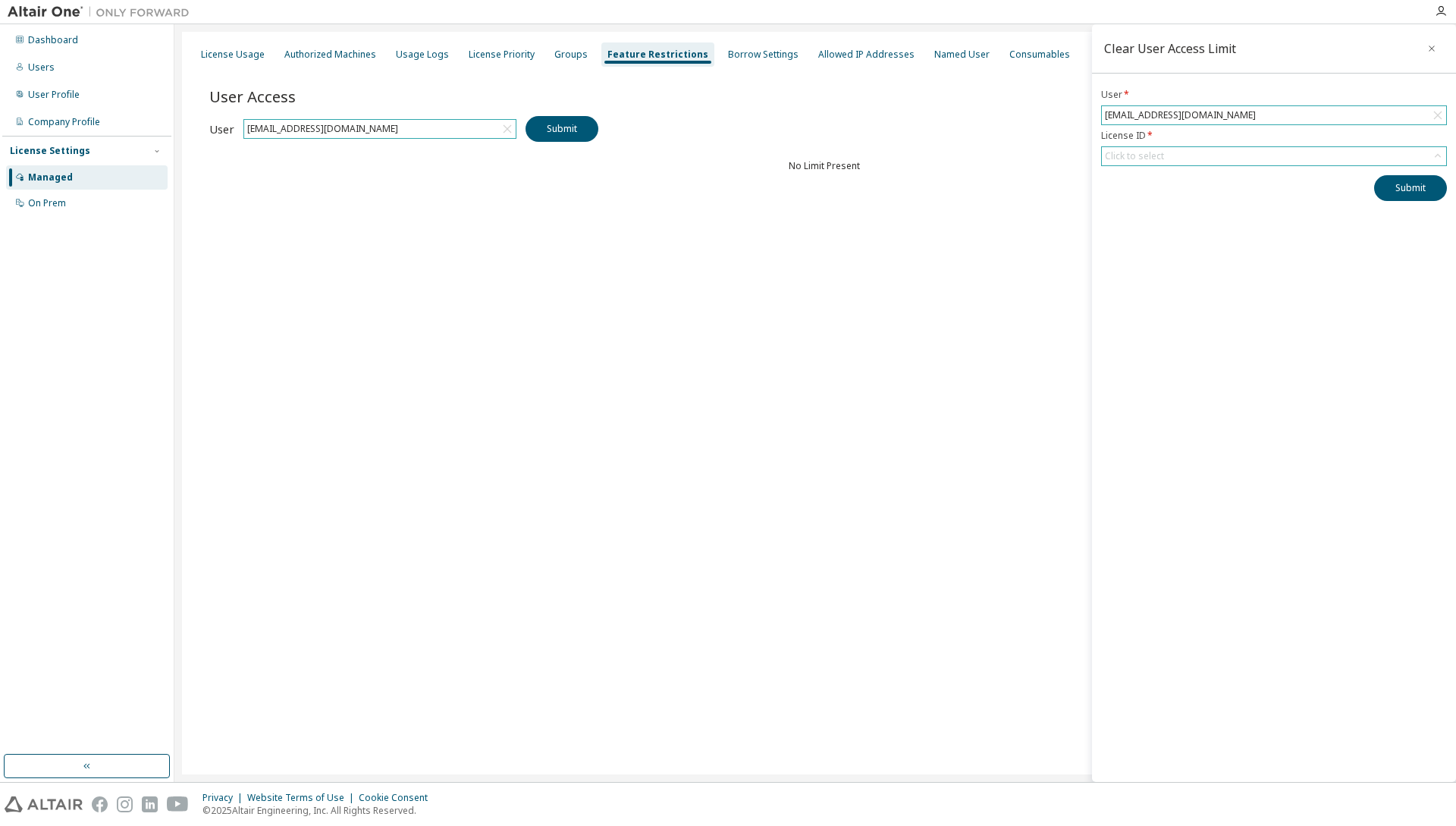
click at [1196, 156] on div "Click to select" at bounding box center [1274, 157] width 344 height 18
click at [1186, 196] on li "149761 - AU Mechanical Engineer" at bounding box center [1274, 199] width 342 height 20
click at [1294, 339] on div "Clear User Access Limit User * anil.choudhar@yanfeng.com License ID * 149761 - …" at bounding box center [1274, 403] width 364 height 758
drag, startPoint x: 1418, startPoint y: 211, endPoint x: 1128, endPoint y: 315, distance: 308.1
click at [1417, 211] on button "Submit" at bounding box center [1410, 204] width 72 height 26
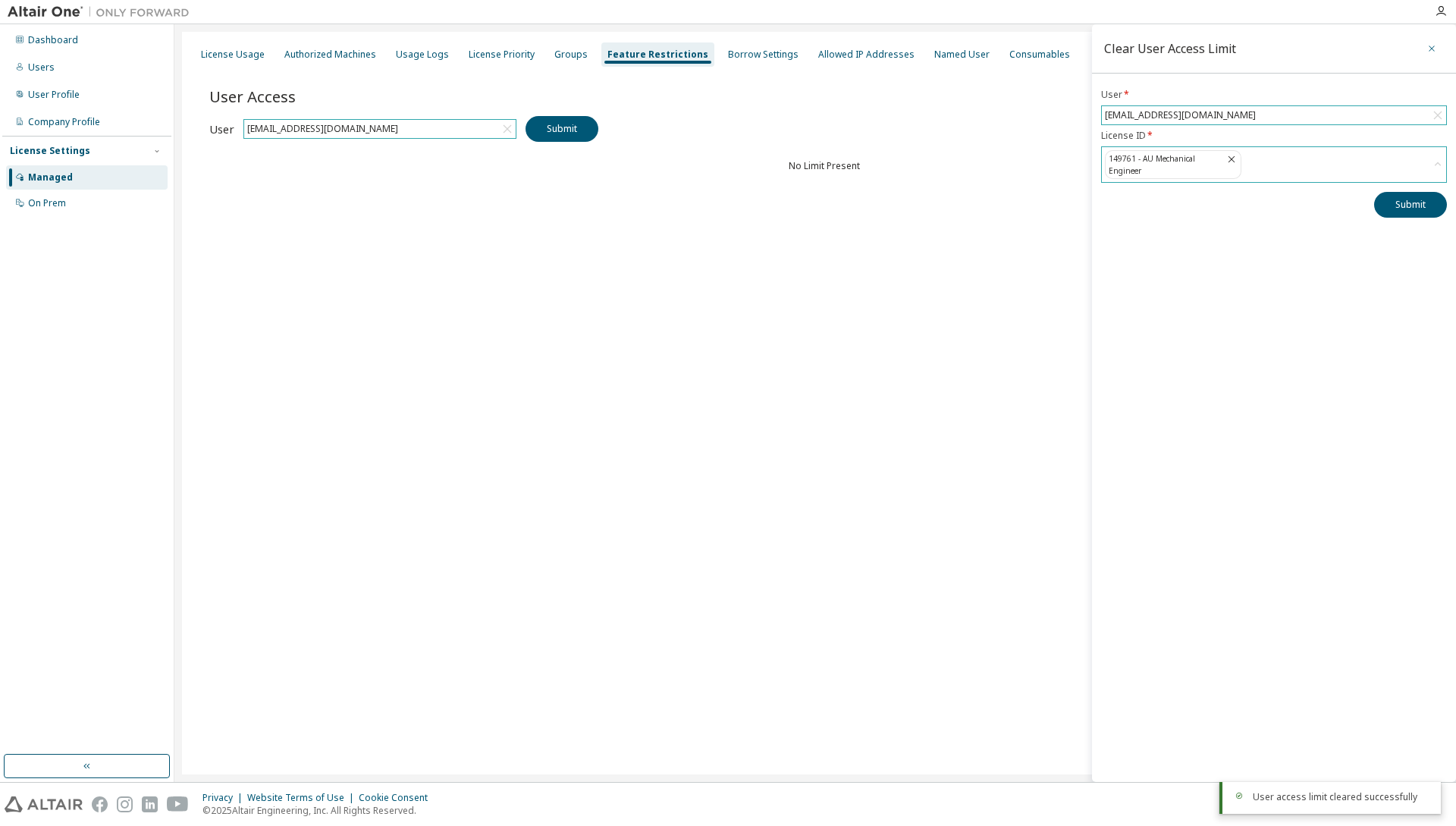
click at [1427, 52] on icon "button" at bounding box center [1432, 48] width 11 height 12
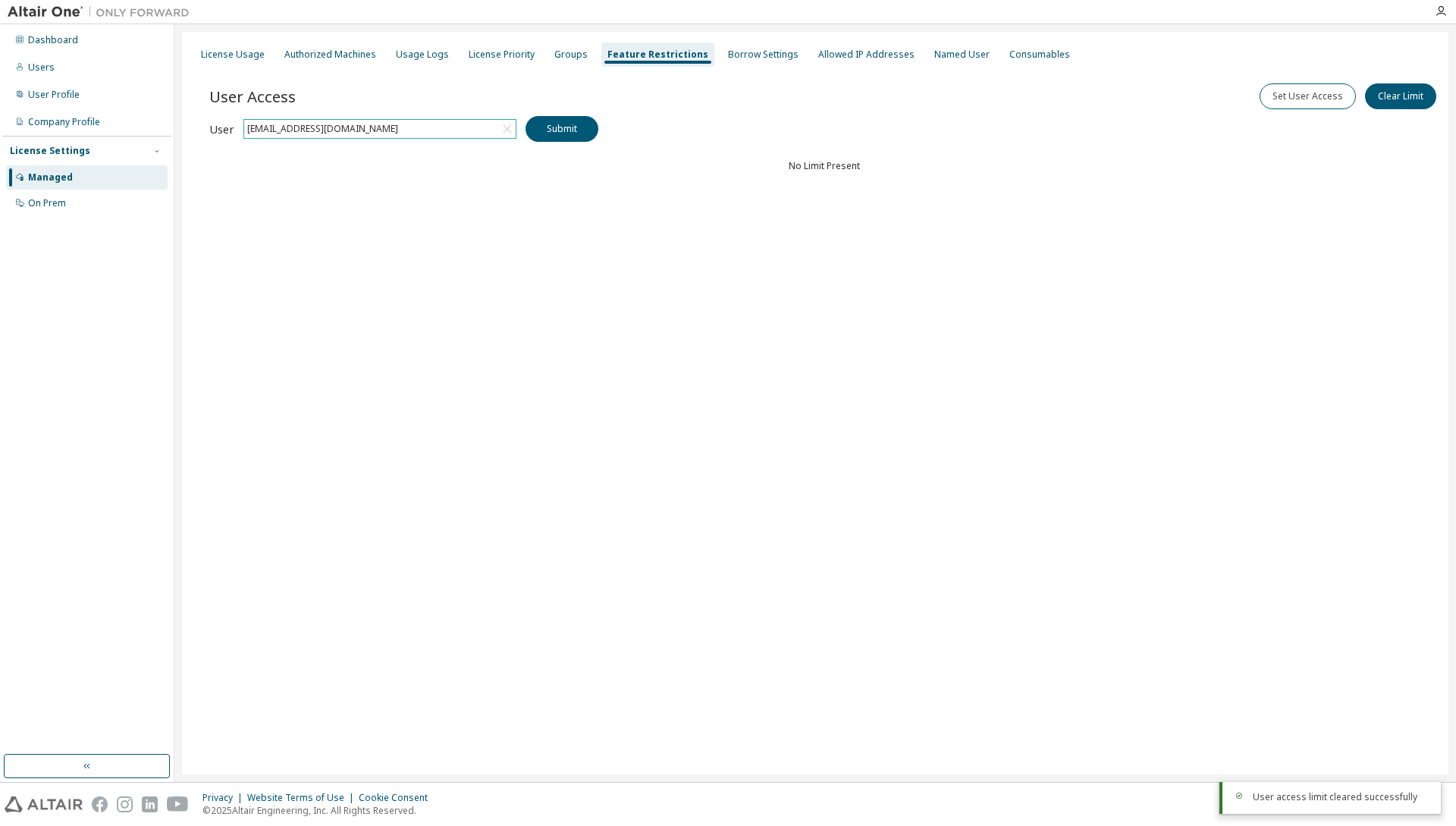
drag, startPoint x: 718, startPoint y: 55, endPoint x: 760, endPoint y: 115, distance: 73.2
click at [728, 58] on div "Borrow Settings" at bounding box center [763, 54] width 71 height 12
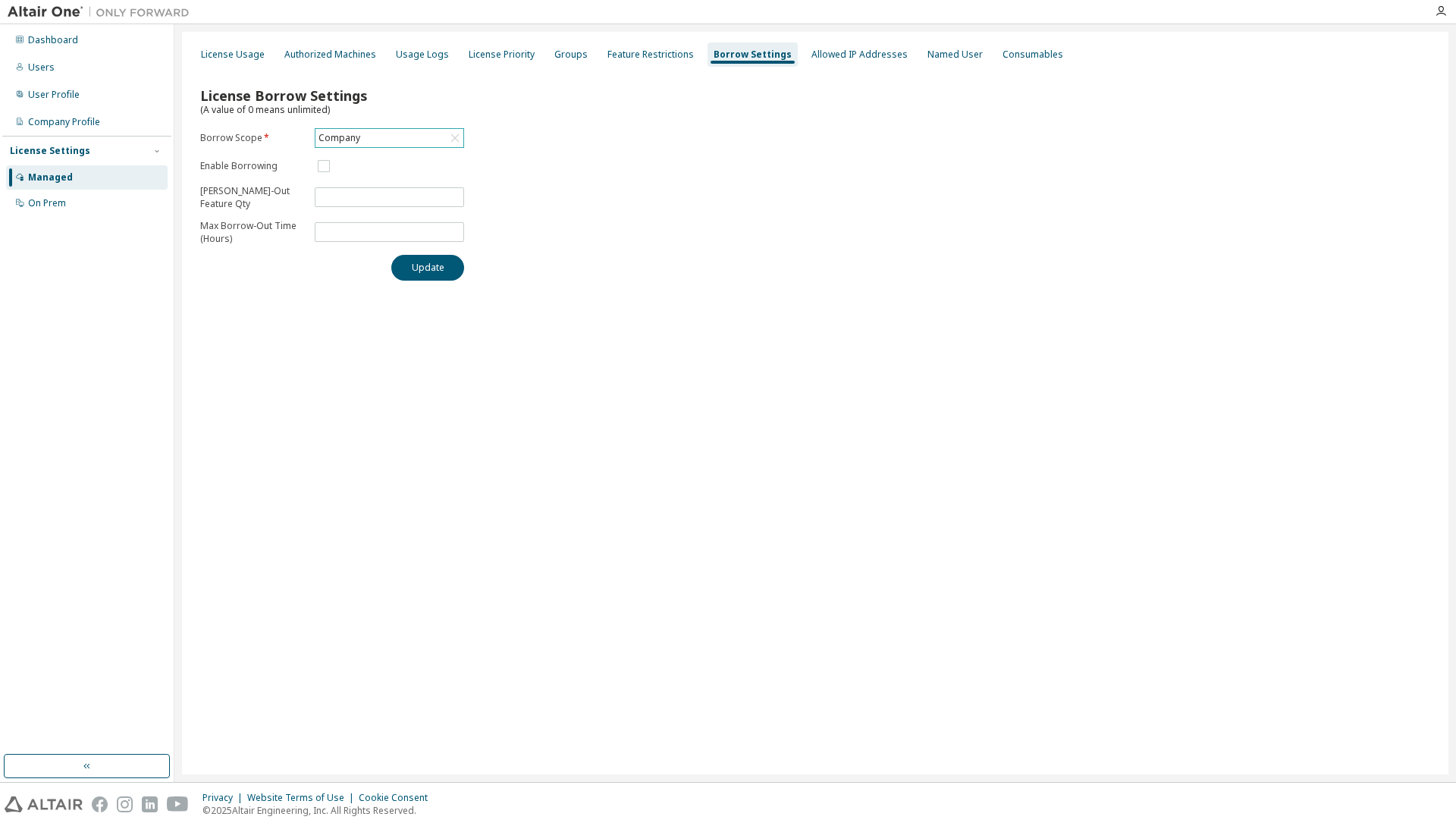
click at [386, 135] on div "Company" at bounding box center [390, 138] width 148 height 18
click at [378, 197] on li "149761 - AU Mechanical Engineer" at bounding box center [389, 206] width 145 height 32
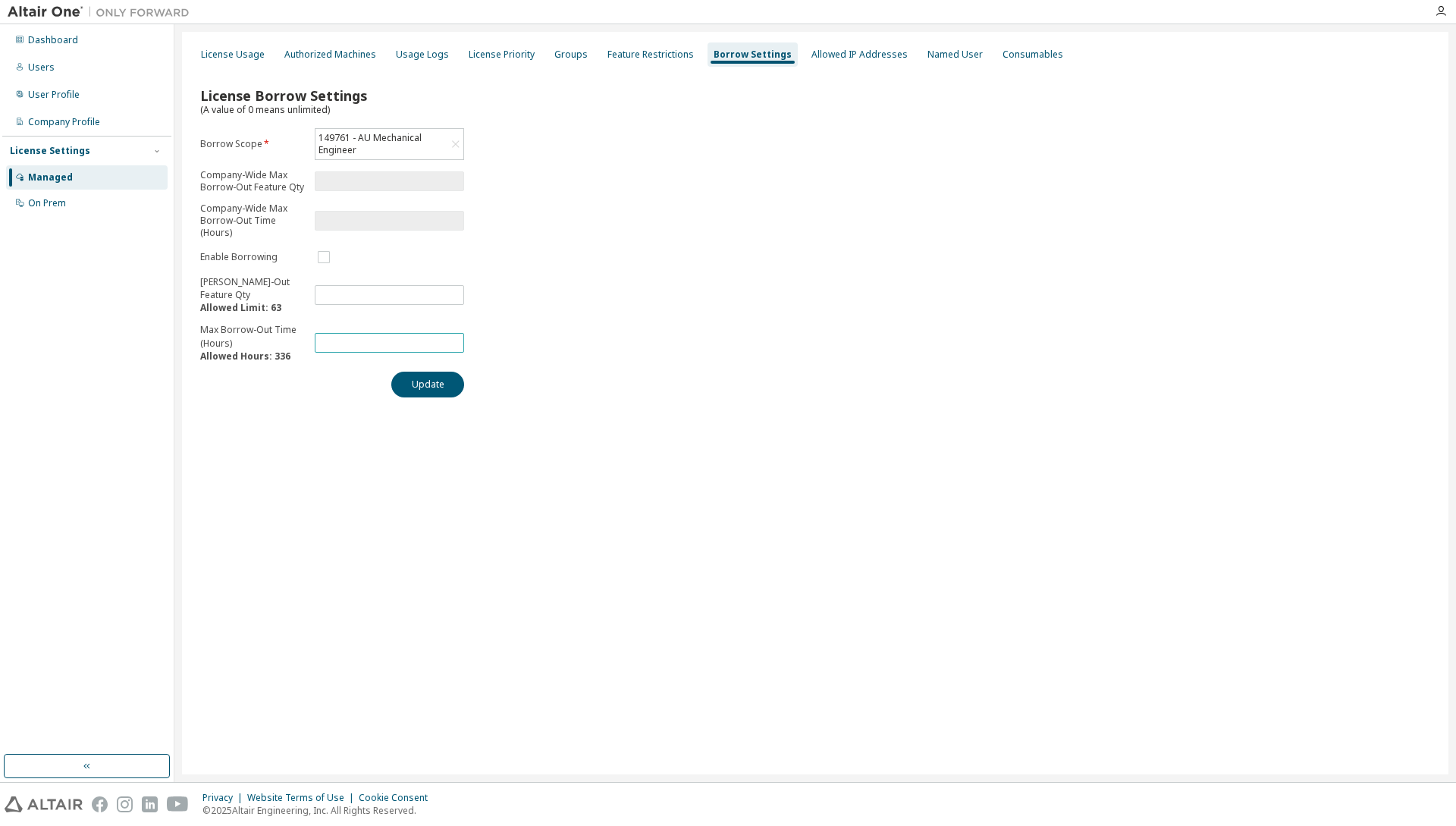
click at [341, 339] on input "*" at bounding box center [389, 342] width 142 height 12
click at [625, 246] on div "License Borrow Settings (A value of 0 means unlimited) Borrow Scope * 149761 - …" at bounding box center [815, 237] width 1249 height 338
click at [817, 57] on div "Allowed IP Addresses" at bounding box center [860, 54] width 97 height 12
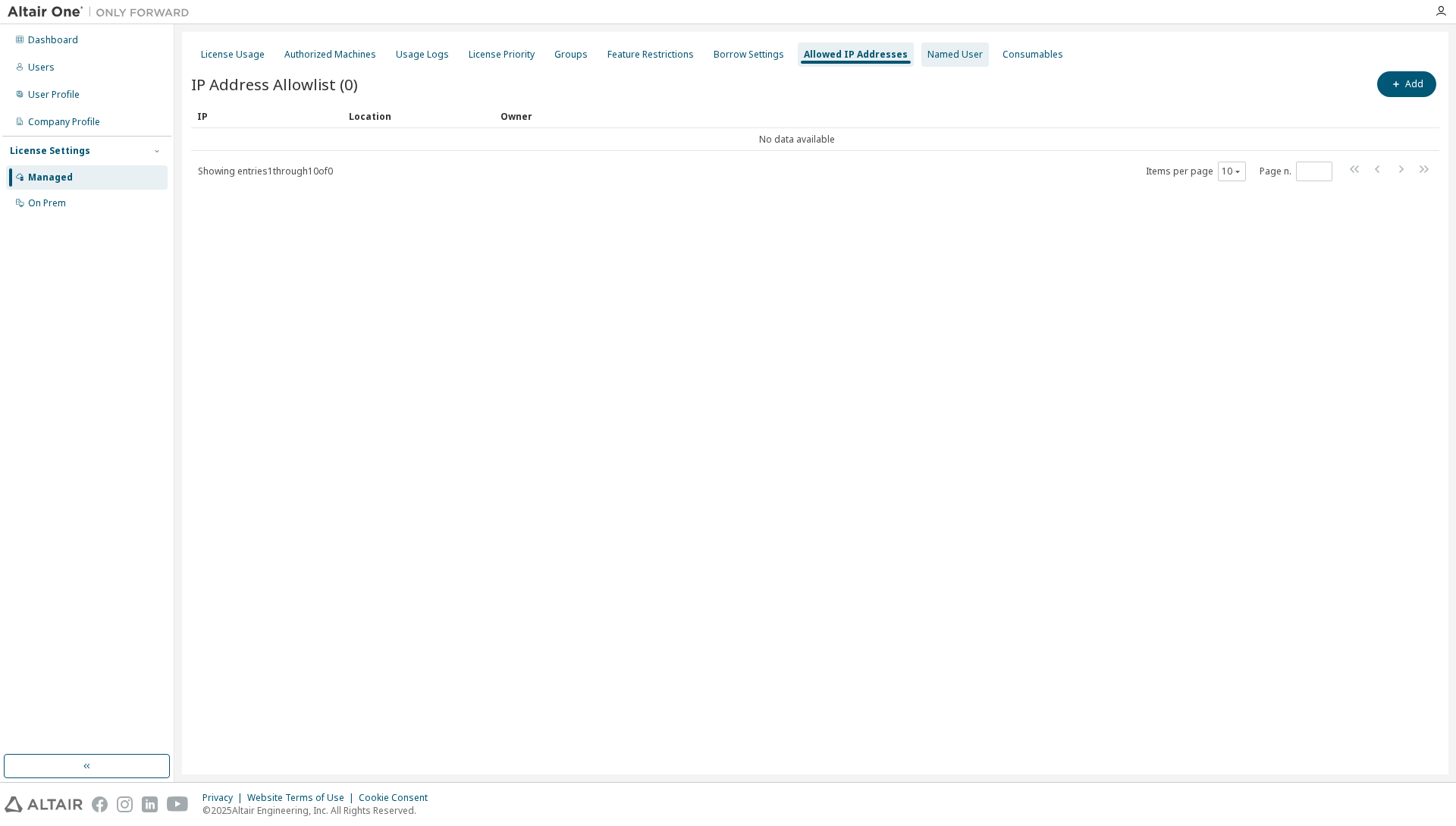
click at [933, 58] on div "Named User" at bounding box center [955, 54] width 55 height 12
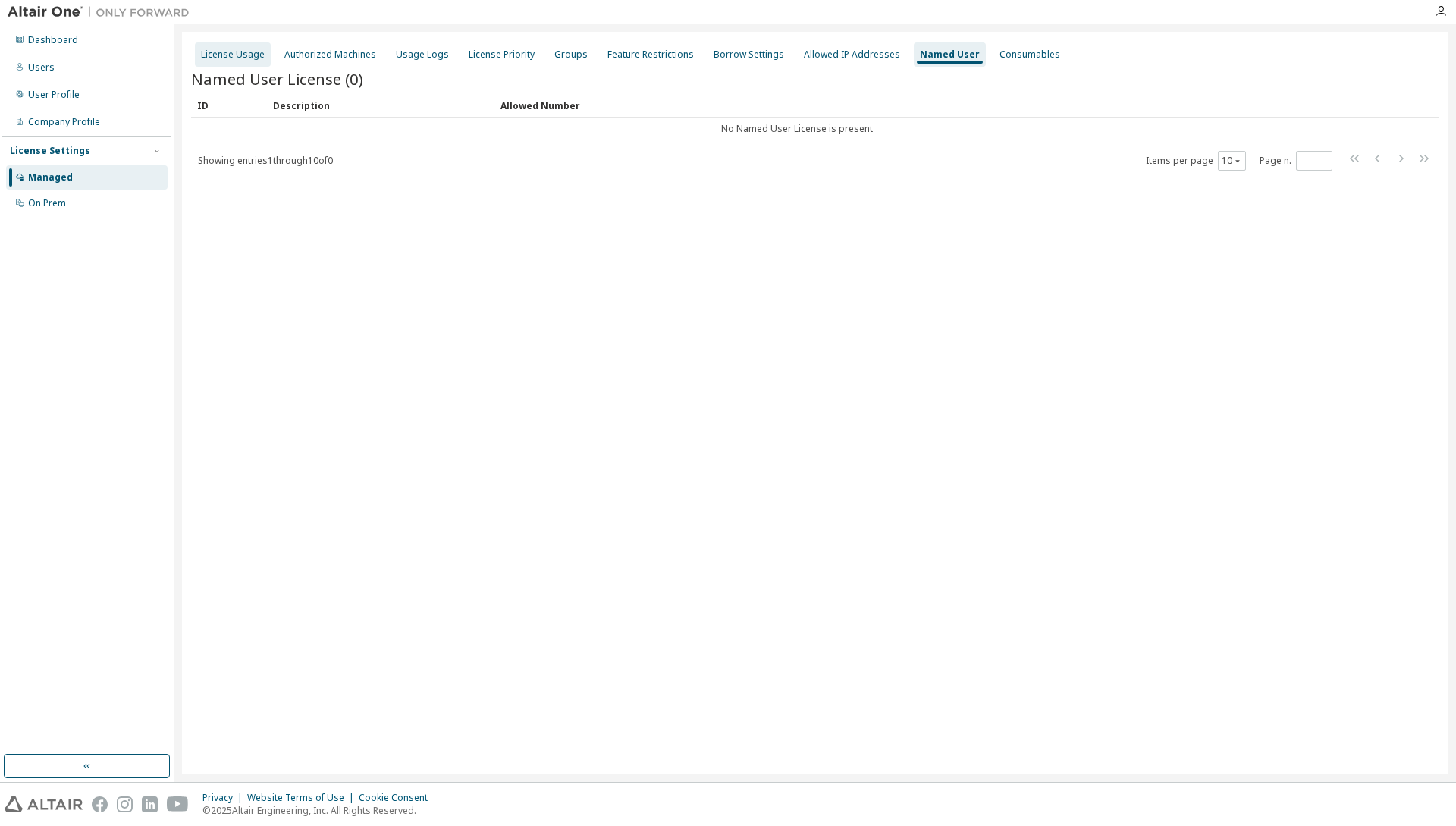
click at [241, 59] on div "License Usage" at bounding box center [232, 54] width 63 height 12
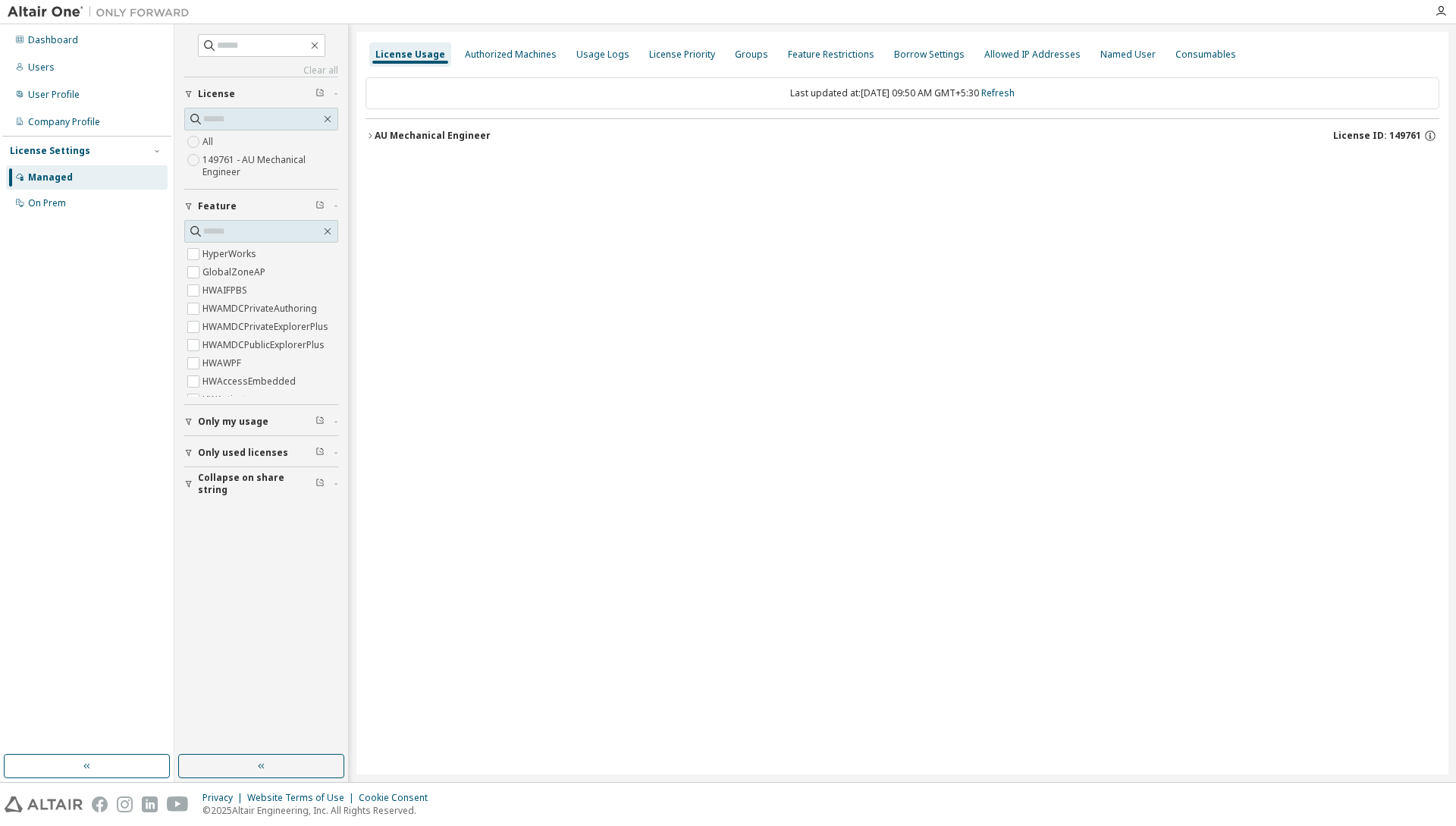
click at [247, 420] on span "Only my usage" at bounding box center [233, 421] width 71 height 12
click at [262, 500] on span "Only used licenses" at bounding box center [243, 496] width 90 height 12
click at [277, 574] on span "Collapse on share string" at bounding box center [257, 571] width 117 height 24
drag, startPoint x: 369, startPoint y: 137, endPoint x: 580, endPoint y: 391, distance: 330.2
click at [370, 140] on icon "button" at bounding box center [370, 136] width 9 height 9
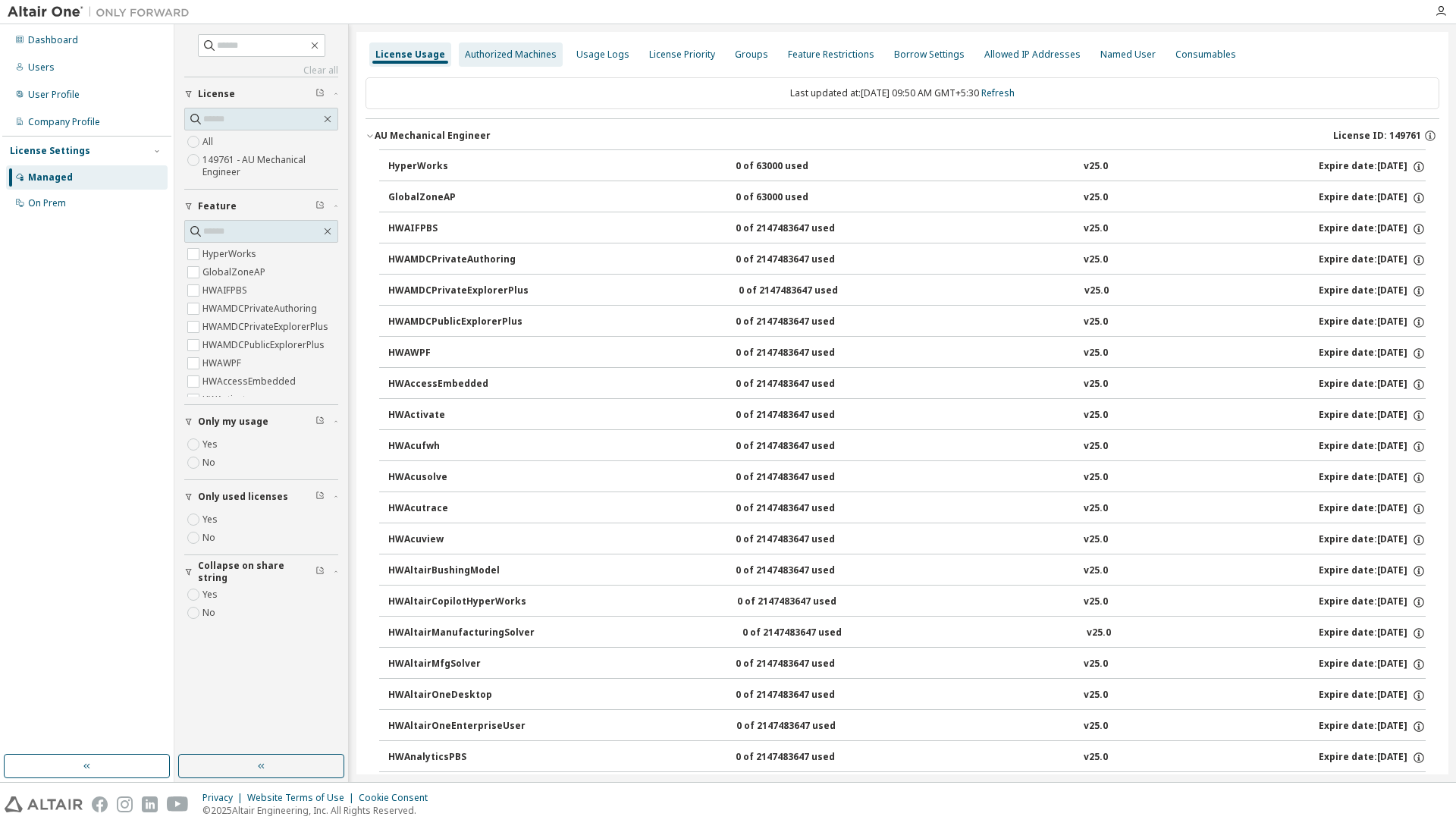
click at [505, 63] on div "Authorized Machines" at bounding box center [511, 54] width 104 height 24
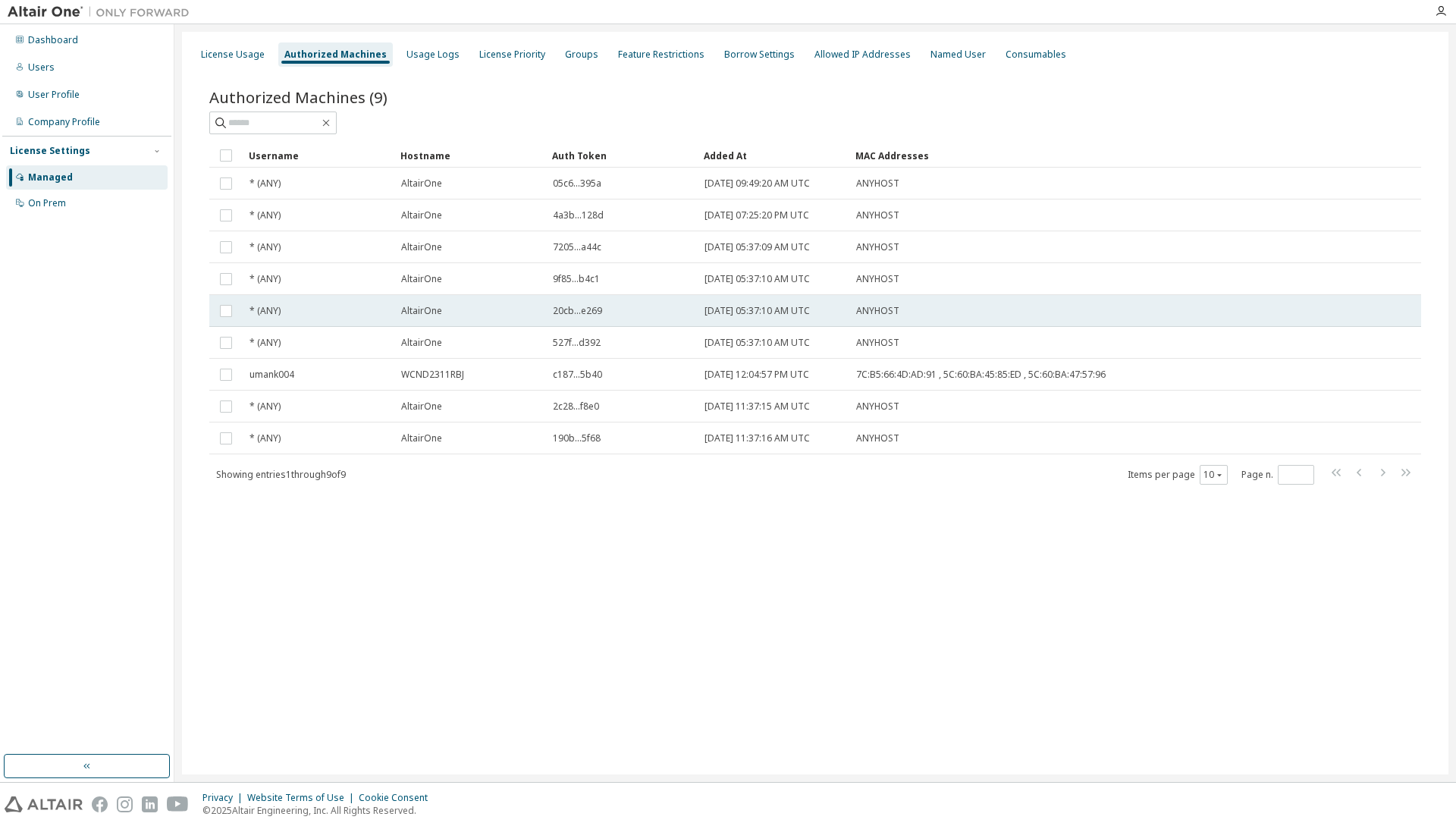
click at [479, 309] on div "AltairOne" at bounding box center [471, 311] width 138 height 12
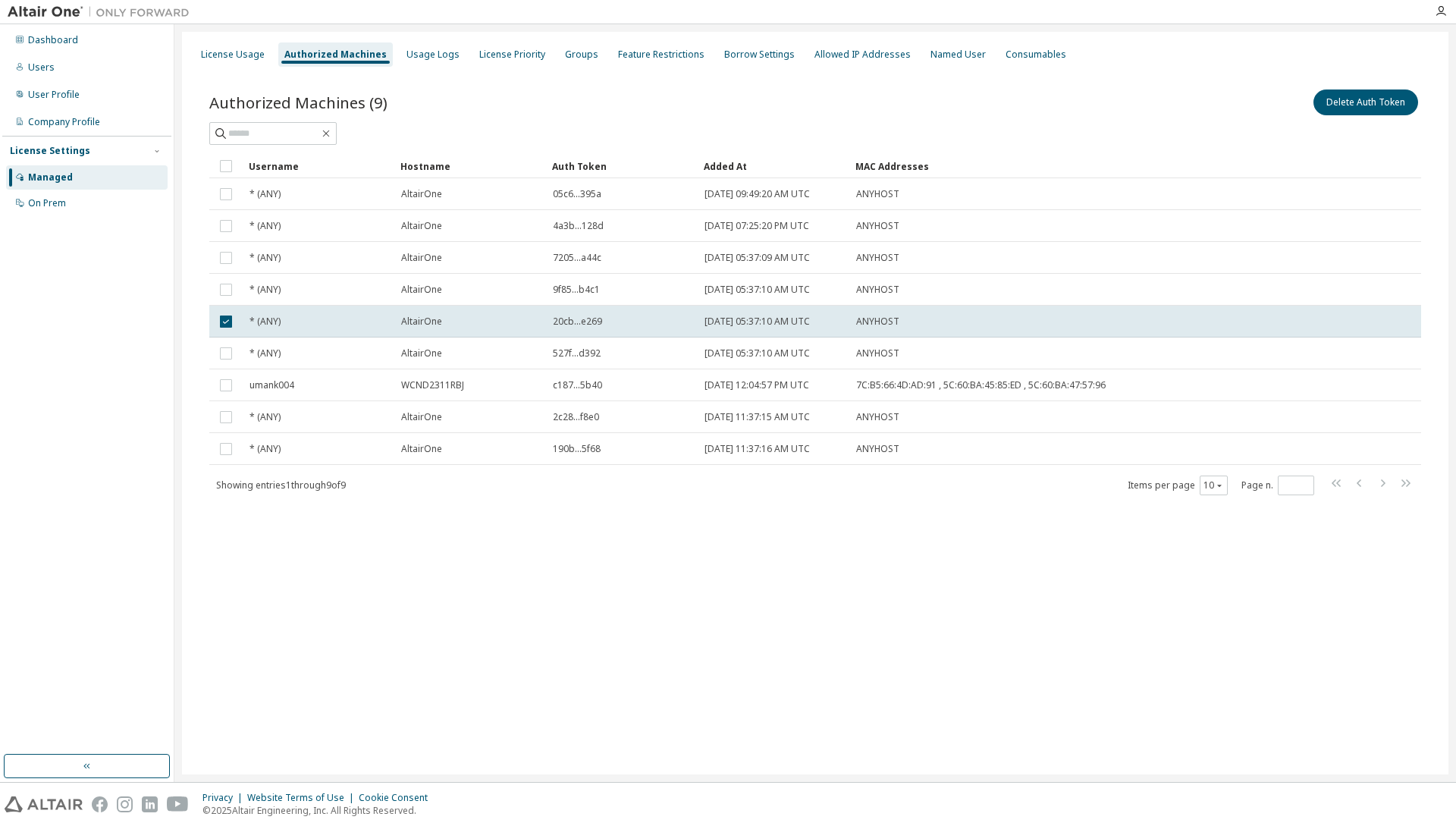
click at [468, 601] on div "License Usage Authorized Machines Usage Logs License Priority Groups Feature Re…" at bounding box center [815, 403] width 1267 height 743
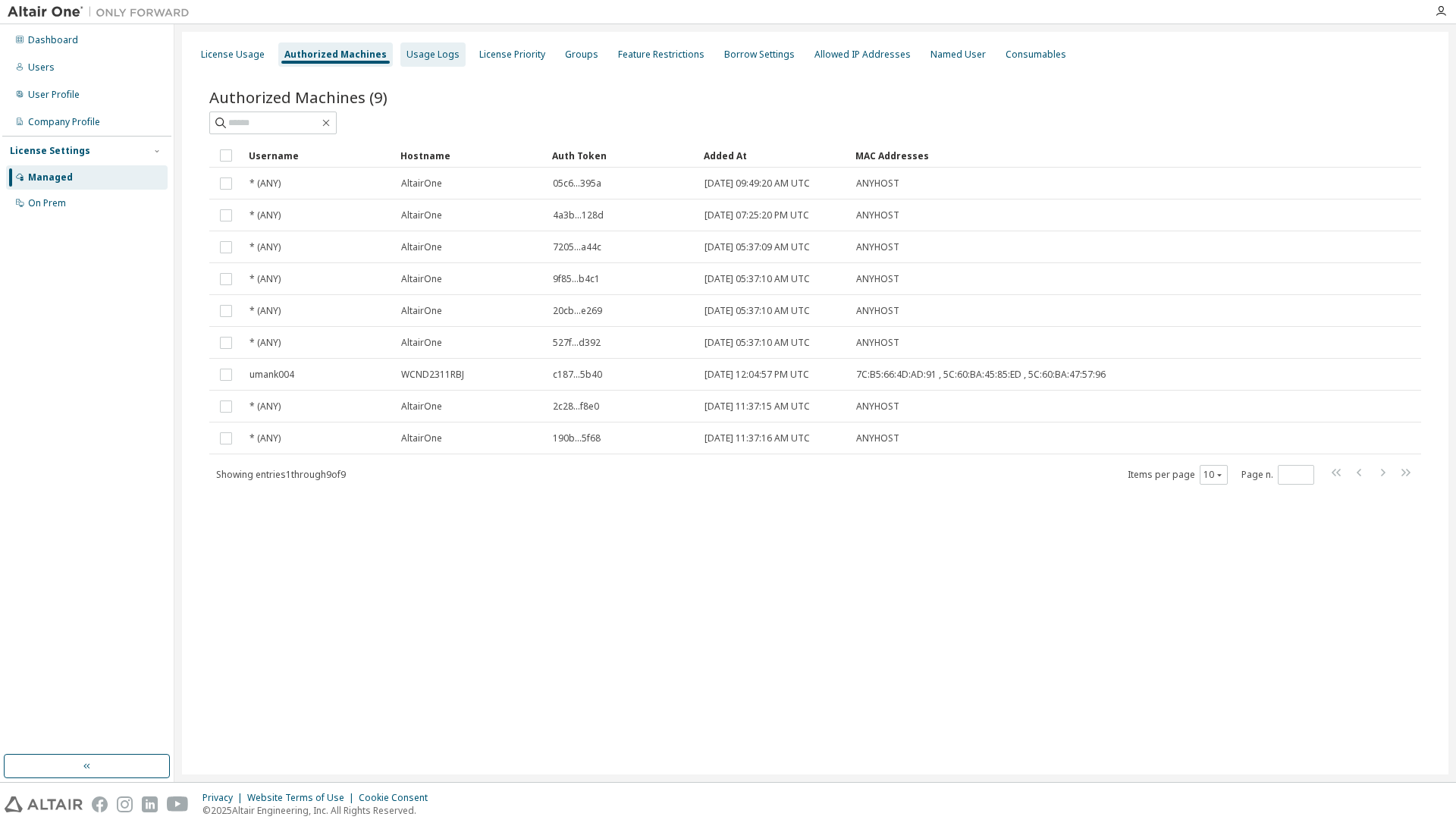
click at [406, 62] on div "Usage Logs" at bounding box center [433, 54] width 65 height 24
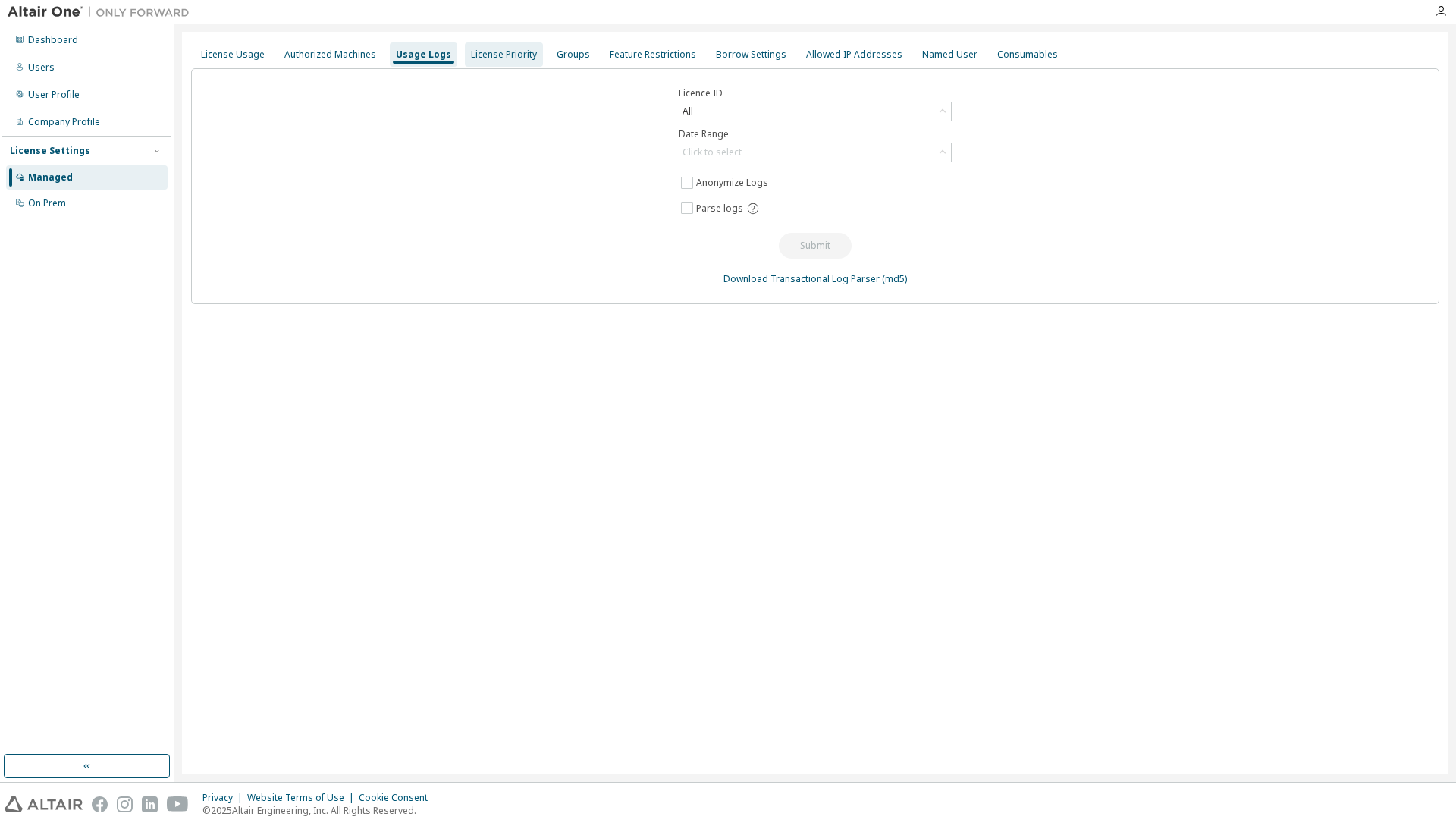
click at [478, 51] on div "License Priority" at bounding box center [504, 54] width 66 height 12
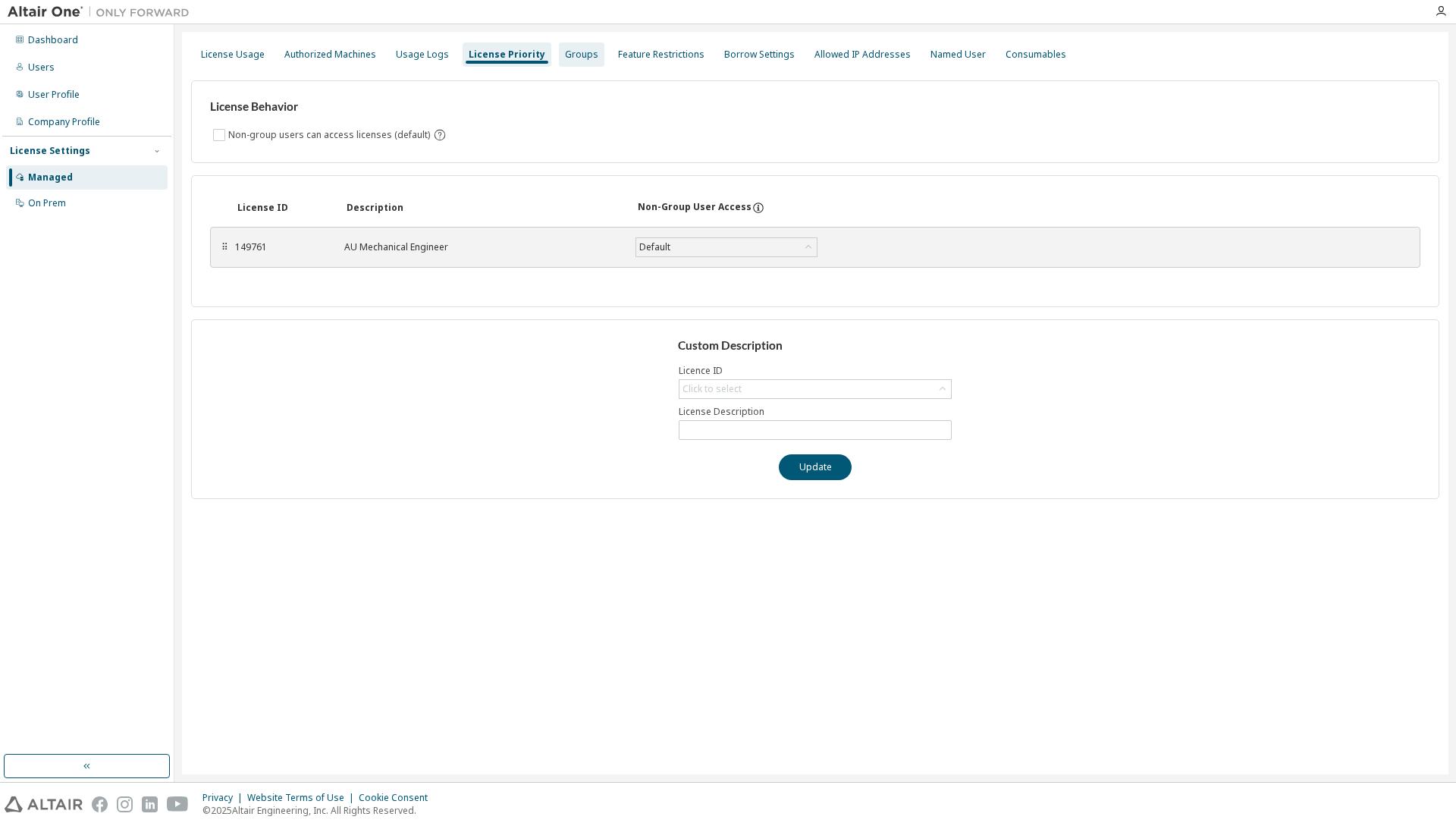
click at [573, 55] on div "Groups" at bounding box center [581, 54] width 33 height 12
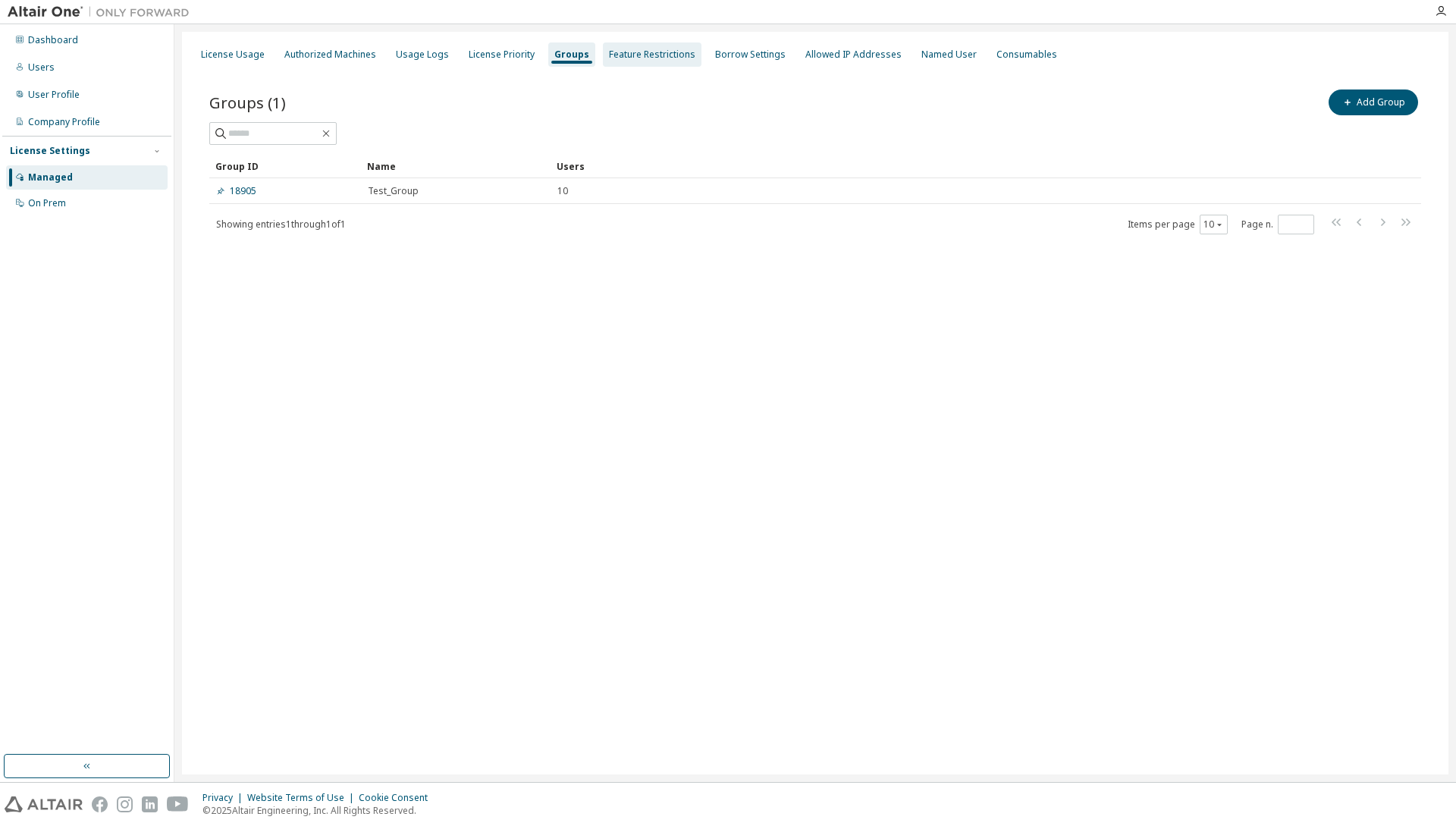
click at [637, 50] on div "Feature Restrictions" at bounding box center [652, 54] width 87 height 12
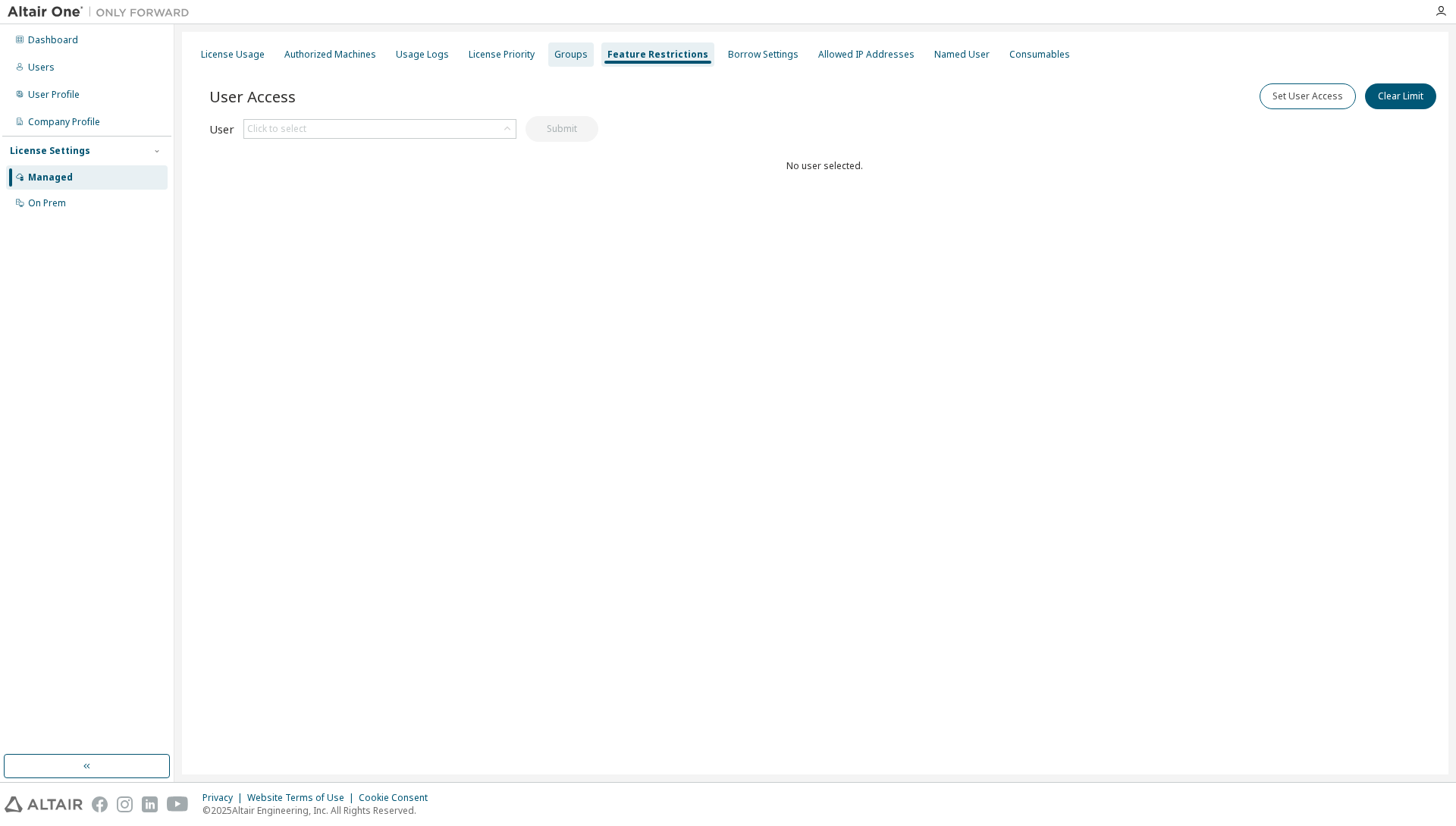
click at [576, 57] on div "Groups" at bounding box center [571, 54] width 33 height 12
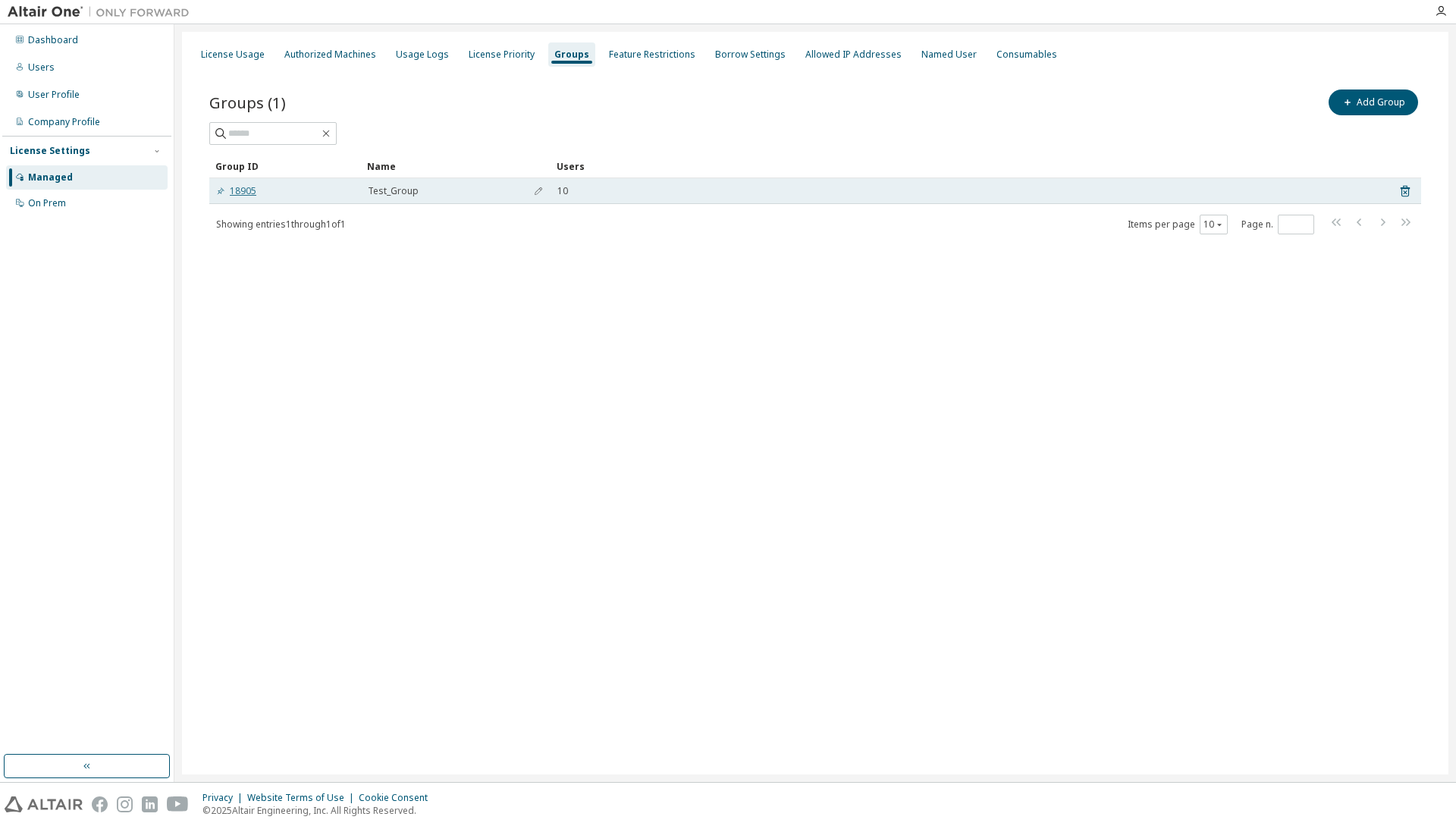
click at [249, 192] on link "18905" at bounding box center [237, 191] width 40 height 12
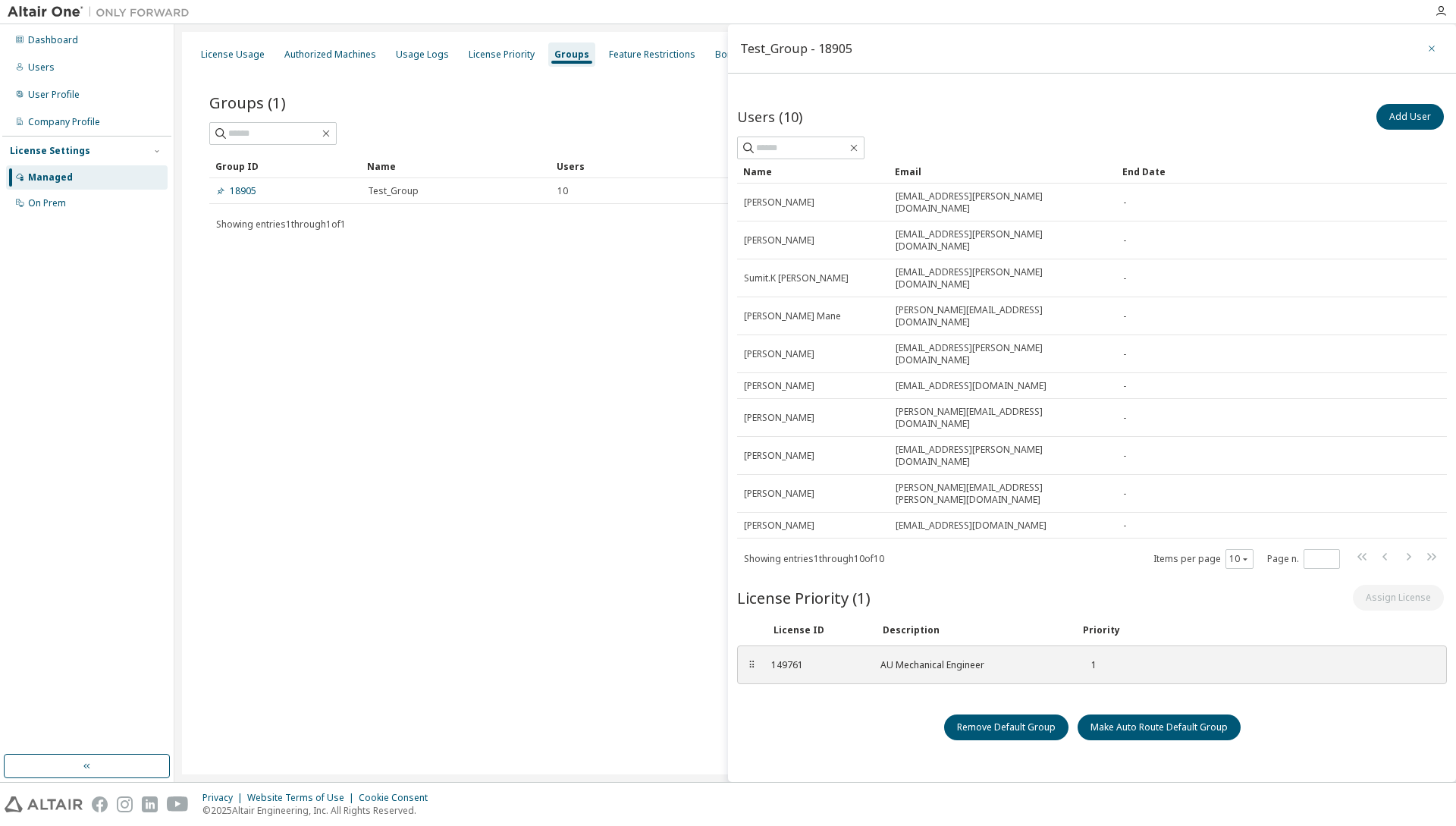
click at [1427, 48] on icon "button" at bounding box center [1432, 48] width 11 height 12
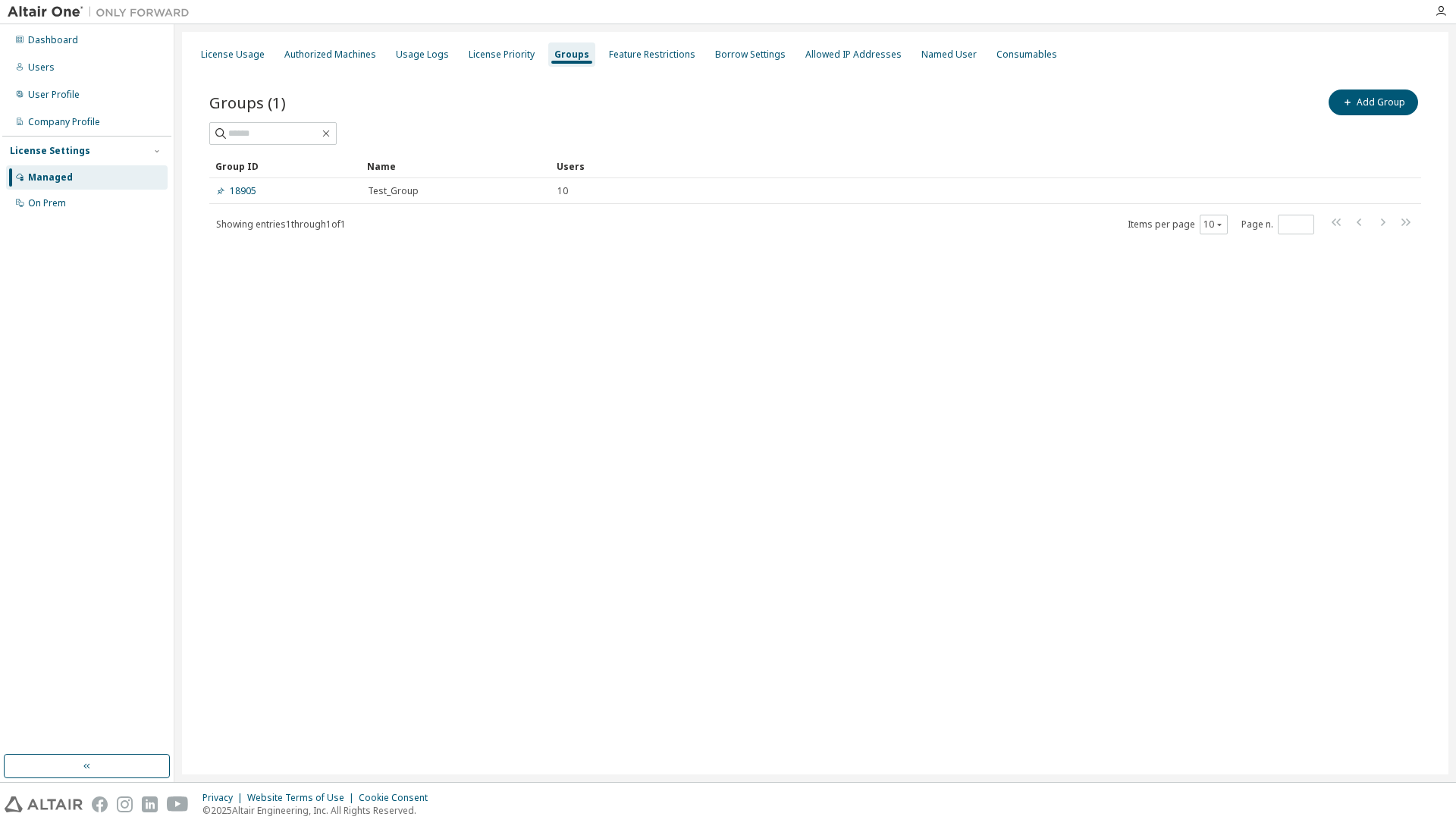
click at [344, 435] on div "License Usage Authorized Machines Usage Logs License Priority Groups Feature Re…" at bounding box center [815, 403] width 1267 height 743
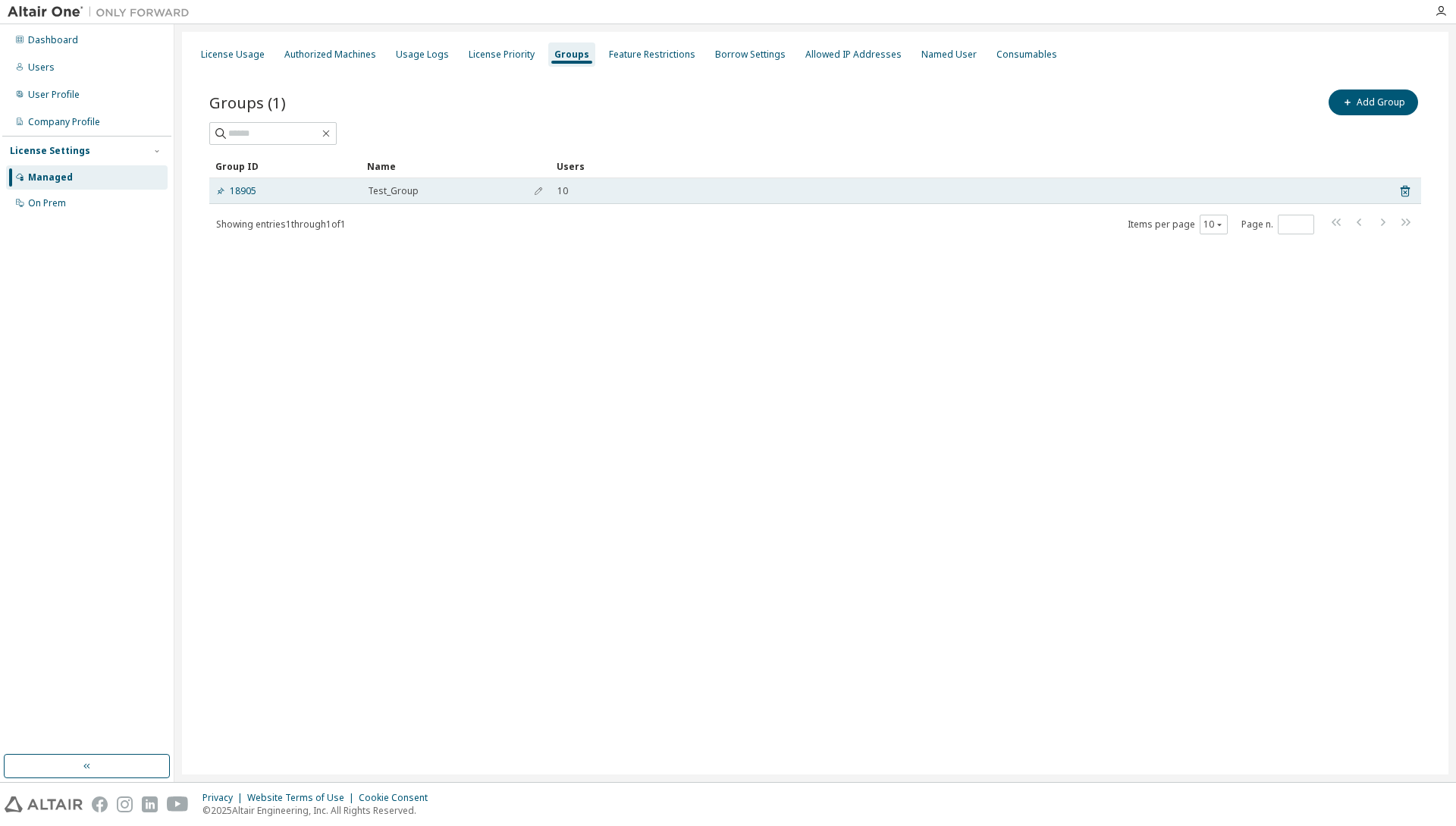
click at [292, 195] on div "18905" at bounding box center [286, 191] width 138 height 12
click at [301, 192] on div "18905" at bounding box center [286, 191] width 138 height 12
click at [249, 195] on link "18905" at bounding box center [237, 191] width 40 height 12
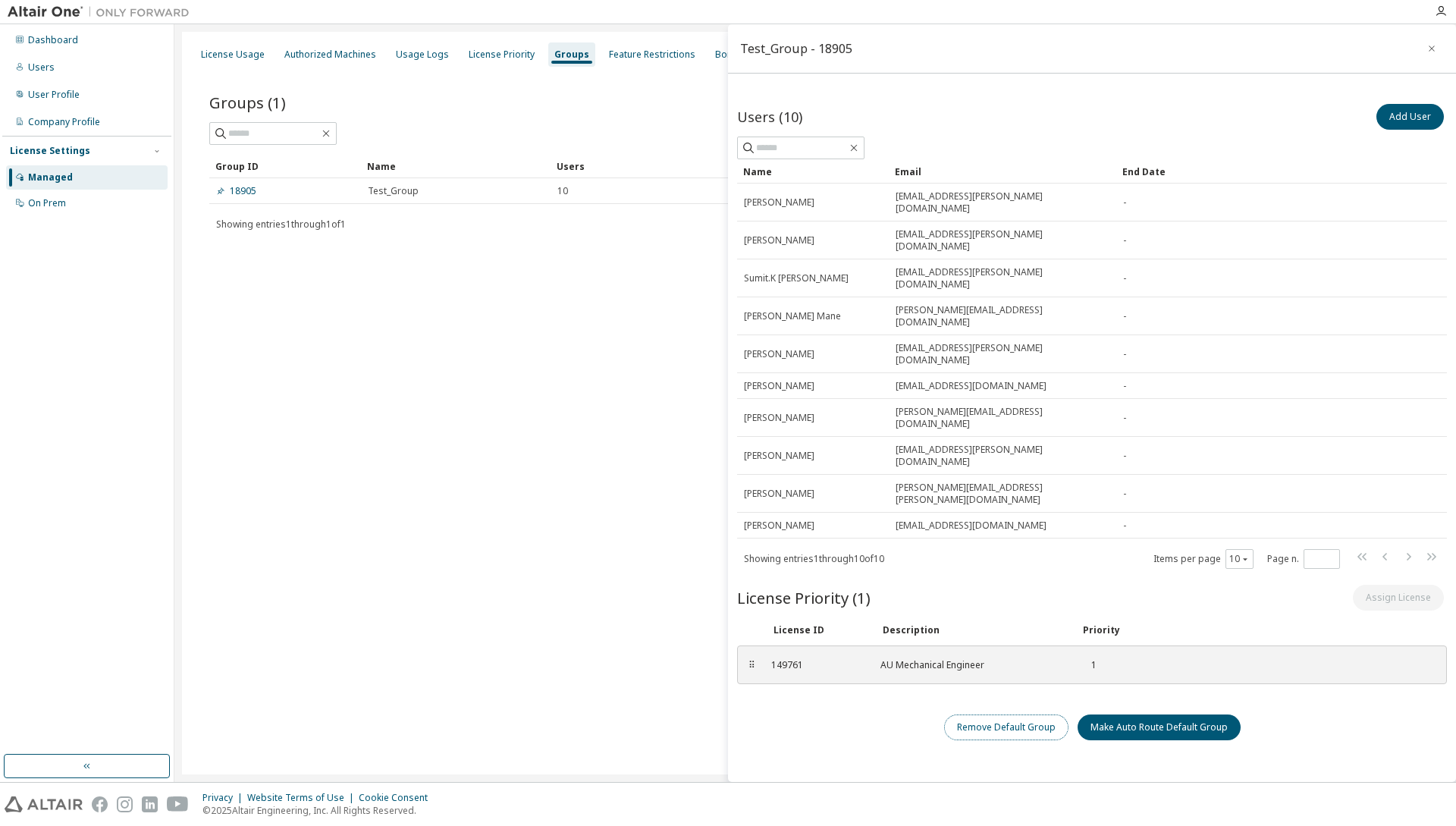
click at [1040, 714] on button "Remove Default Group" at bounding box center [1006, 727] width 124 height 26
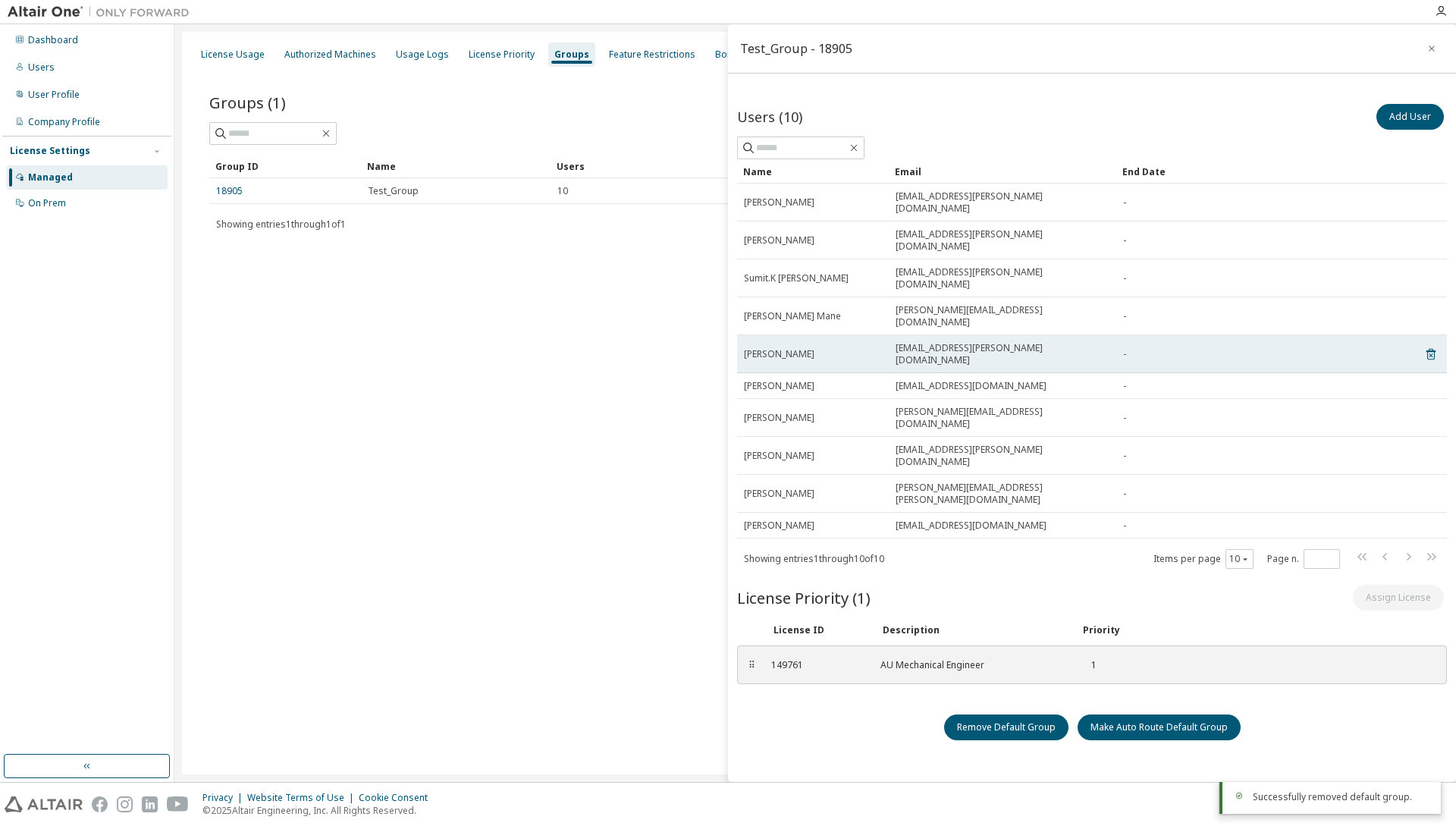
click at [965, 342] on span "niyaz.mujawar@yanfeng.com" at bounding box center [1002, 354] width 214 height 24
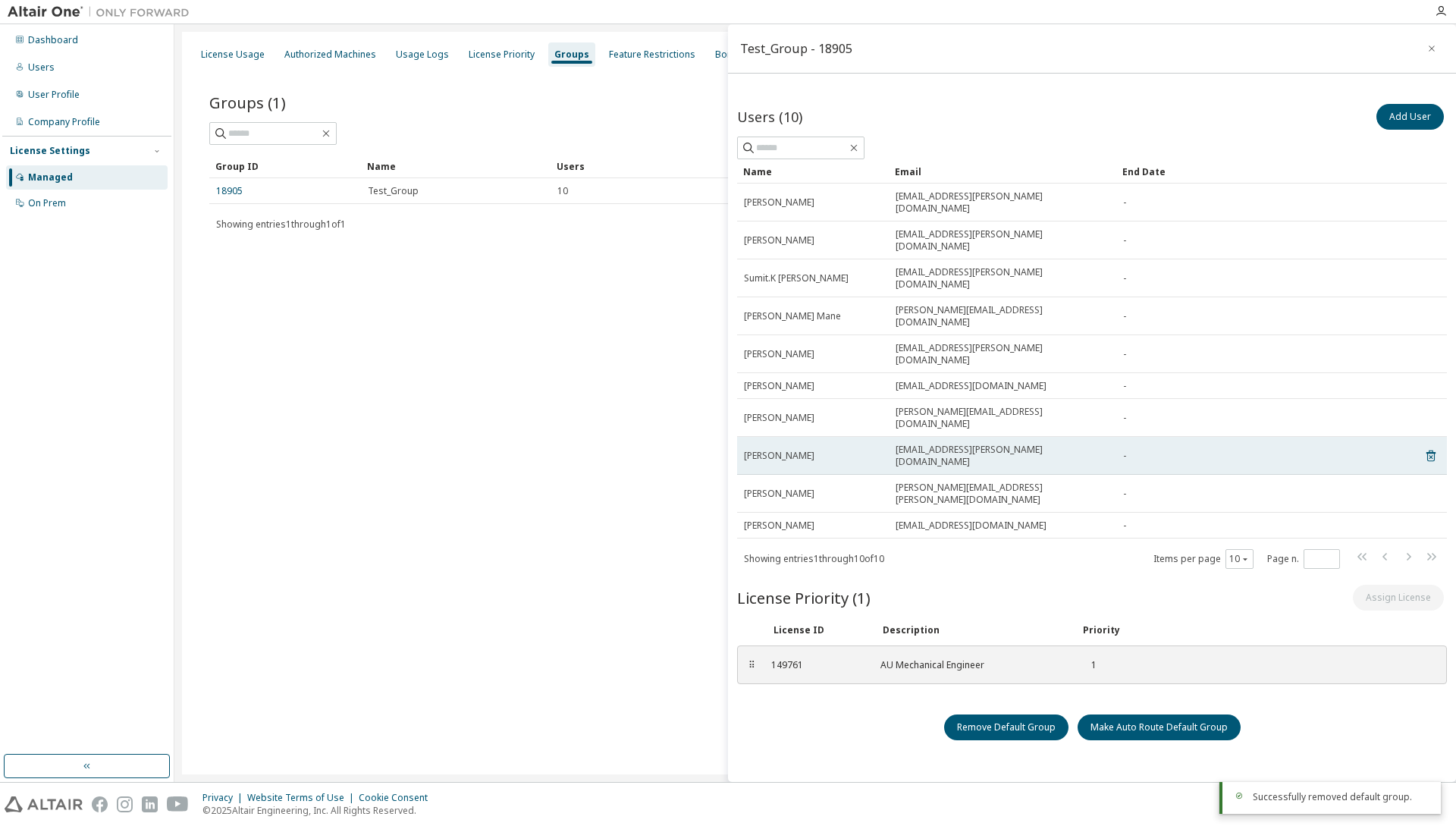
click at [960, 437] on td "pramod.gujale@yanfeng.com" at bounding box center [1002, 456] width 227 height 38
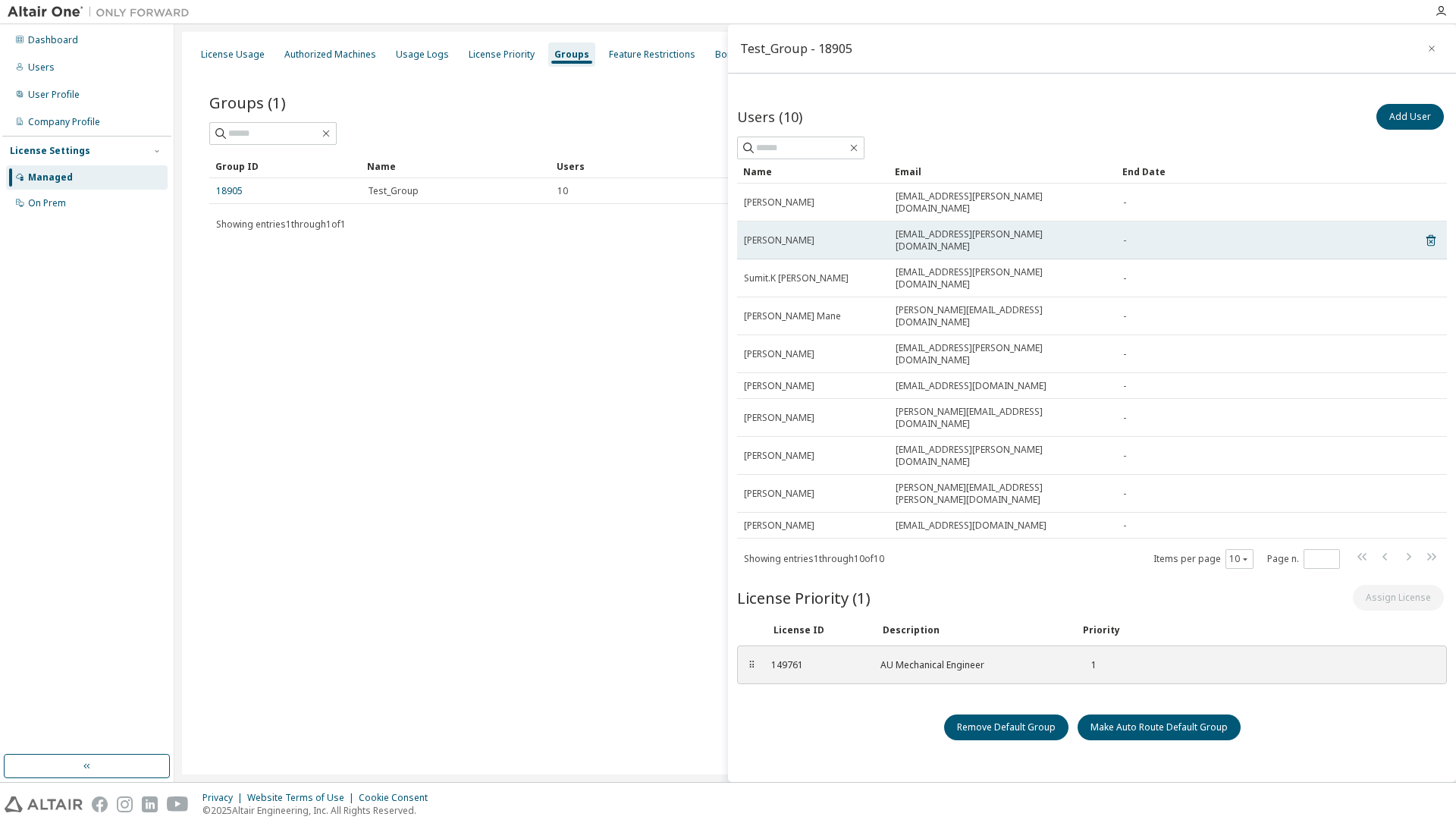
click at [862, 230] on td "sanjay Patole" at bounding box center [813, 241] width 152 height 38
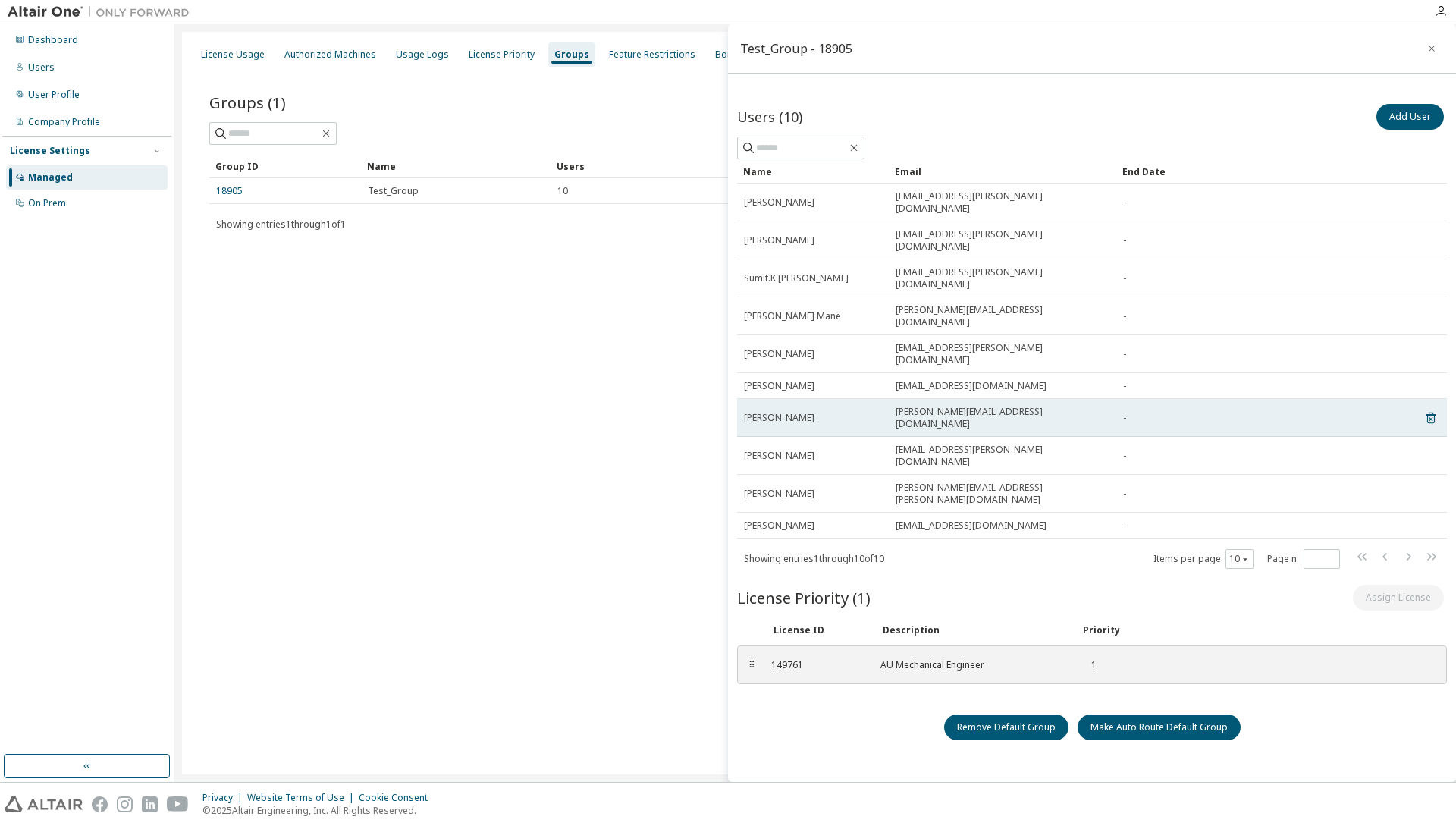
click at [950, 399] on td "parag.kuwar01@yanfeng.com" at bounding box center [1002, 418] width 227 height 38
click at [923, 406] on span "parag.kuwar01@yanfeng.com" at bounding box center [1002, 417] width 214 height 24
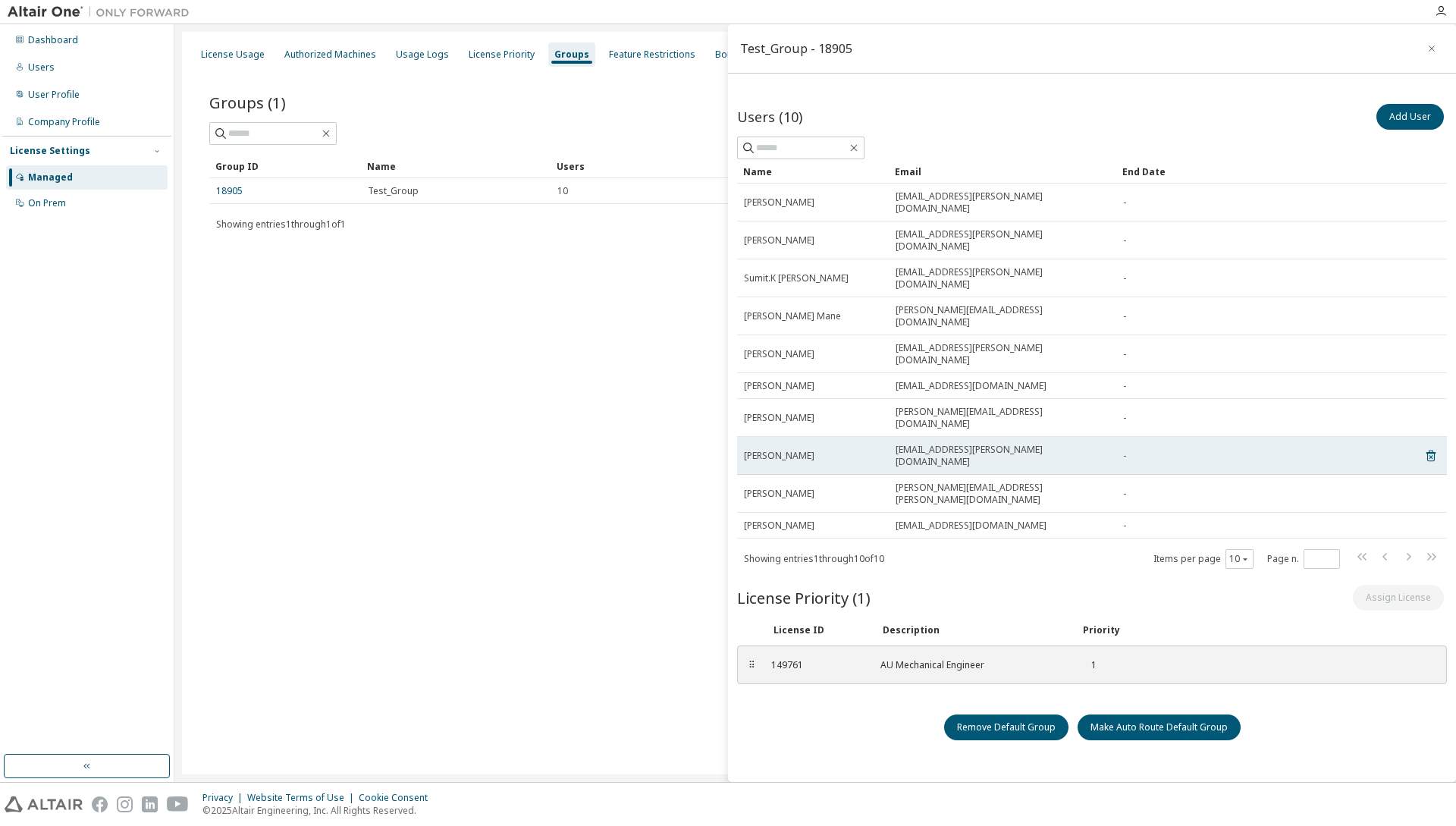
click at [915, 437] on td "pramod.gujale@yanfeng.com" at bounding box center [1002, 456] width 227 height 38
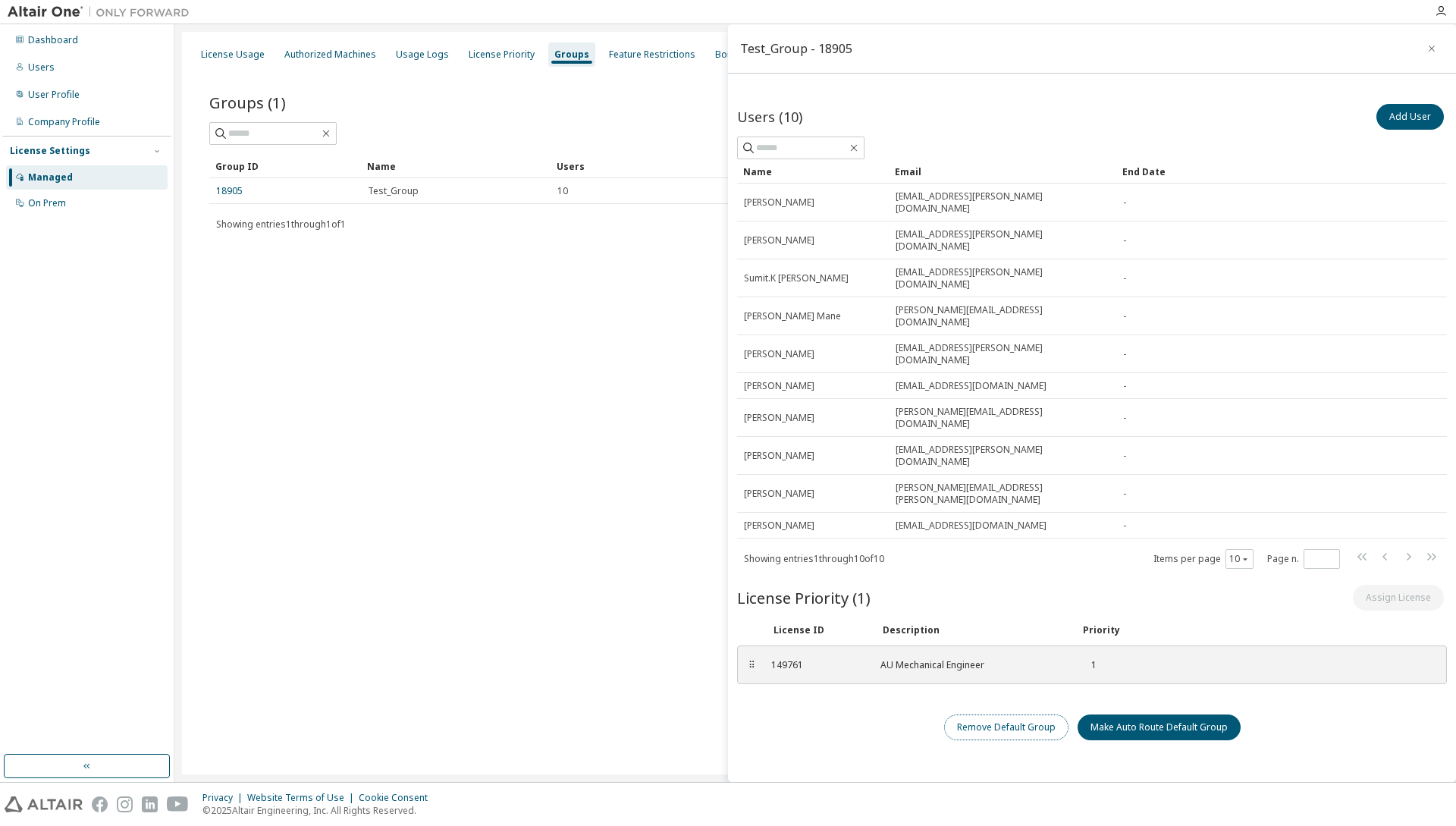
click at [1039, 714] on button "Remove Default Group" at bounding box center [1006, 727] width 124 height 26
click at [1134, 714] on button "Make Auto Route Default Group" at bounding box center [1159, 727] width 163 height 26
click at [1425, 52] on button "button" at bounding box center [1432, 48] width 24 height 24
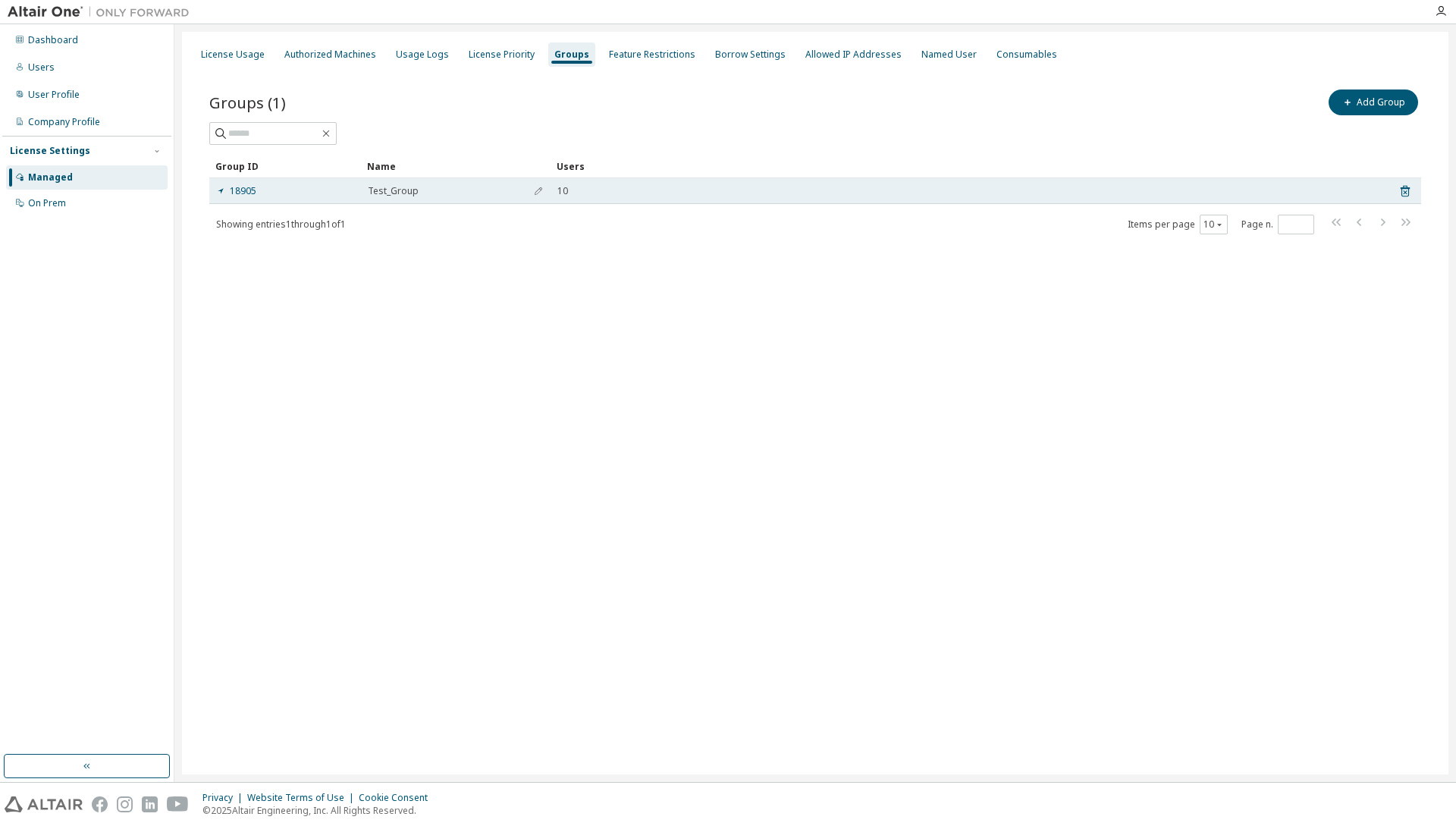
click at [297, 191] on div "18905" at bounding box center [286, 191] width 138 height 12
click at [279, 188] on div "18905" at bounding box center [286, 191] width 138 height 12
click at [1406, 189] on icon at bounding box center [1405, 192] width 9 height 12
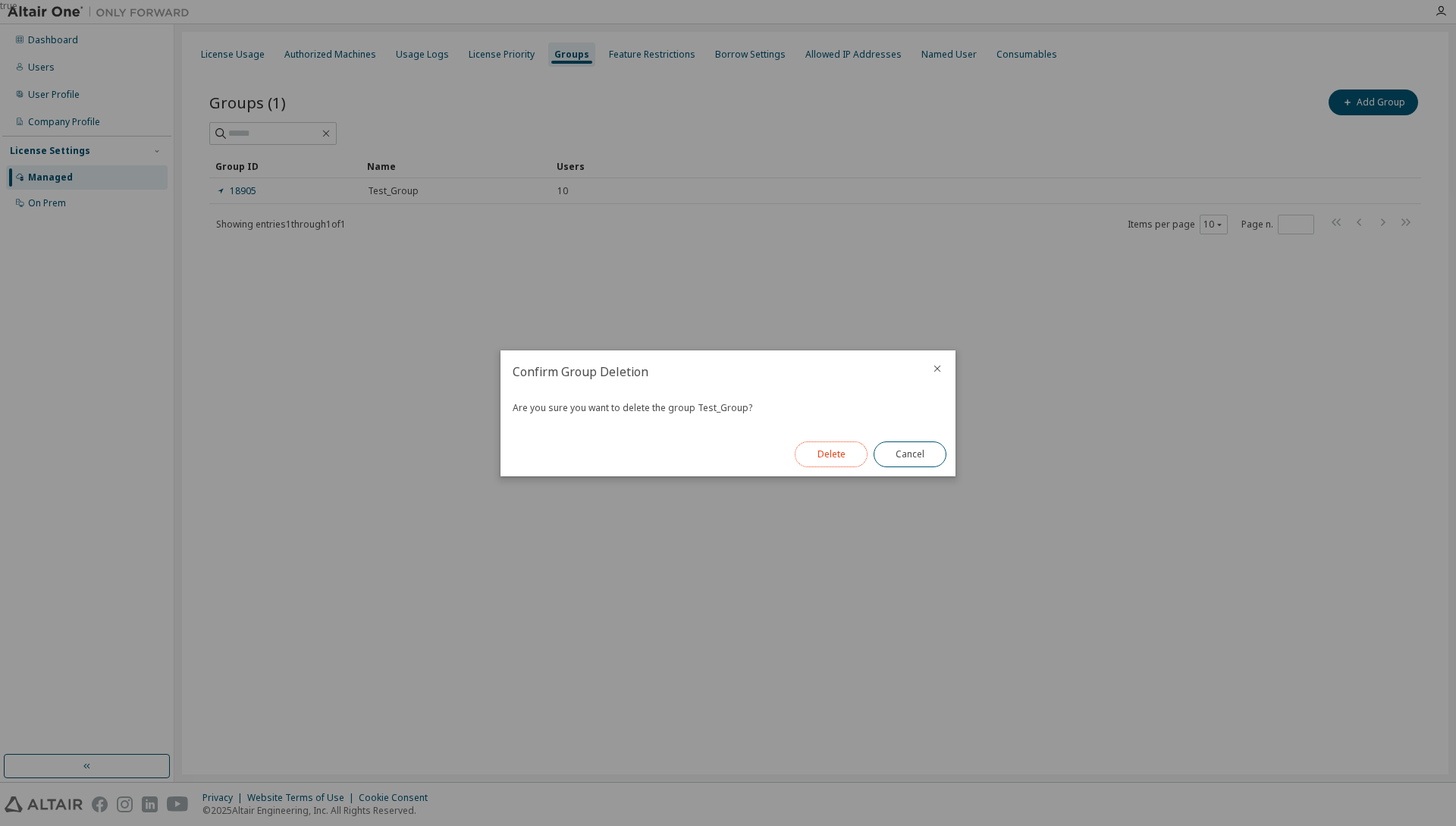
click at [824, 457] on button "Delete" at bounding box center [830, 454] width 72 height 26
click at [352, 577] on div "true" at bounding box center [728, 413] width 1456 height 826
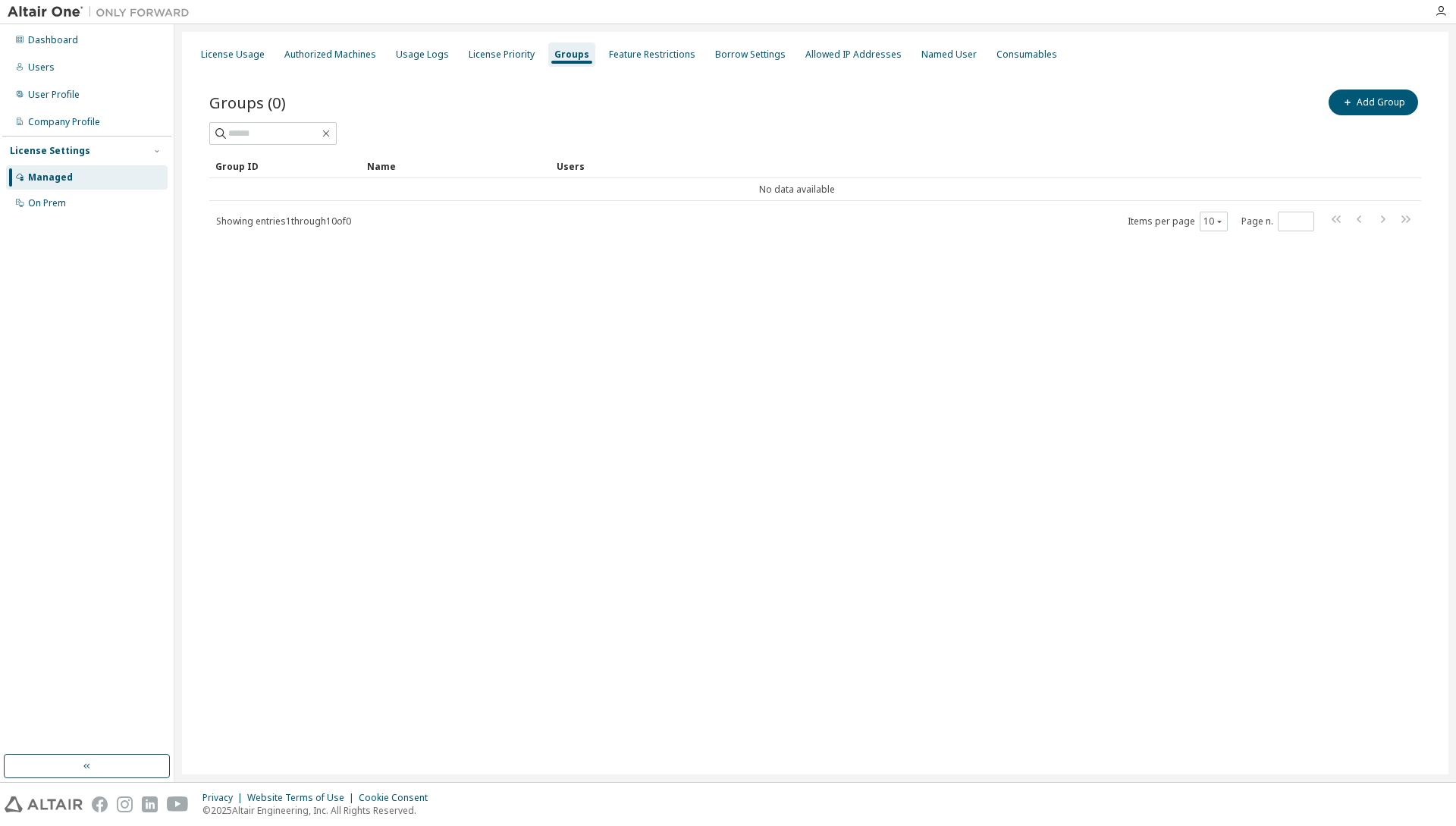
drag, startPoint x: 899, startPoint y: 392, endPoint x: 970, endPoint y: 364, distance: 76.3
click at [900, 392] on div "License Usage Authorized Machines Usage Logs License Priority Groups Feature Re…" at bounding box center [815, 403] width 1267 height 743
click at [1349, 105] on icon "button" at bounding box center [1348, 102] width 9 height 9
click at [1278, 110] on input "text" at bounding box center [1274, 115] width 338 height 12
type input "*"
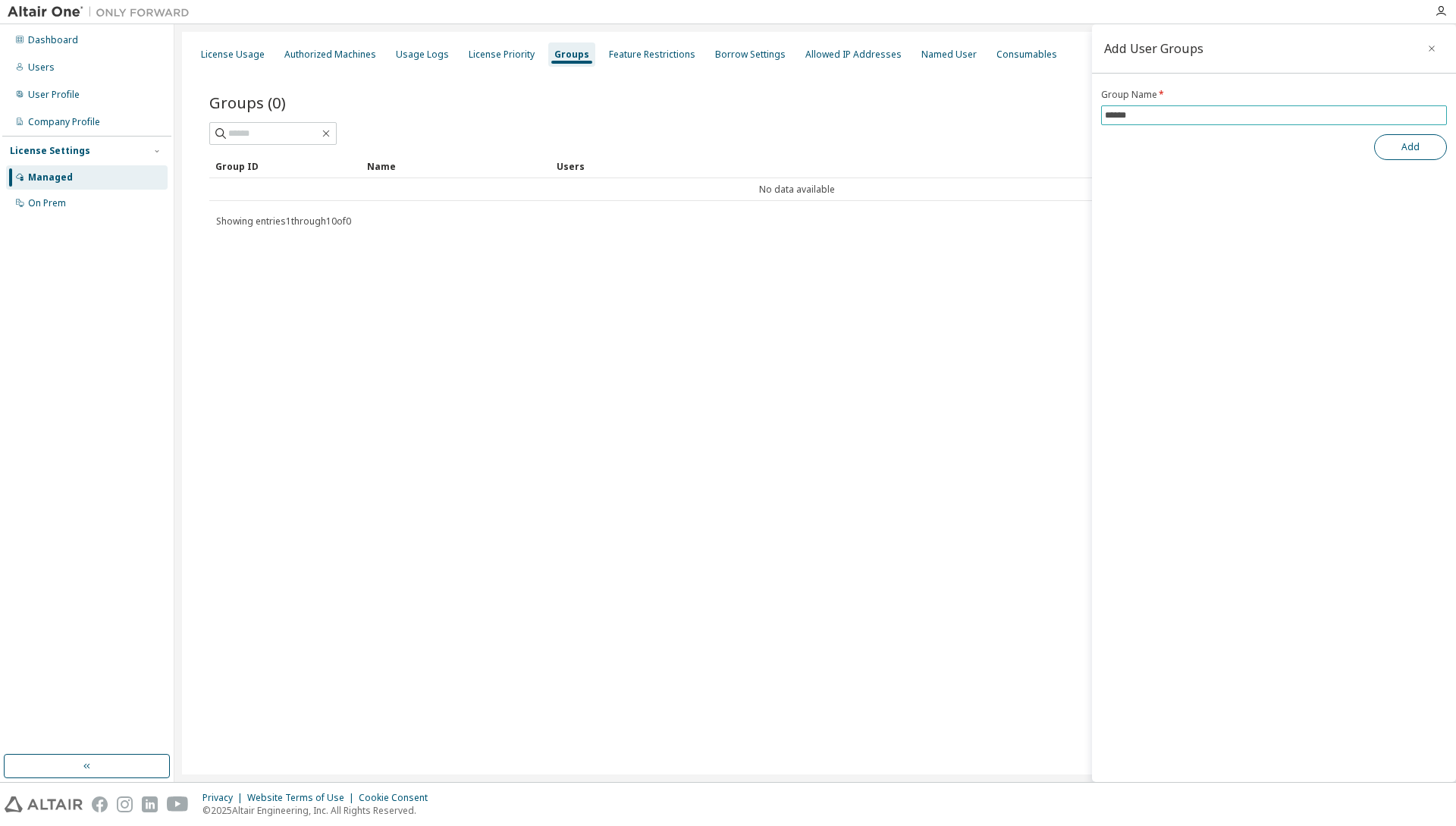
type input "******"
click at [1418, 148] on button "Add" at bounding box center [1410, 147] width 72 height 26
drag, startPoint x: 1432, startPoint y: 47, endPoint x: 1176, endPoint y: 134, distance: 270.4
click at [1433, 47] on icon "button" at bounding box center [1432, 48] width 11 height 12
drag, startPoint x: 238, startPoint y: 195, endPoint x: 440, endPoint y: 243, distance: 207.6
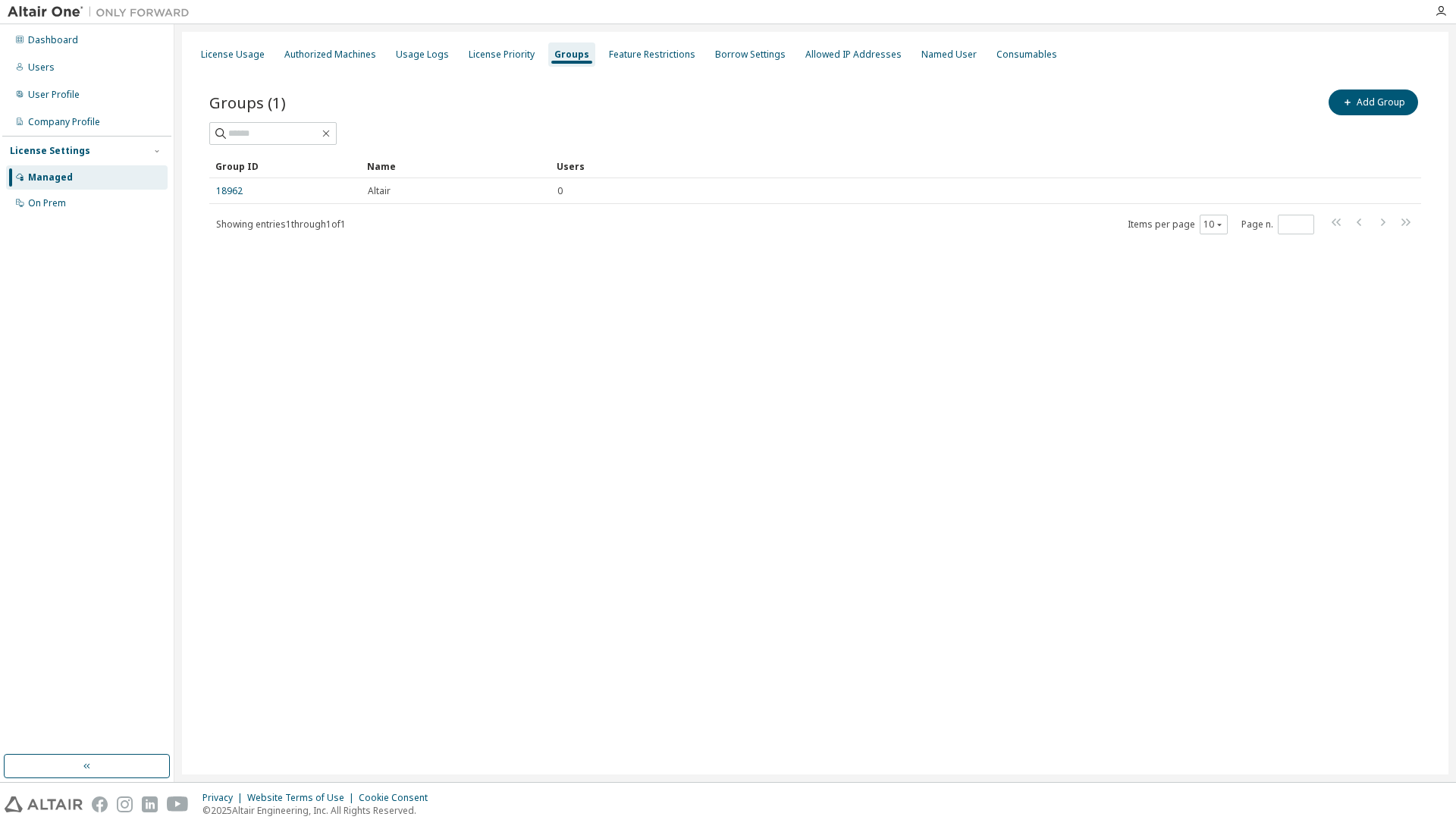
click at [239, 195] on link "18962" at bounding box center [230, 191] width 27 height 12
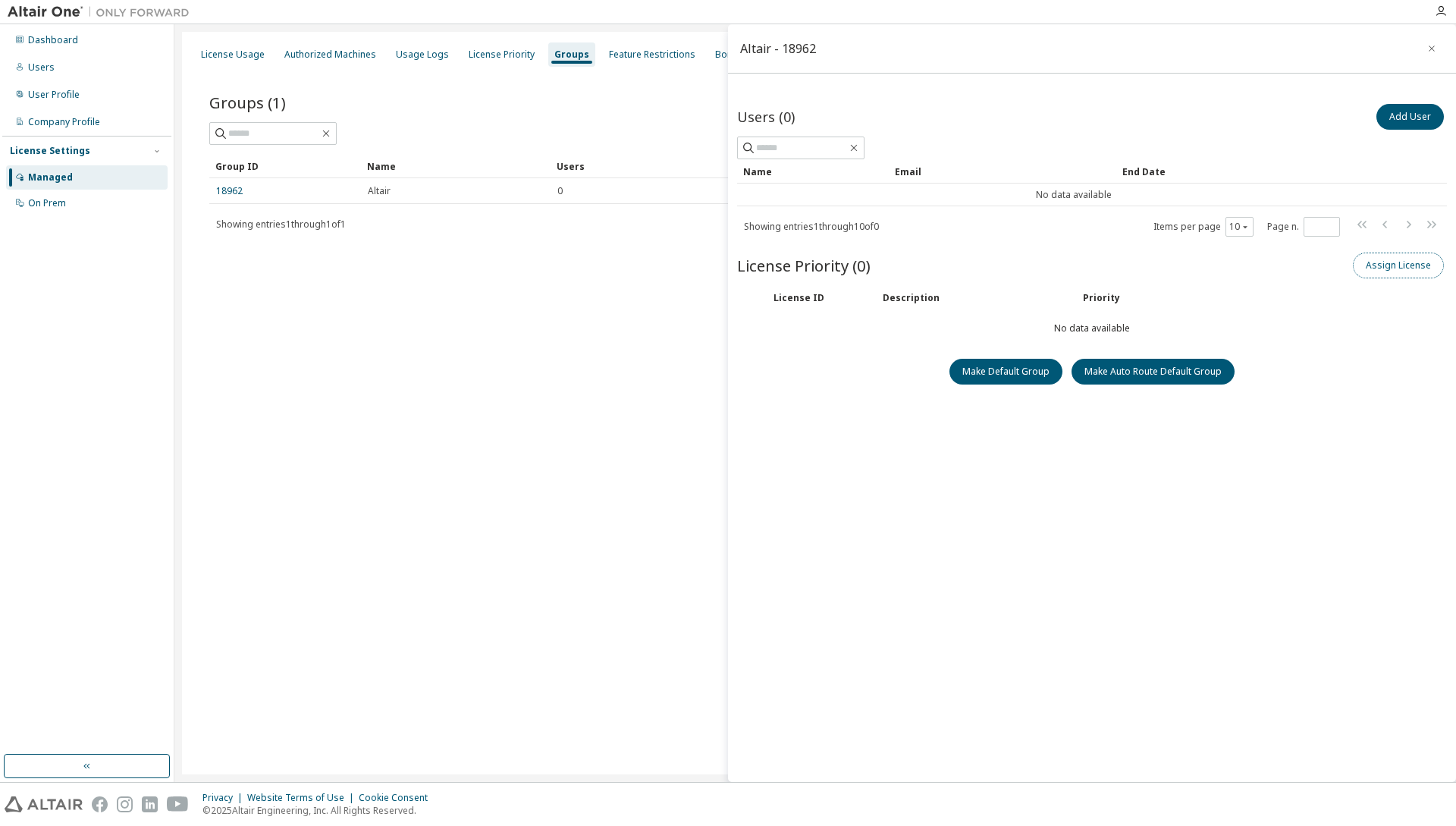
click at [1400, 261] on button "Assign License" at bounding box center [1399, 265] width 91 height 26
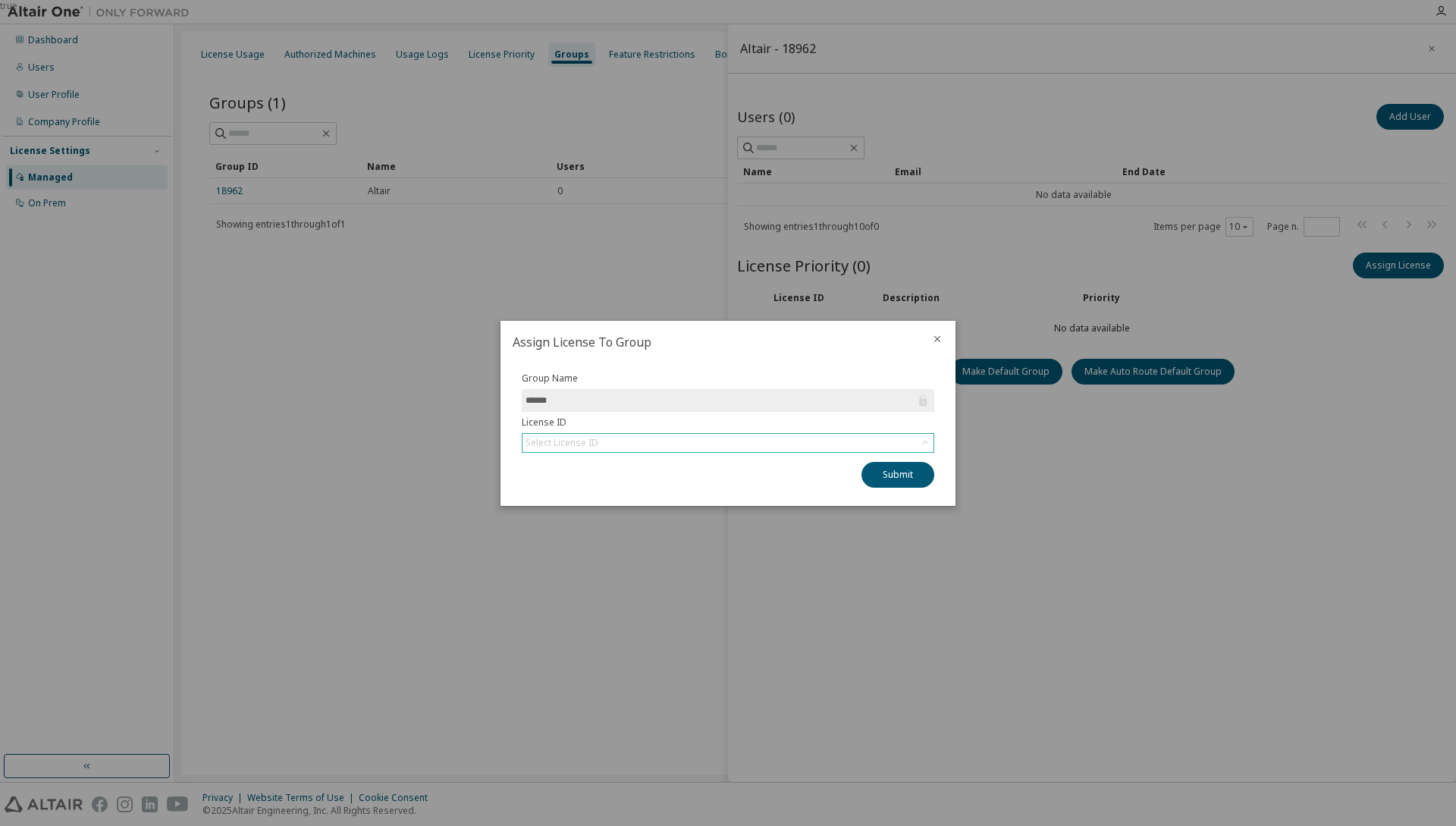
click at [672, 439] on div "Select License ID" at bounding box center [728, 443] width 411 height 18
click at [651, 492] on li "149761 - AU Mechanical Engineer" at bounding box center [727, 485] width 408 height 20
click at [890, 470] on button "Submit" at bounding box center [898, 475] width 72 height 26
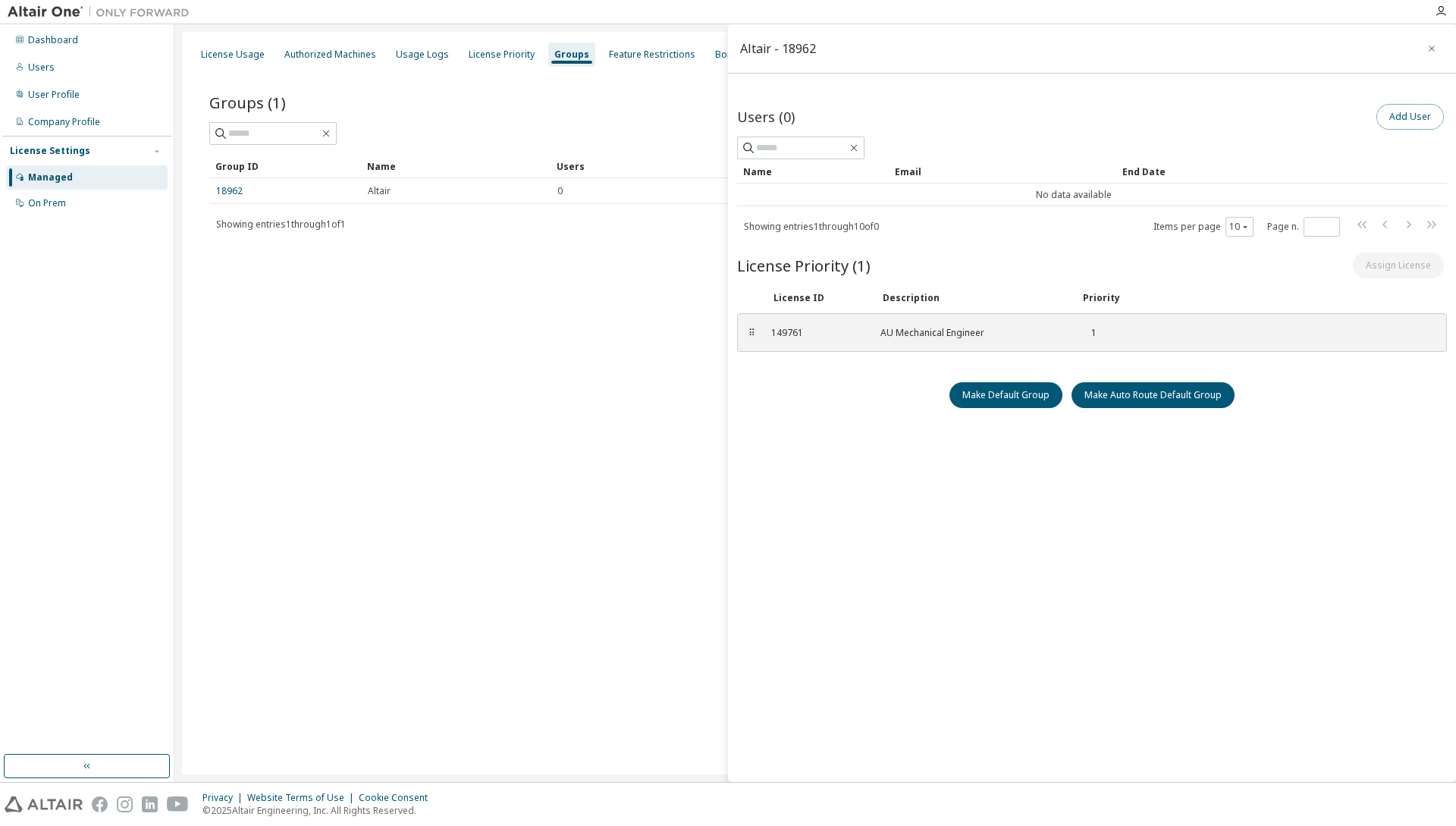
click at [1389, 107] on button "Add User" at bounding box center [1410, 117] width 67 height 26
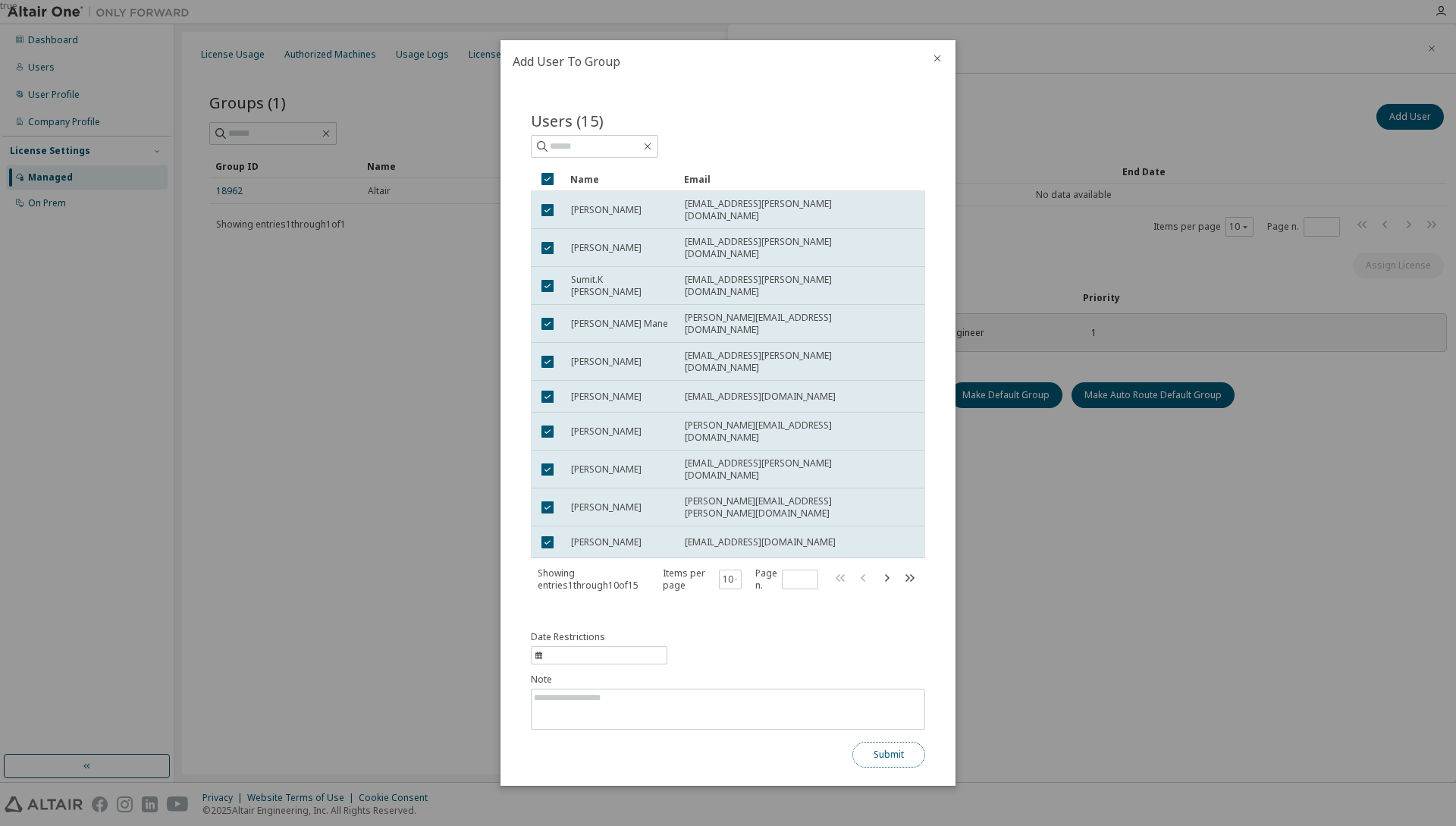
click at [887, 742] on button "Submit" at bounding box center [889, 754] width 72 height 26
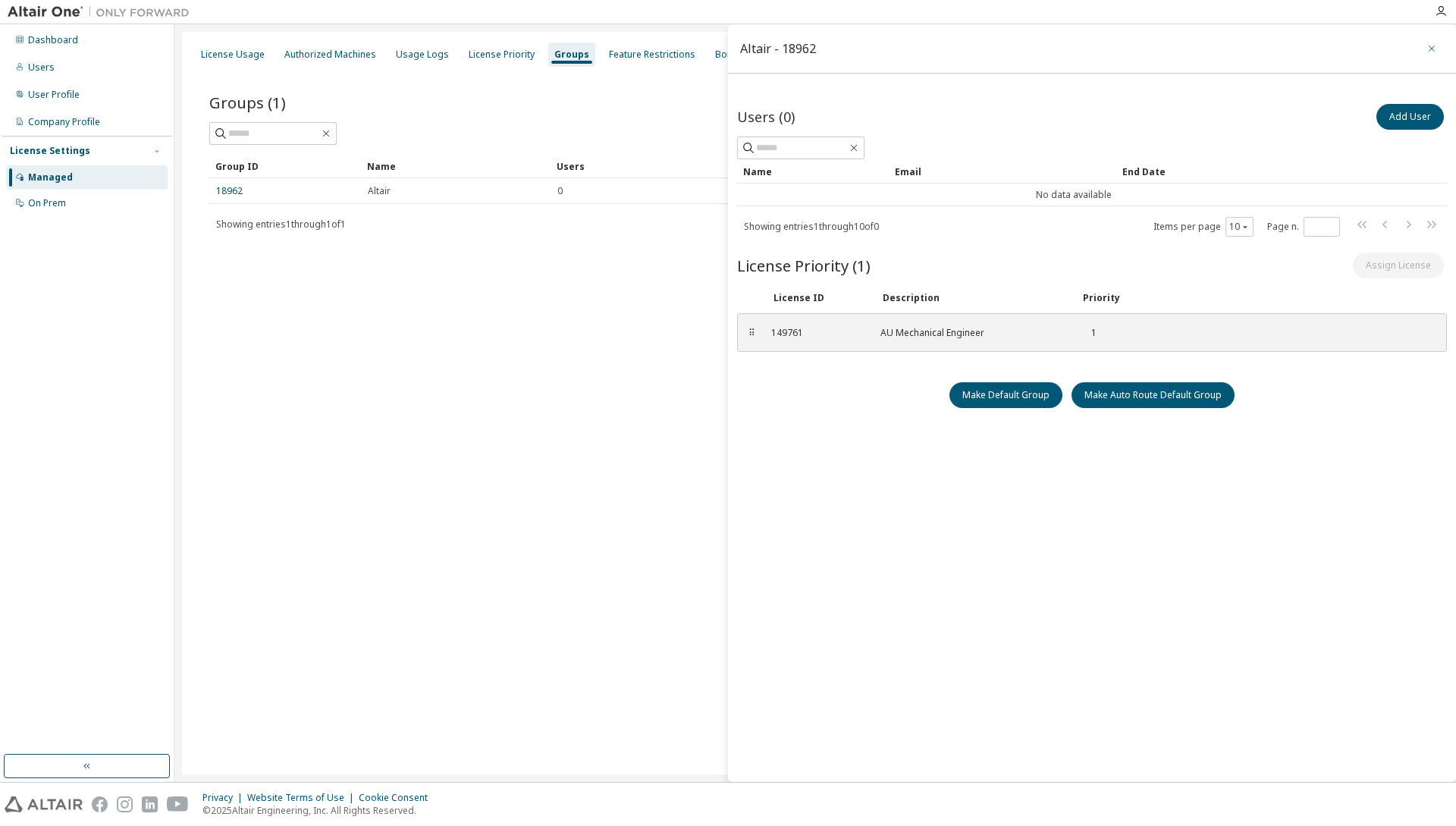
click at [1425, 49] on button "button" at bounding box center [1432, 48] width 24 height 24
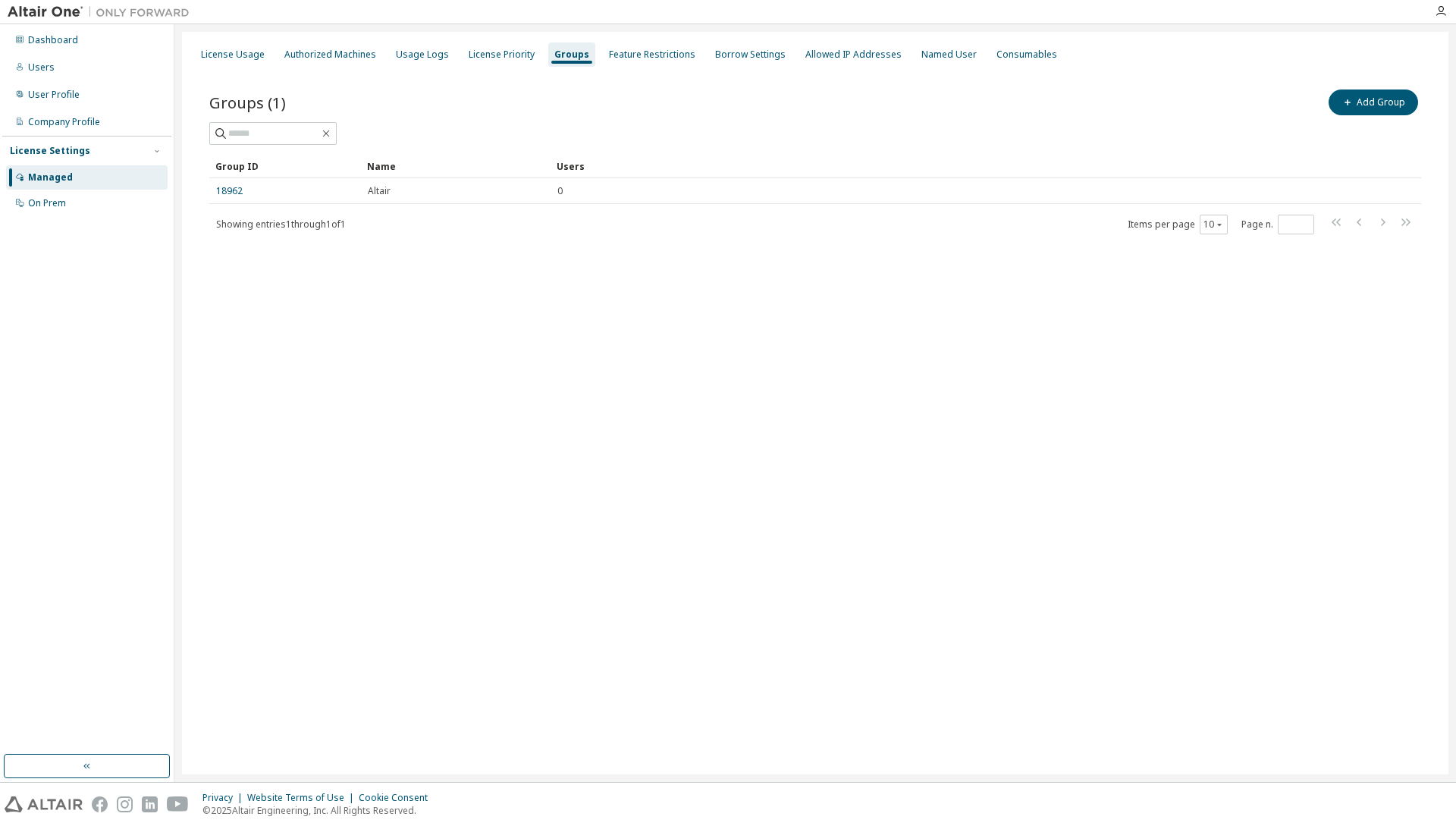
drag, startPoint x: 506, startPoint y: 435, endPoint x: 421, endPoint y: 330, distance: 135.1
click at [506, 433] on div "License Usage Authorized Machines Usage Logs License Priority Groups Feature Re…" at bounding box center [815, 403] width 1267 height 743
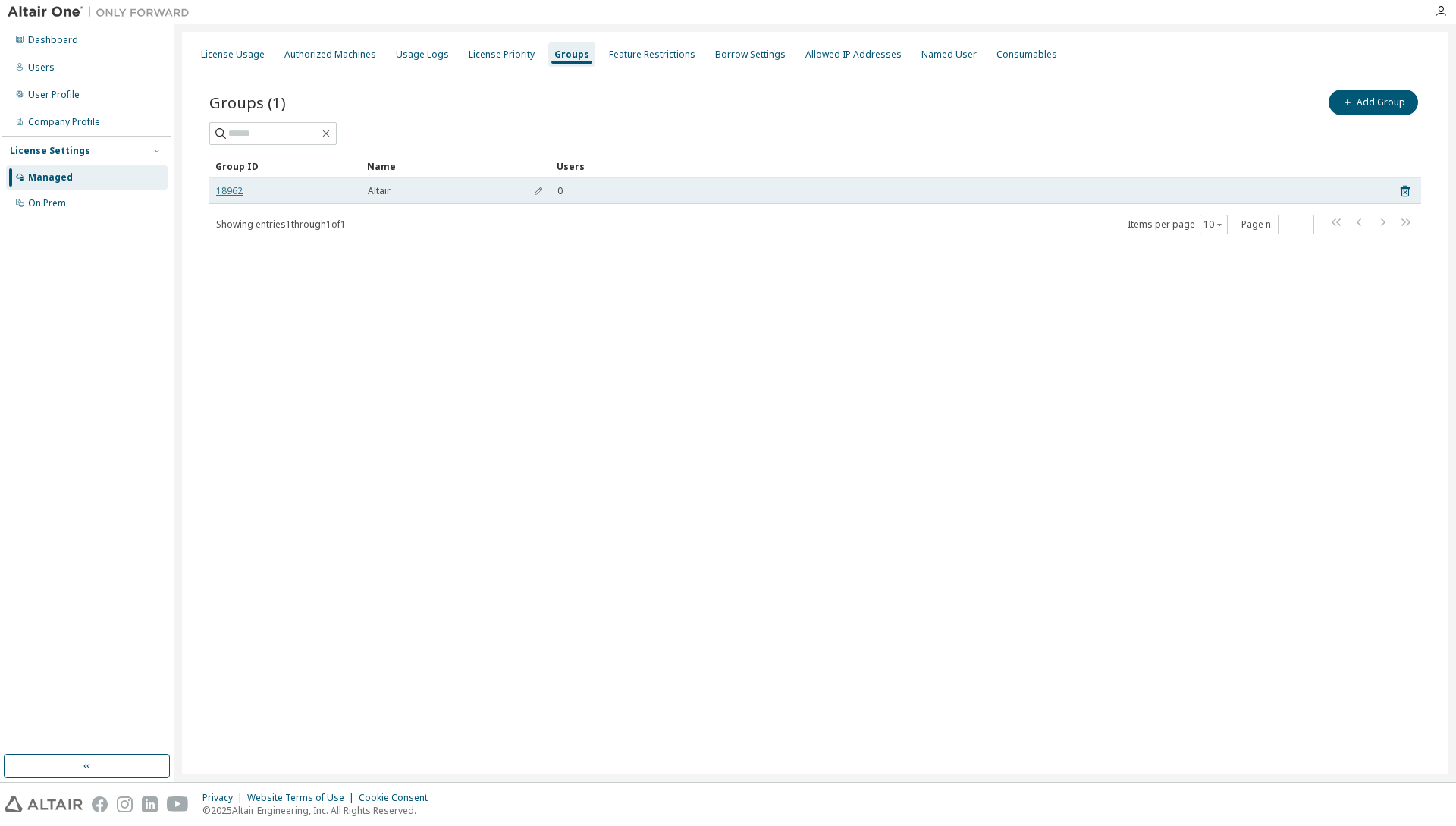
click at [227, 188] on link "18962" at bounding box center [230, 191] width 27 height 12
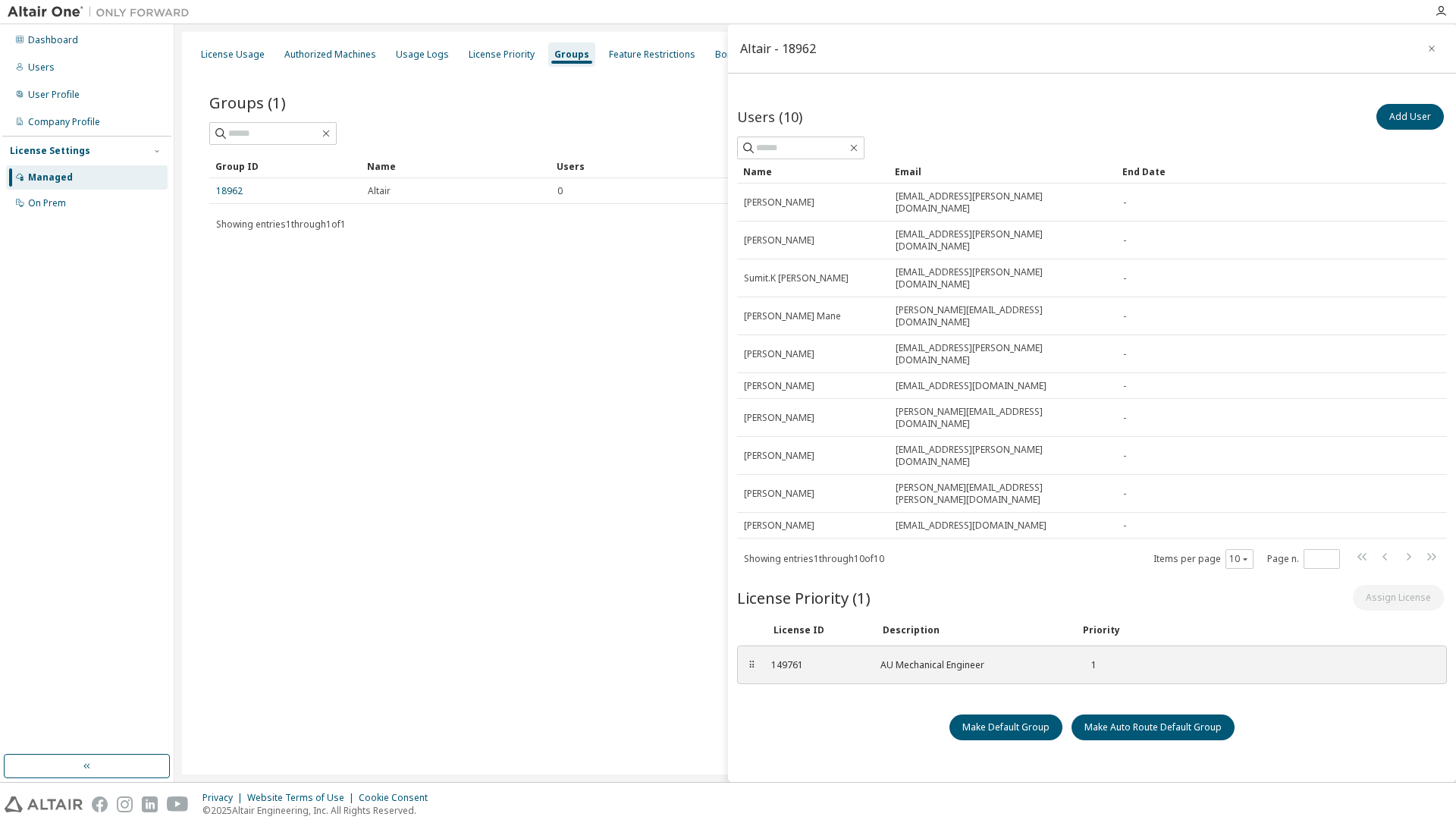
drag, startPoint x: 1432, startPoint y: 47, endPoint x: 1155, endPoint y: 172, distance: 303.9
click at [1431, 50] on icon "button" at bounding box center [1432, 48] width 11 height 12
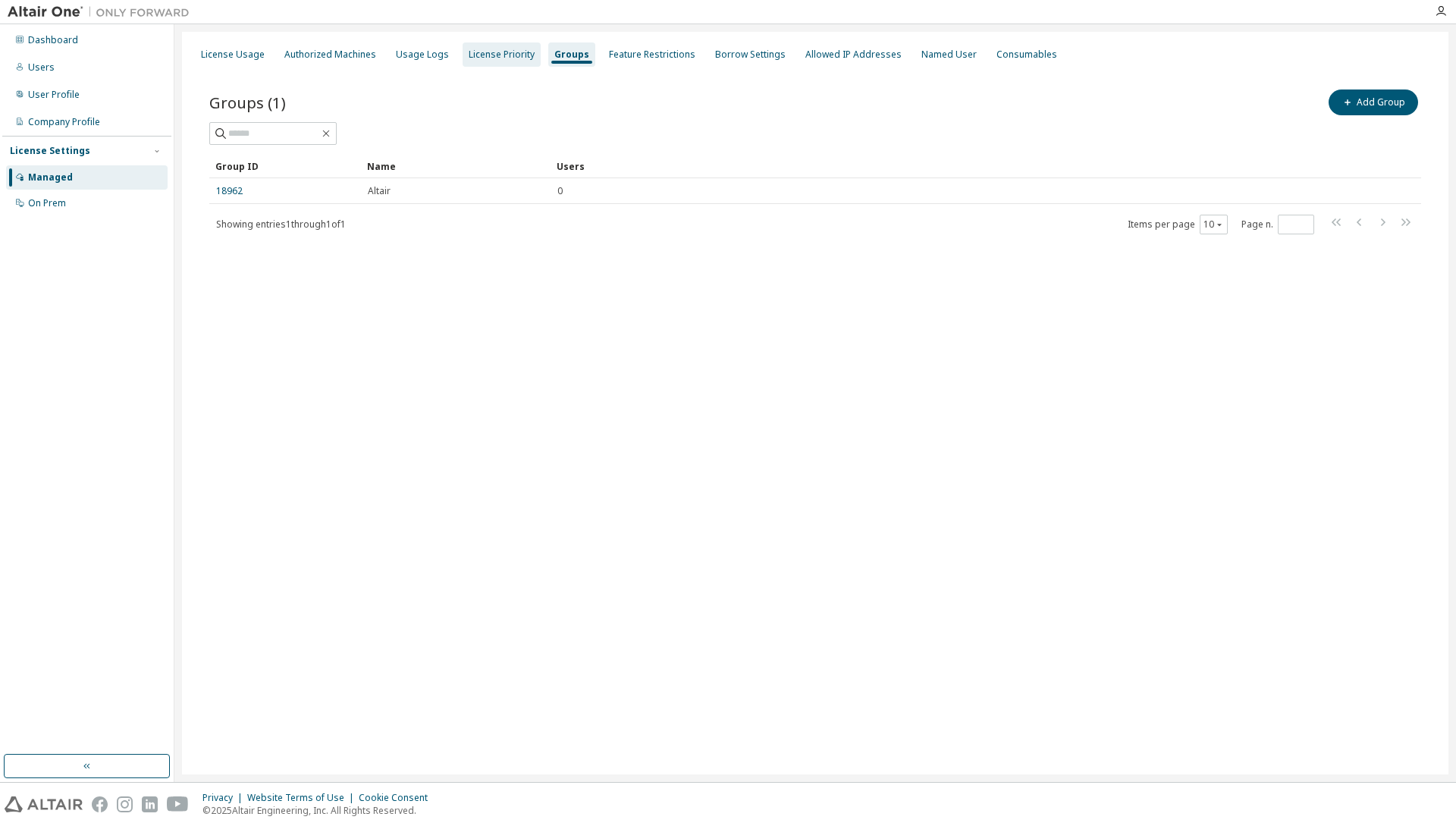
click at [491, 48] on div "License Priority" at bounding box center [501, 54] width 66 height 12
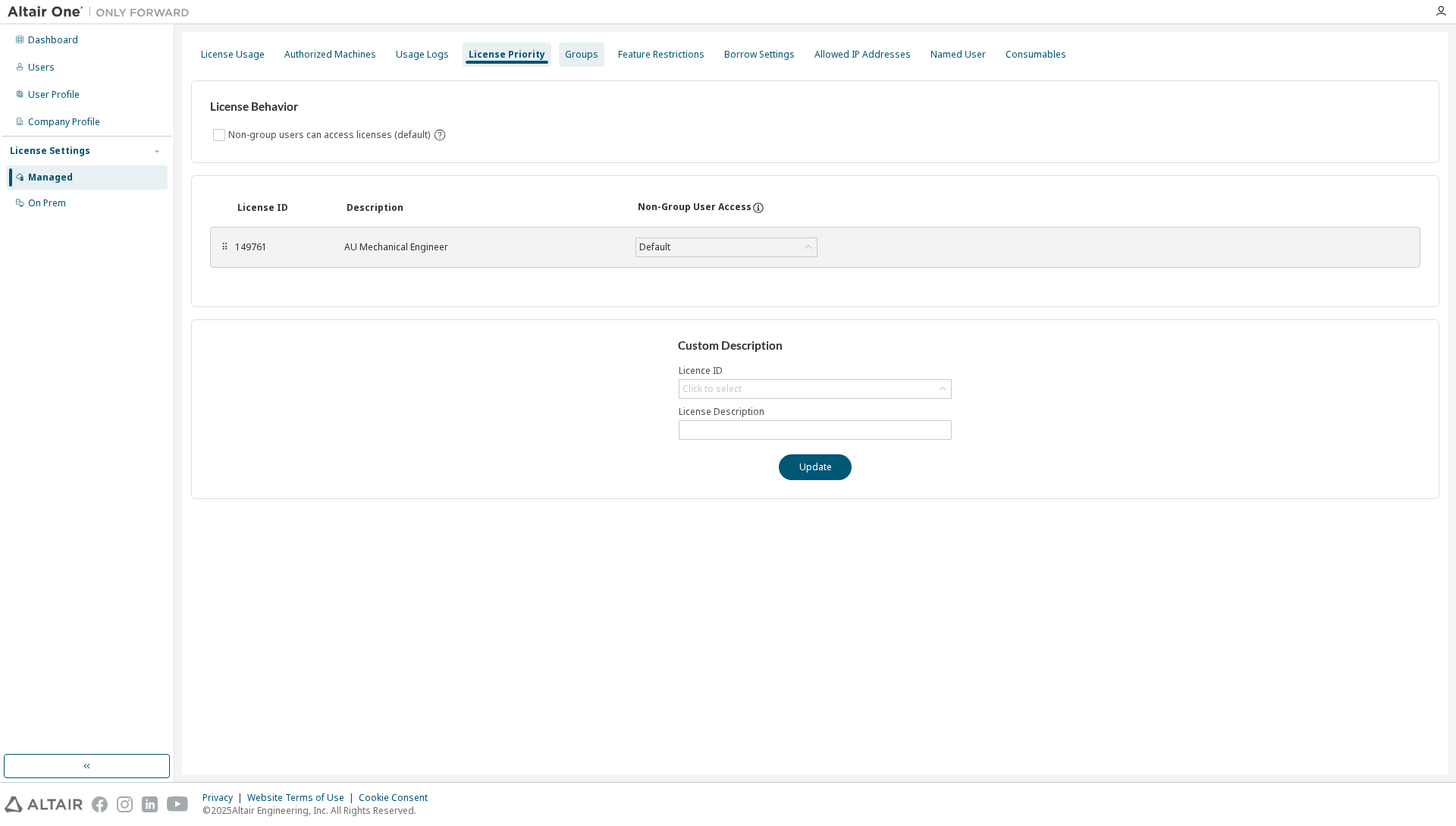
click at [577, 49] on div "Groups" at bounding box center [581, 54] width 33 height 12
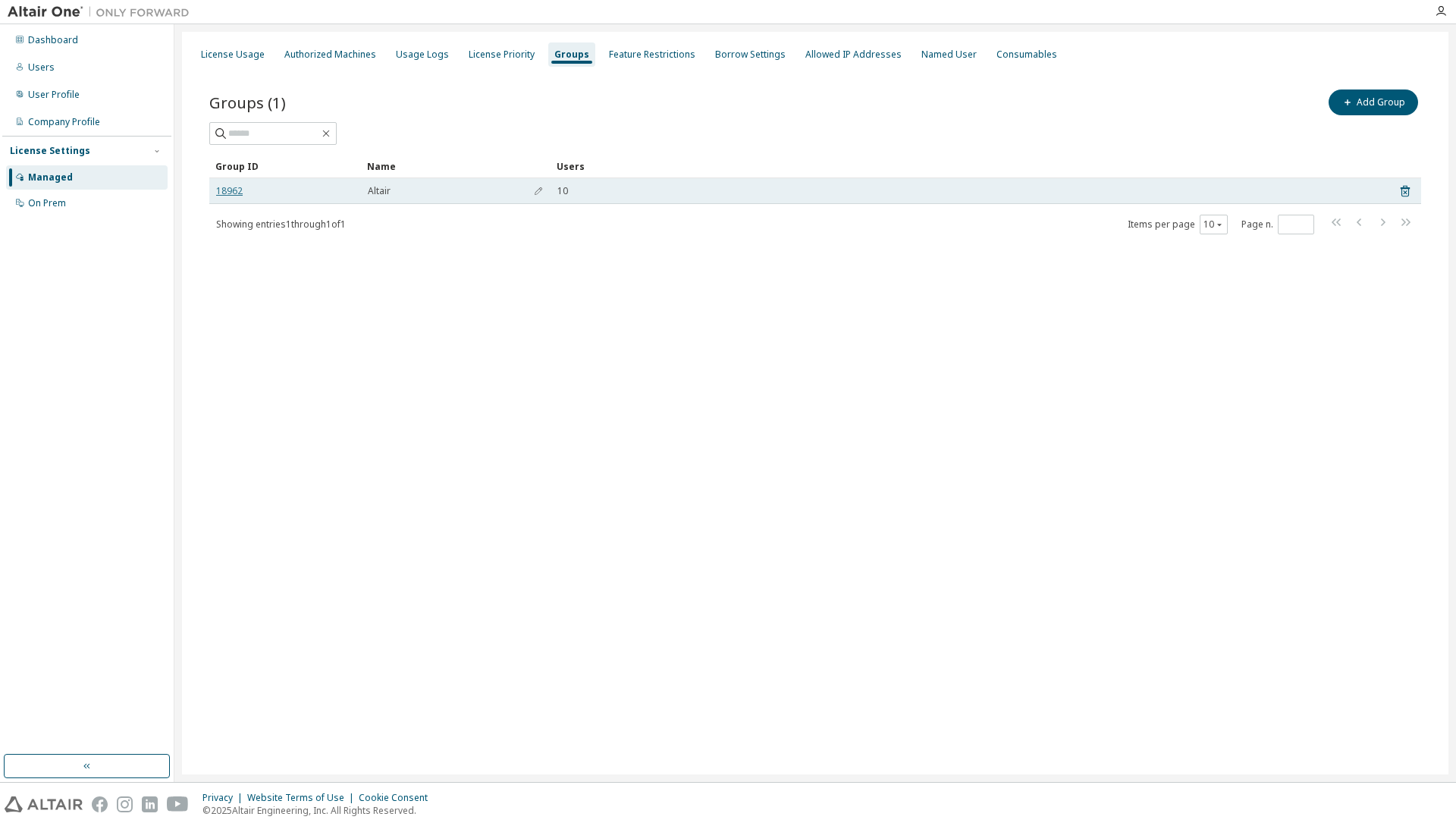
click at [233, 193] on link "18962" at bounding box center [230, 191] width 27 height 12
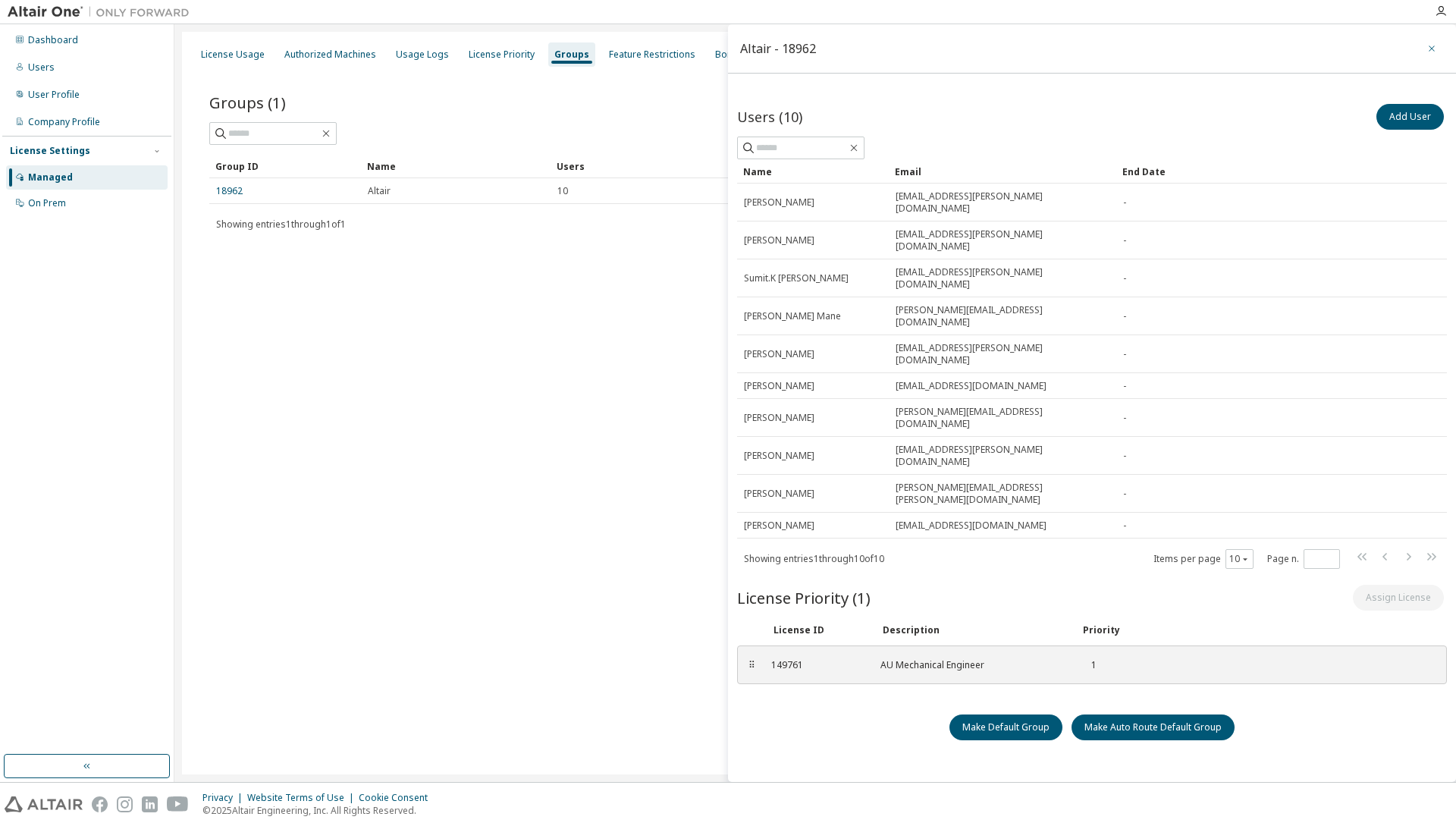
click at [1434, 51] on icon "button" at bounding box center [1432, 48] width 11 height 12
